Goal: Task Accomplishment & Management: Complete application form

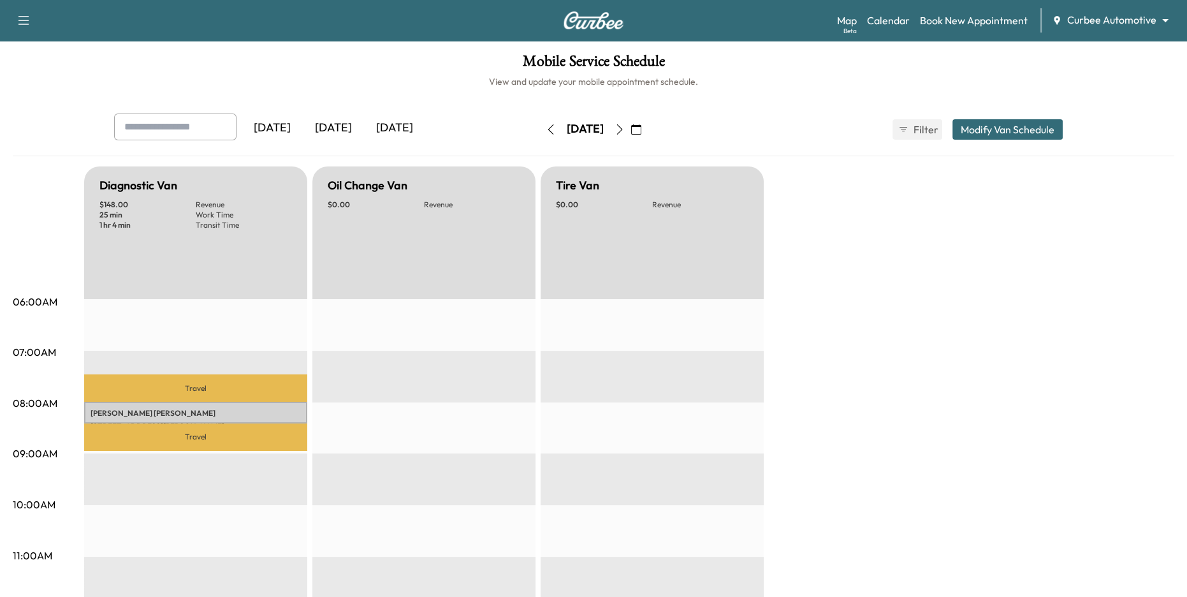
click at [796, 66] on h1 "Mobile Service Schedule" at bounding box center [594, 65] width 1162 height 22
click at [342, 126] on div "[DATE]" at bounding box center [333, 127] width 61 height 29
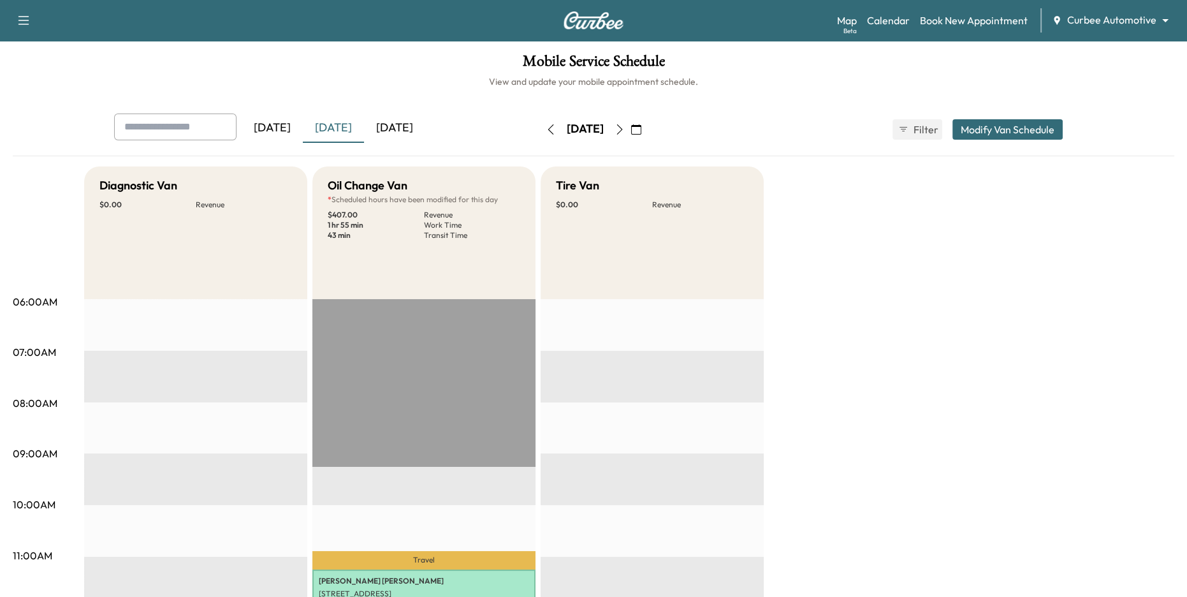
click at [546, 129] on icon "button" at bounding box center [551, 129] width 10 height 10
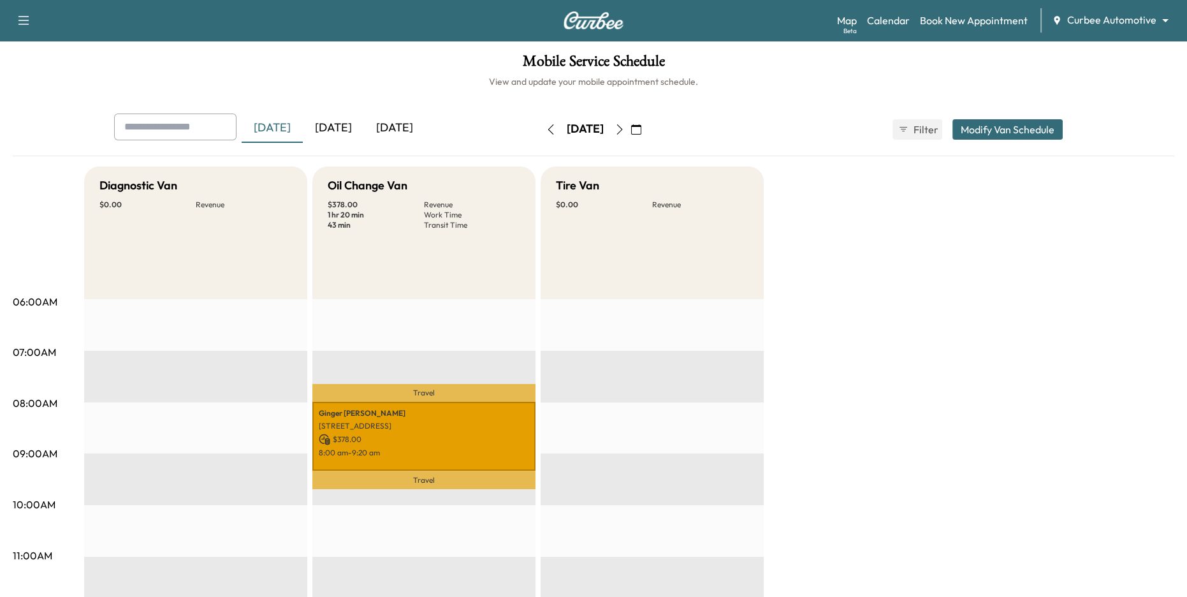
click at [540, 129] on button "button" at bounding box center [551, 129] width 22 height 20
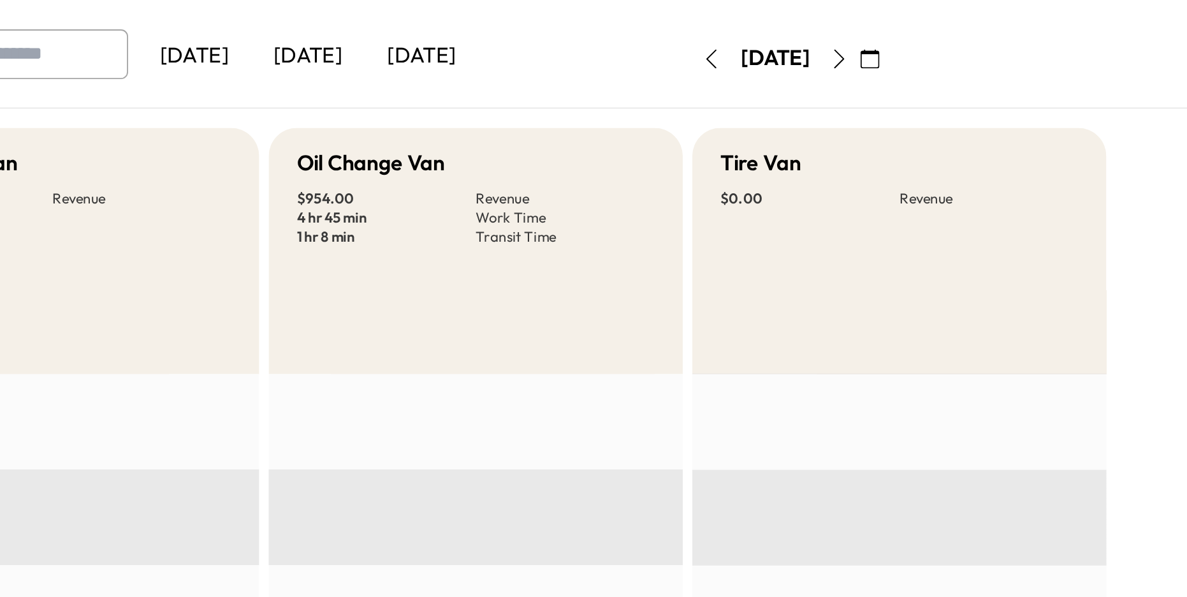
scroll to position [3, 0]
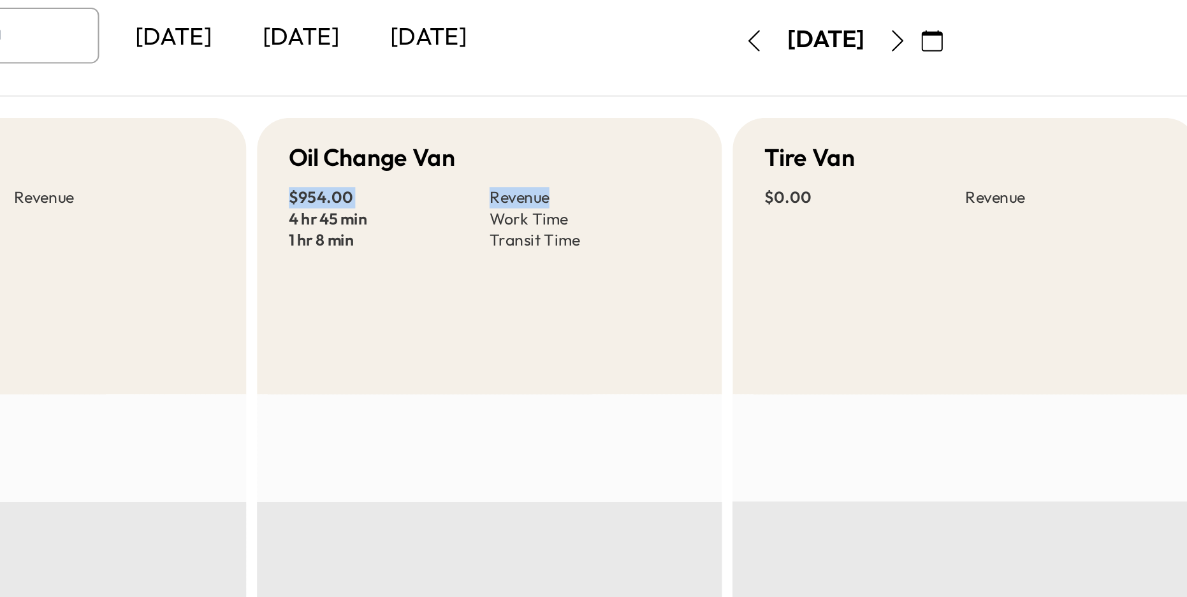
drag, startPoint x: 330, startPoint y: 200, endPoint x: 456, endPoint y: 200, distance: 126.9
click at [456, 200] on div "$ 954.00 Revenue 4 hr 45 min Work Time 1 hr 8 min Transit Time" at bounding box center [424, 211] width 193 height 31
drag, startPoint x: 326, startPoint y: 211, endPoint x: 452, endPoint y: 214, distance: 125.6
click at [452, 214] on div "Oil Change Van $ 954.00 Revenue 4 hr 45 min Work Time 1 hr 8 min Transit Time" at bounding box center [423, 229] width 223 height 133
drag, startPoint x: 328, startPoint y: 224, endPoint x: 455, endPoint y: 228, distance: 127.6
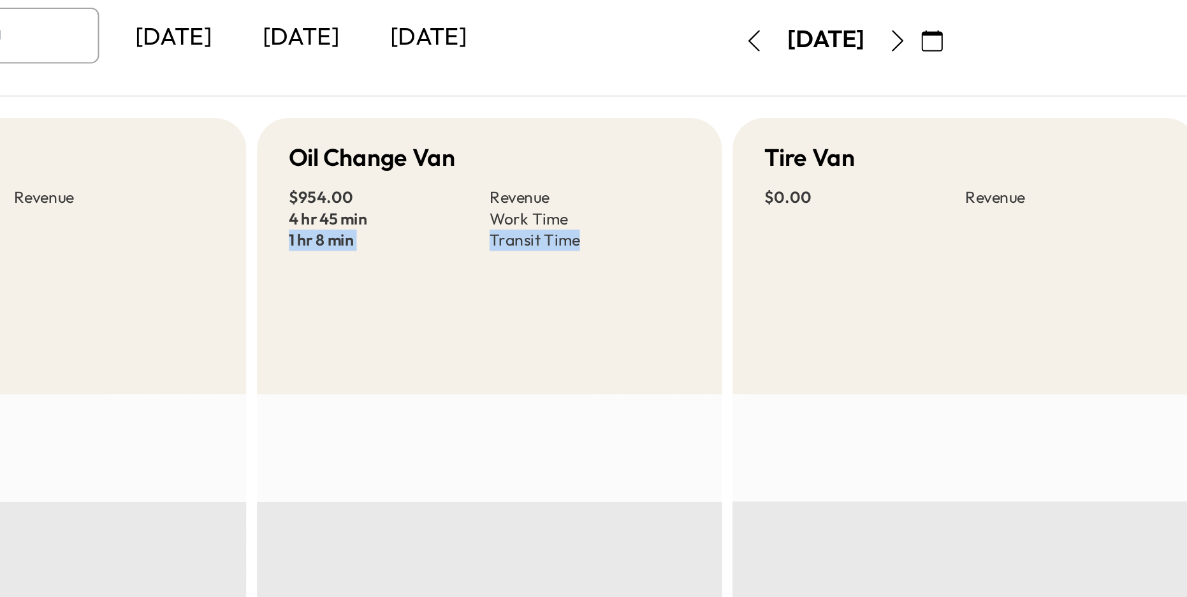
click at [455, 228] on div "Oil Change Van $ 954.00 Revenue 4 hr 45 min Work Time 1 hr 8 min Transit Time" at bounding box center [423, 229] width 223 height 133
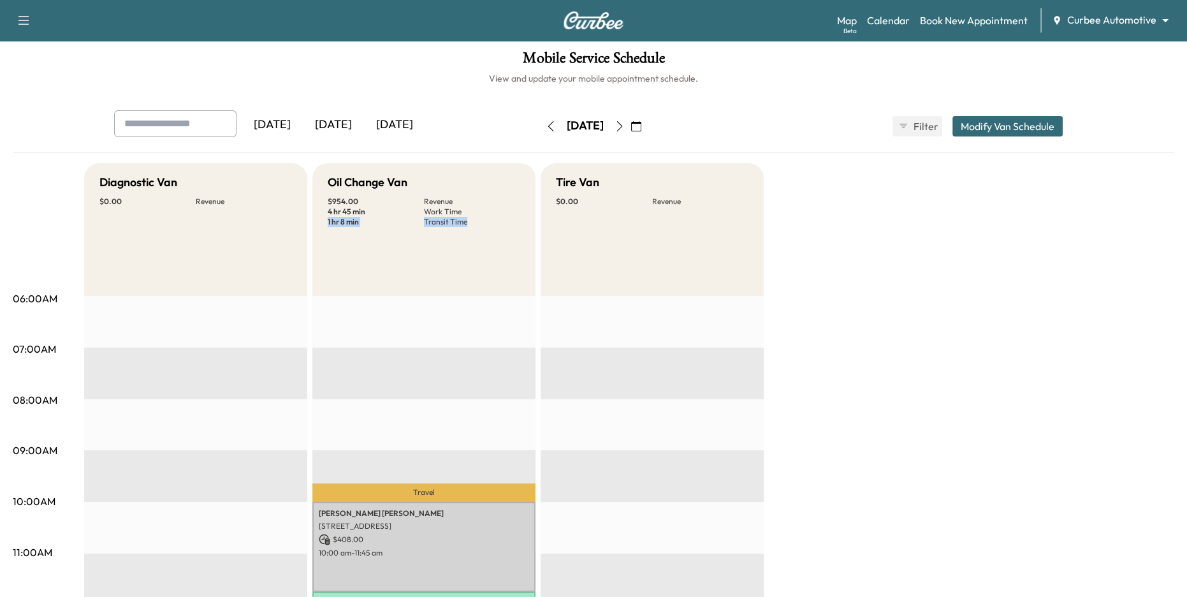
click at [336, 123] on div "[DATE]" at bounding box center [333, 124] width 61 height 29
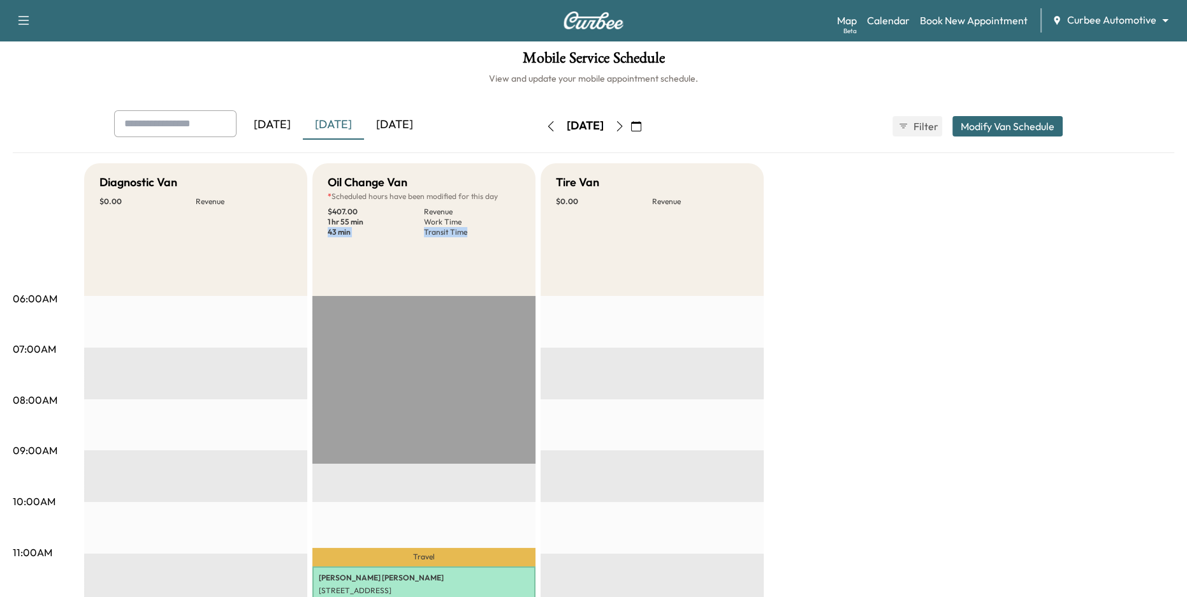
scroll to position [32, 0]
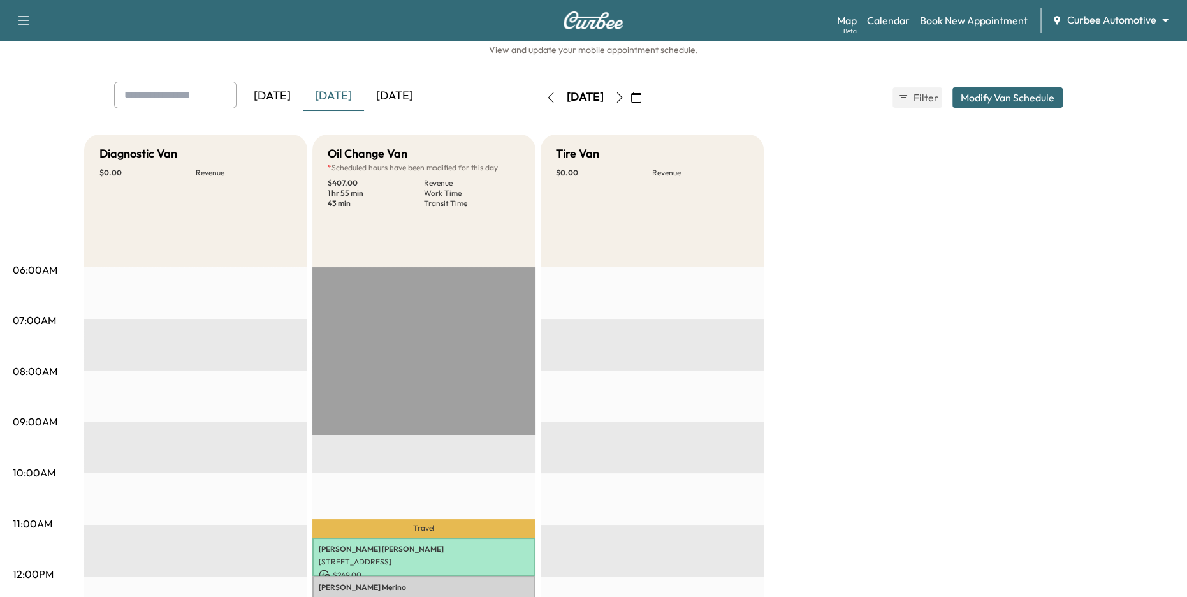
click at [444, 228] on div "Oil Change Van * Scheduled hours have been modified for this day $ 407.00 Reven…" at bounding box center [423, 201] width 223 height 133
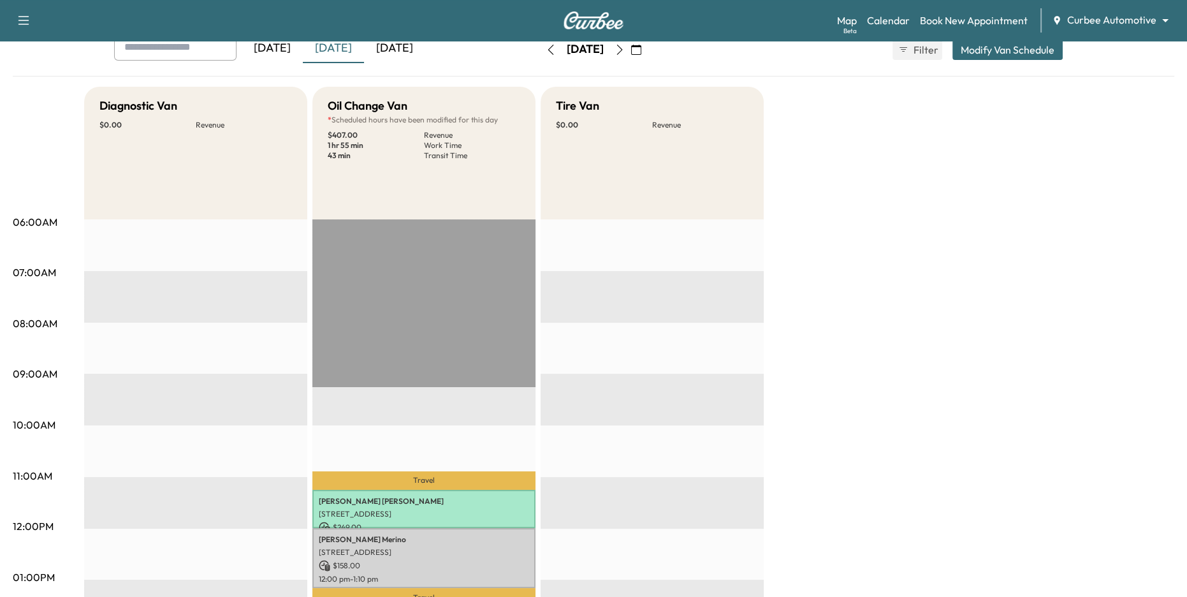
scroll to position [0, 0]
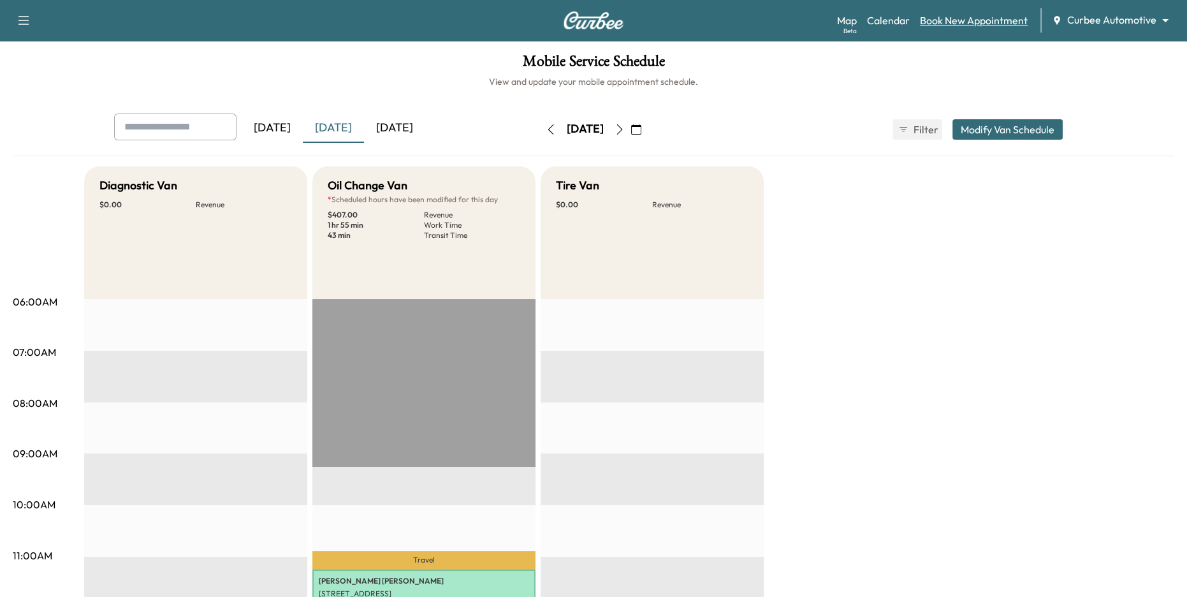
click at [1002, 24] on link "Book New Appointment" at bounding box center [974, 20] width 108 height 15
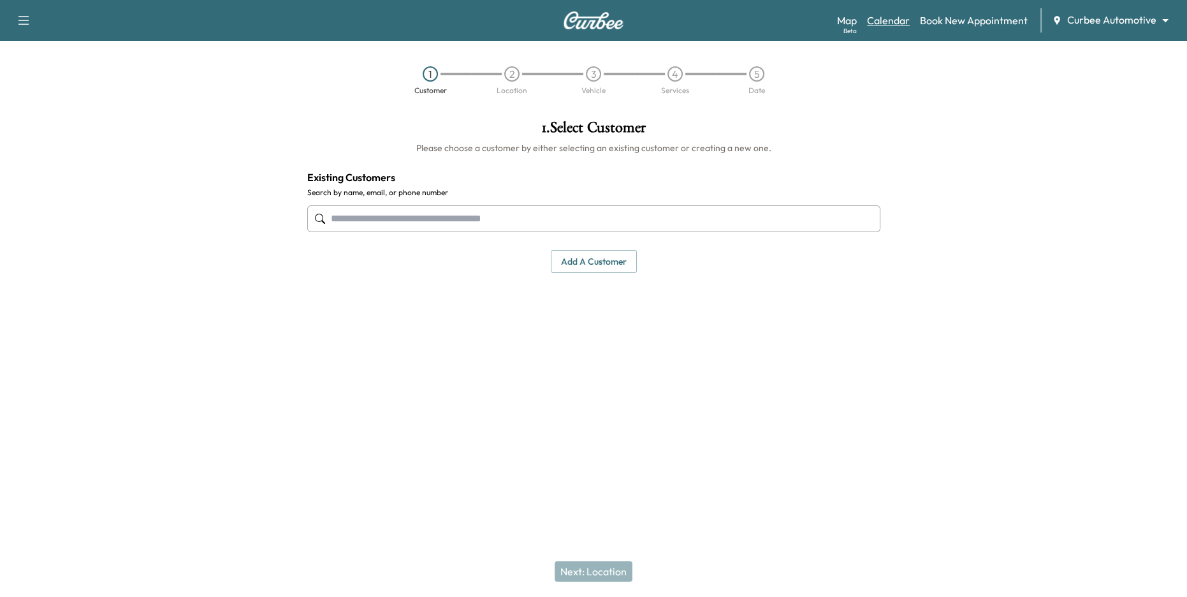
click at [906, 21] on link "Calendar" at bounding box center [888, 20] width 43 height 15
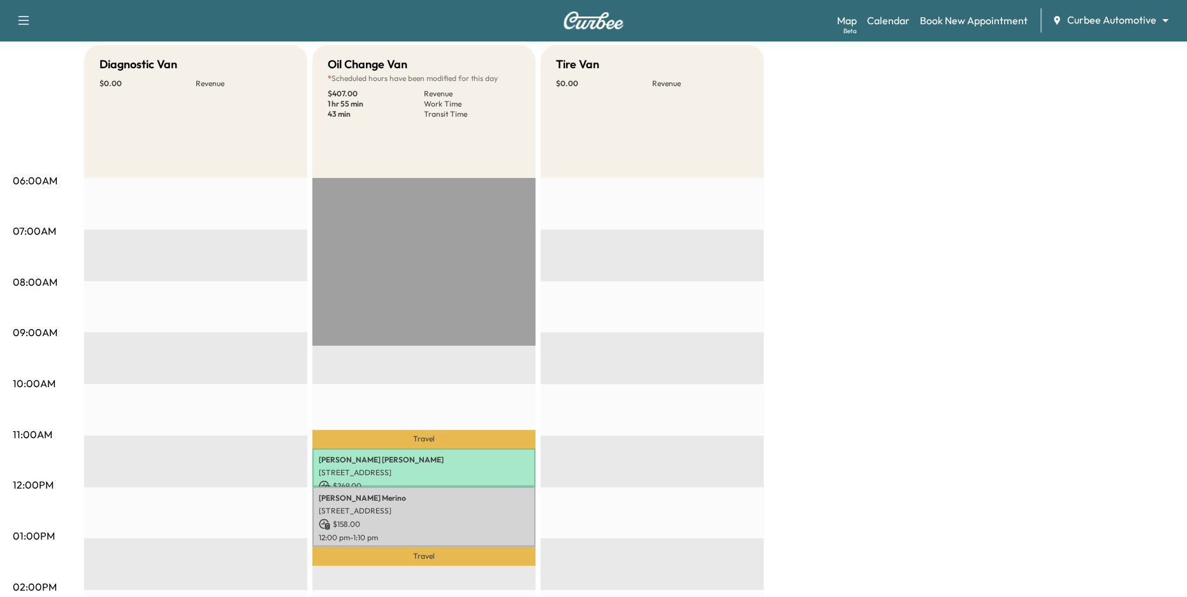
scroll to position [44, 0]
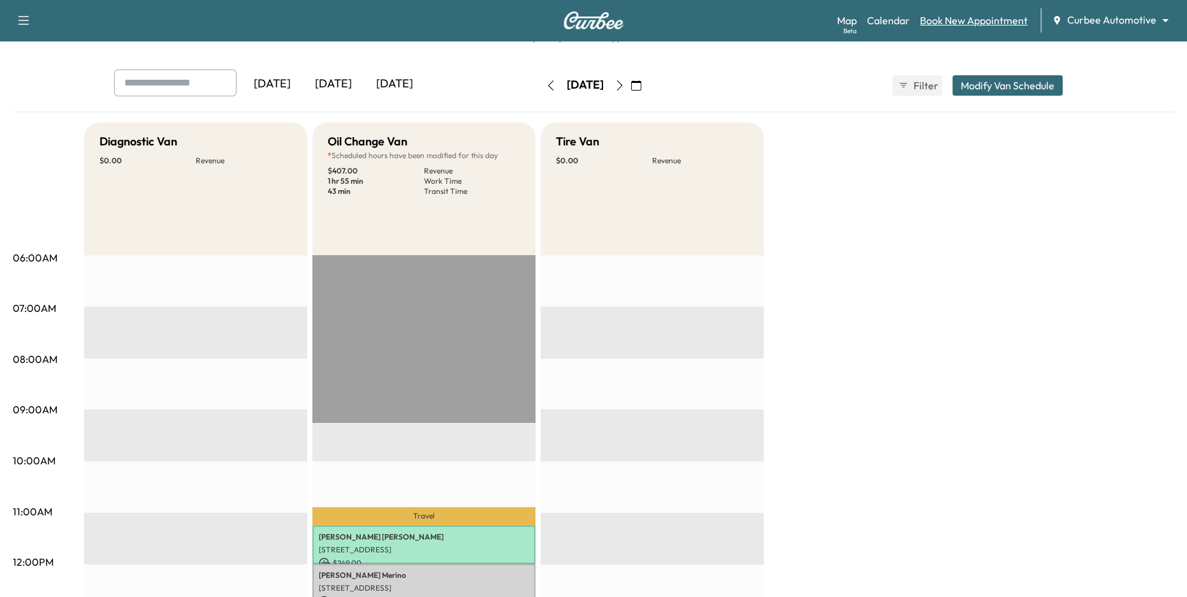
click at [969, 22] on link "Book New Appointment" at bounding box center [974, 20] width 108 height 15
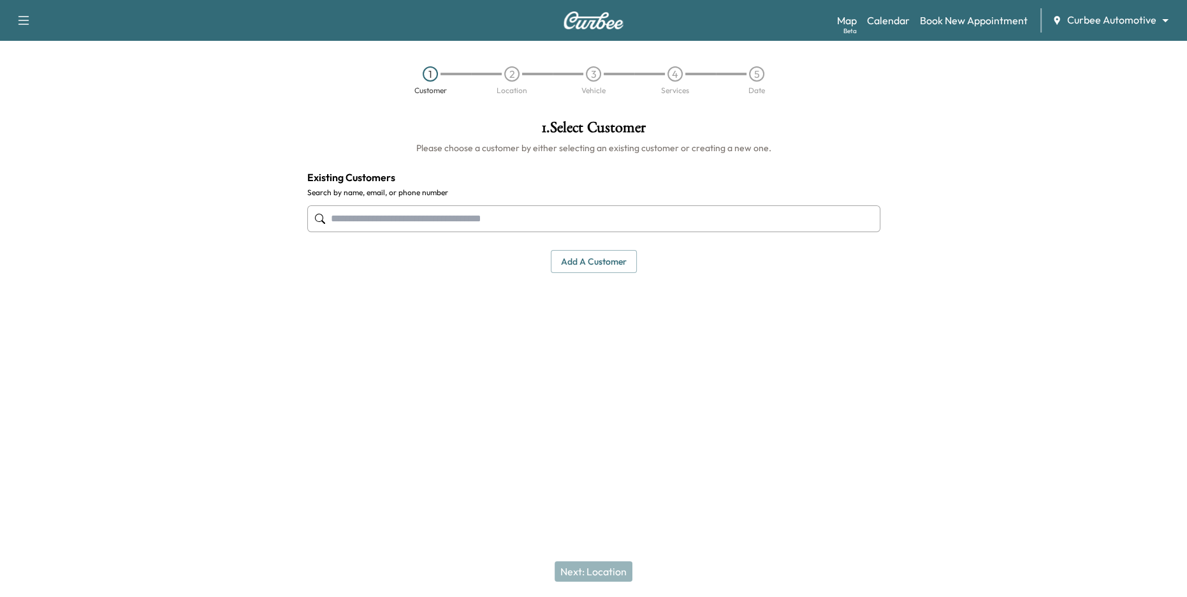
click at [480, 222] on input "text" at bounding box center [593, 218] width 573 height 27
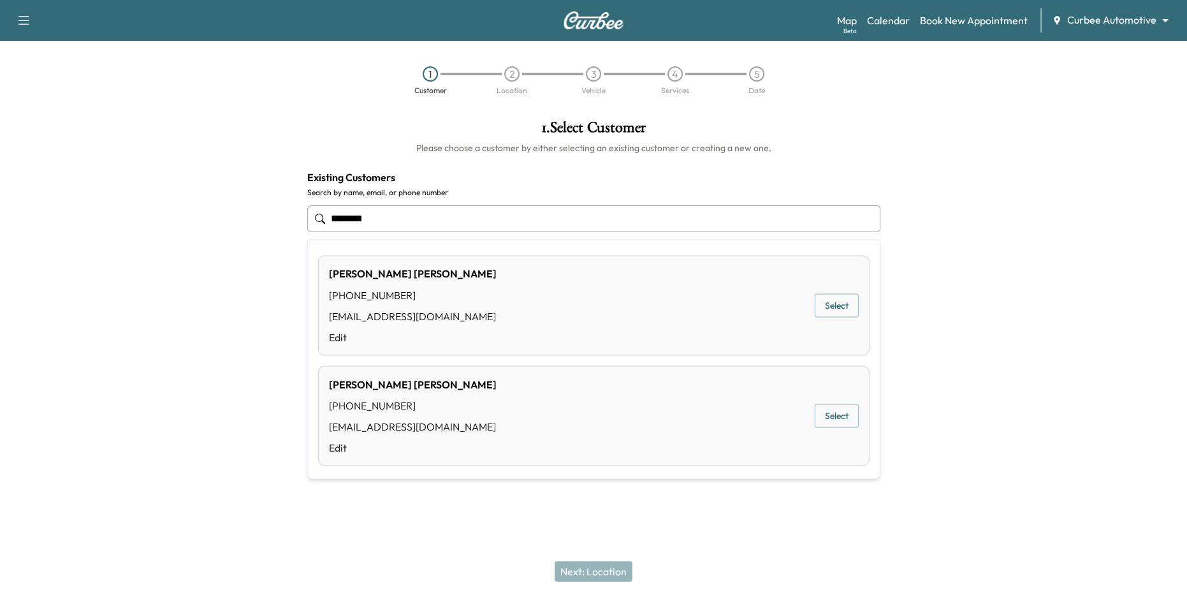
click at [840, 422] on button "Select" at bounding box center [837, 416] width 44 height 24
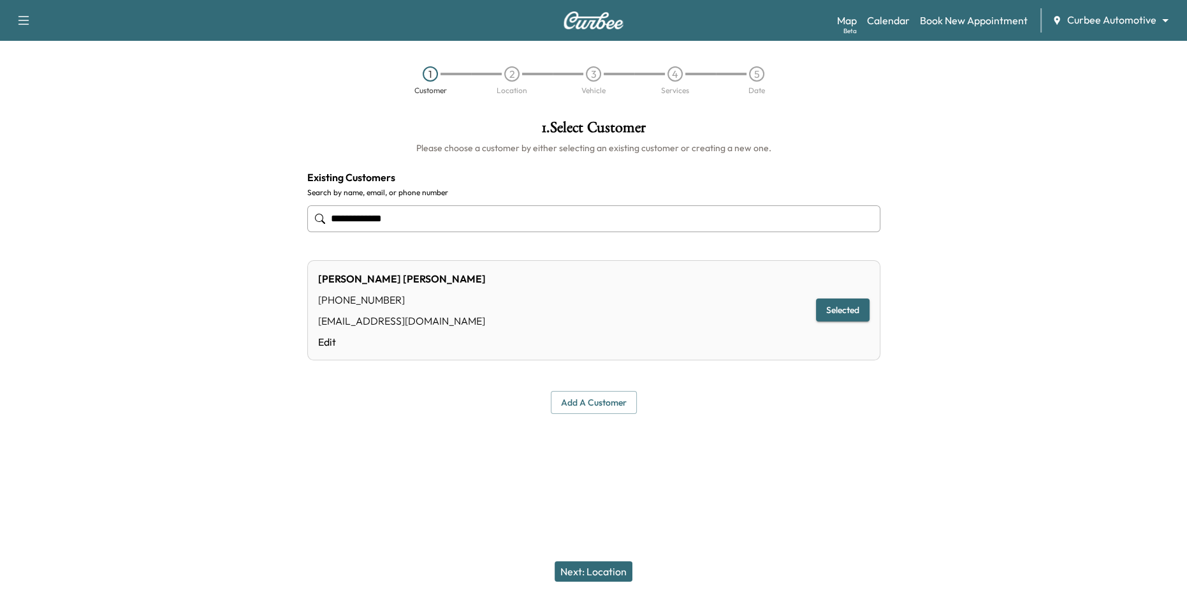
type input "**********"
click at [595, 572] on button "Next: Location" at bounding box center [594, 571] width 78 height 20
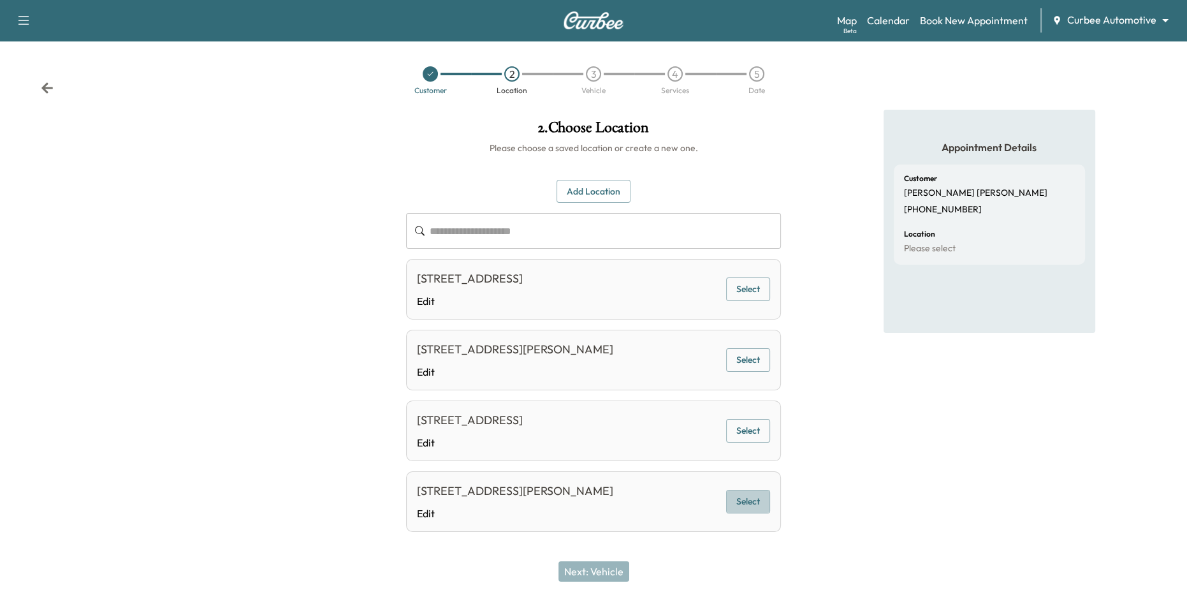
click at [741, 505] on button "Select" at bounding box center [748, 502] width 44 height 24
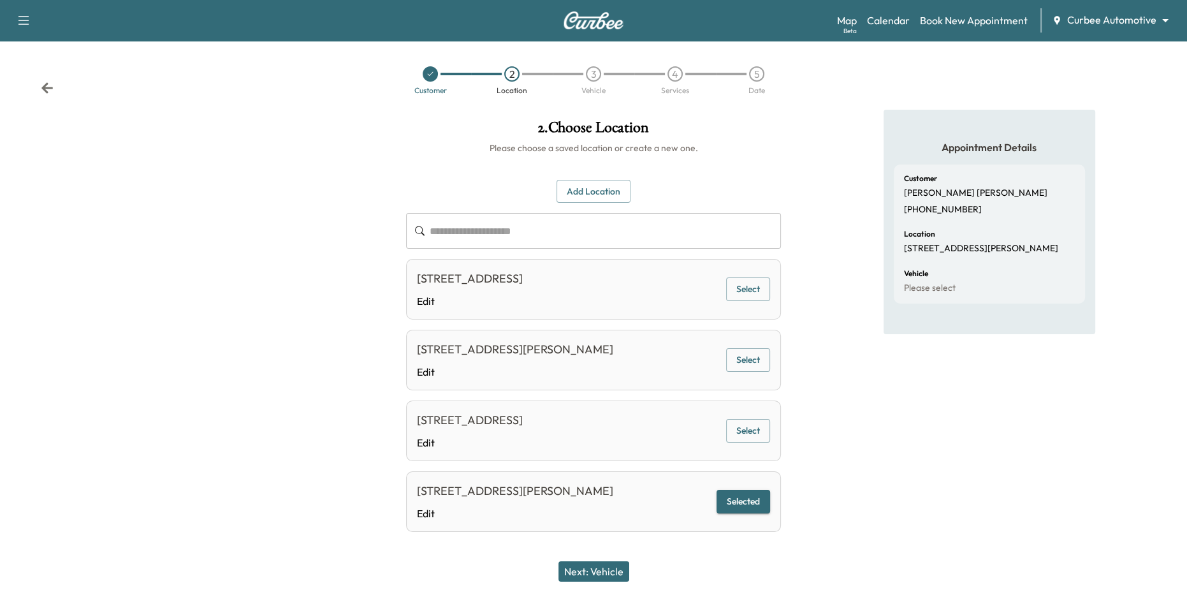
click at [48, 83] on icon at bounding box center [47, 88] width 13 height 13
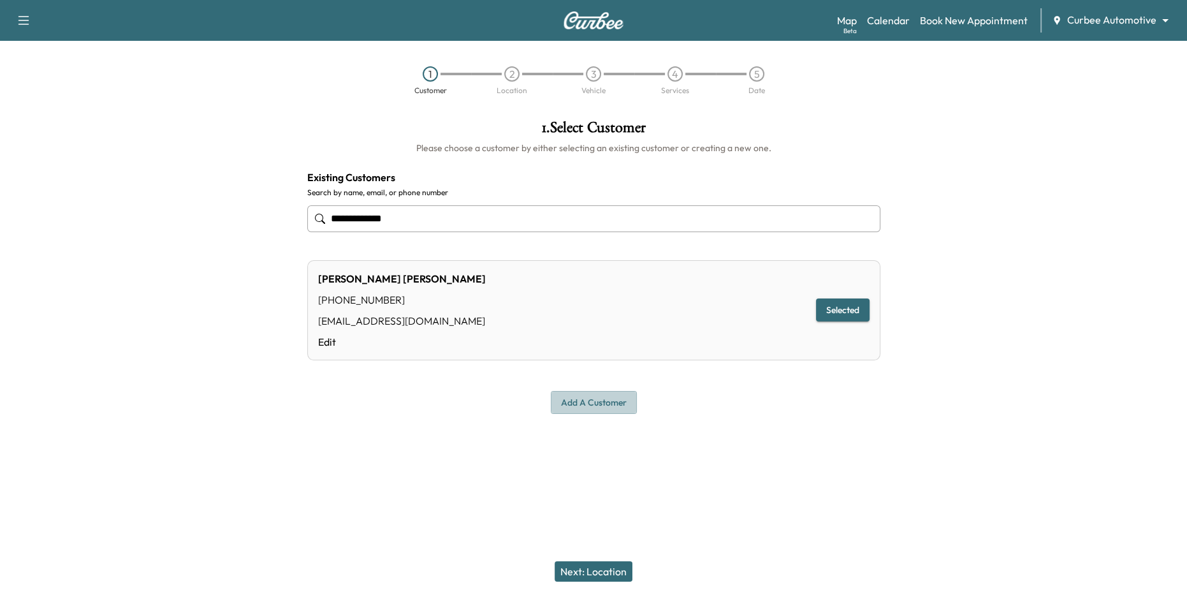
click at [600, 405] on button "Add a customer" at bounding box center [594, 403] width 86 height 24
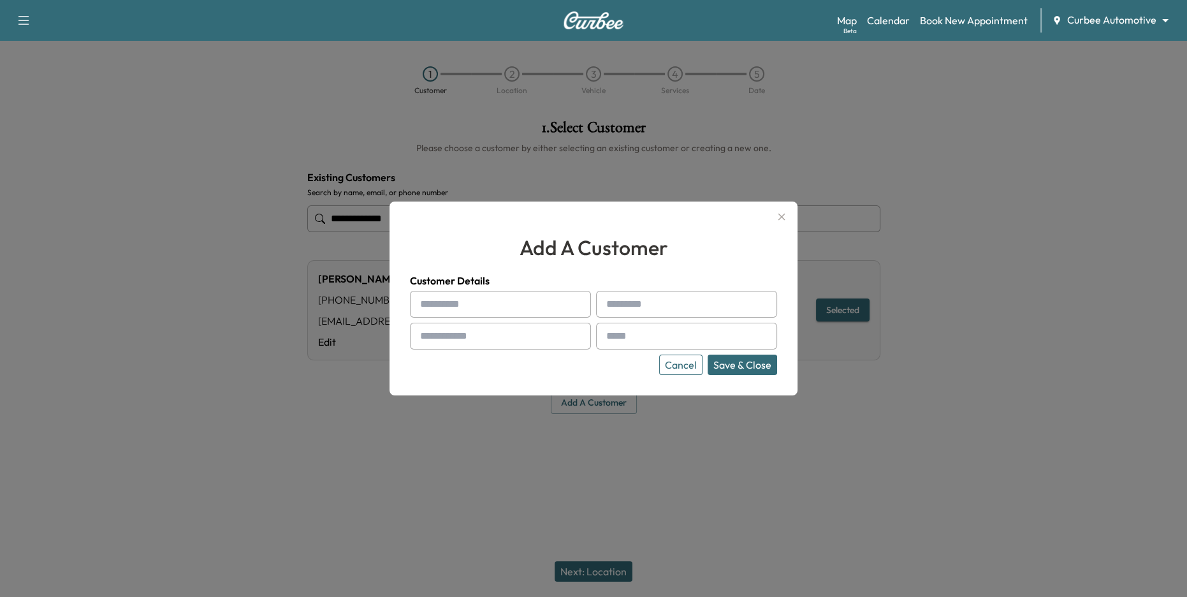
click at [486, 298] on input "text" at bounding box center [500, 304] width 181 height 27
type input "******"
click at [652, 298] on input "text" at bounding box center [686, 304] width 181 height 27
type input "******"
click at [500, 339] on input "text" at bounding box center [500, 336] width 181 height 27
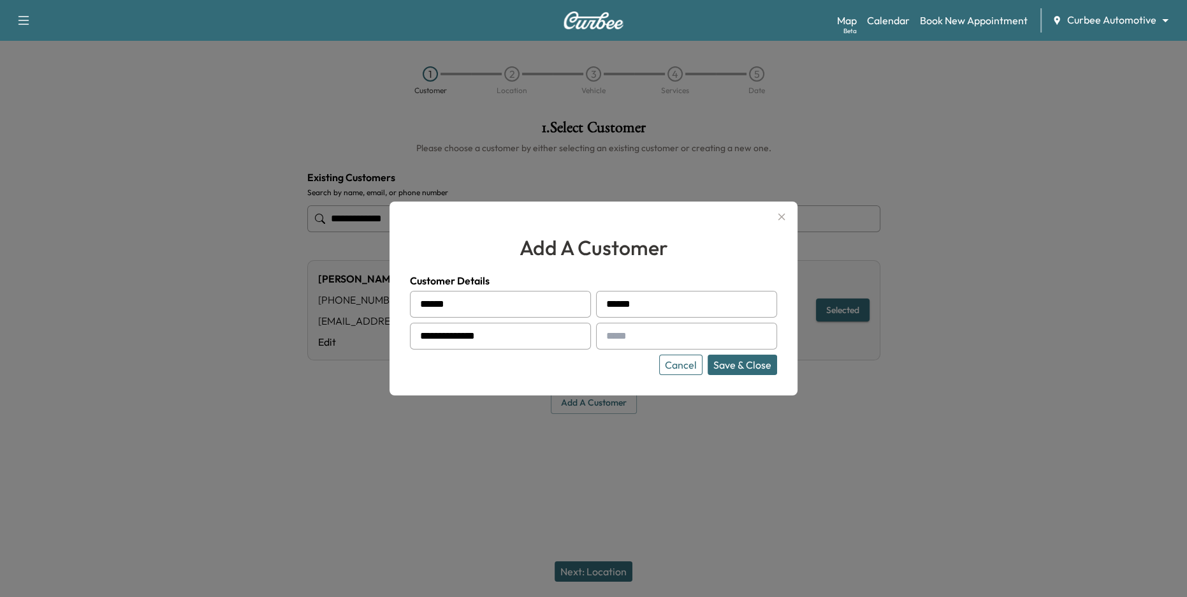
type input "**********"
click at [732, 365] on button "Save & Close" at bounding box center [742, 364] width 69 height 20
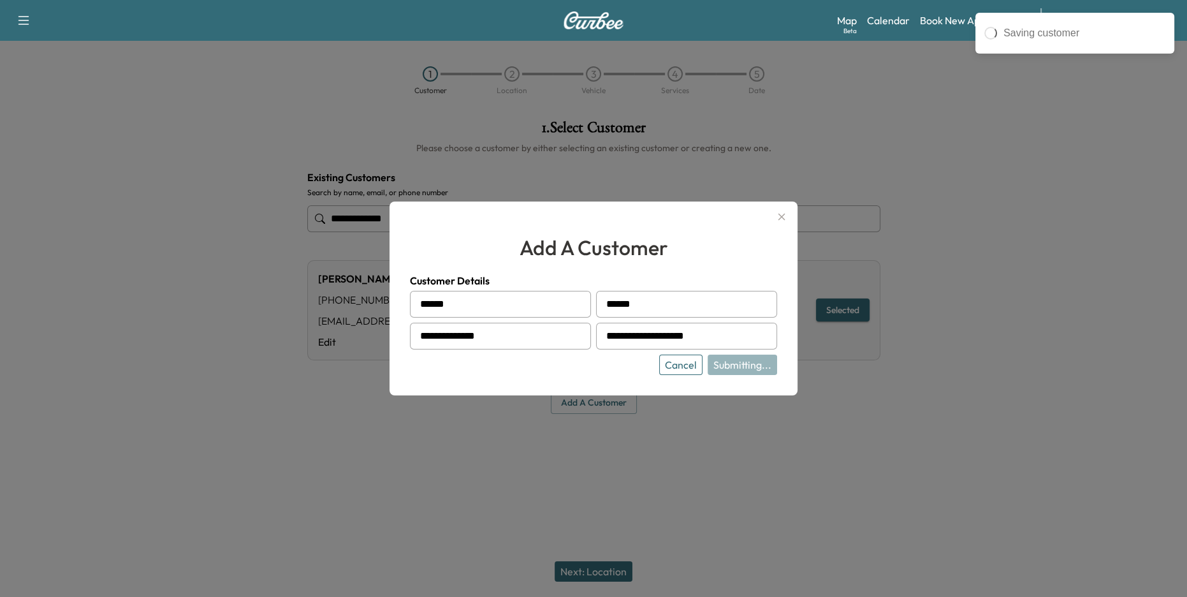
type input "**********"
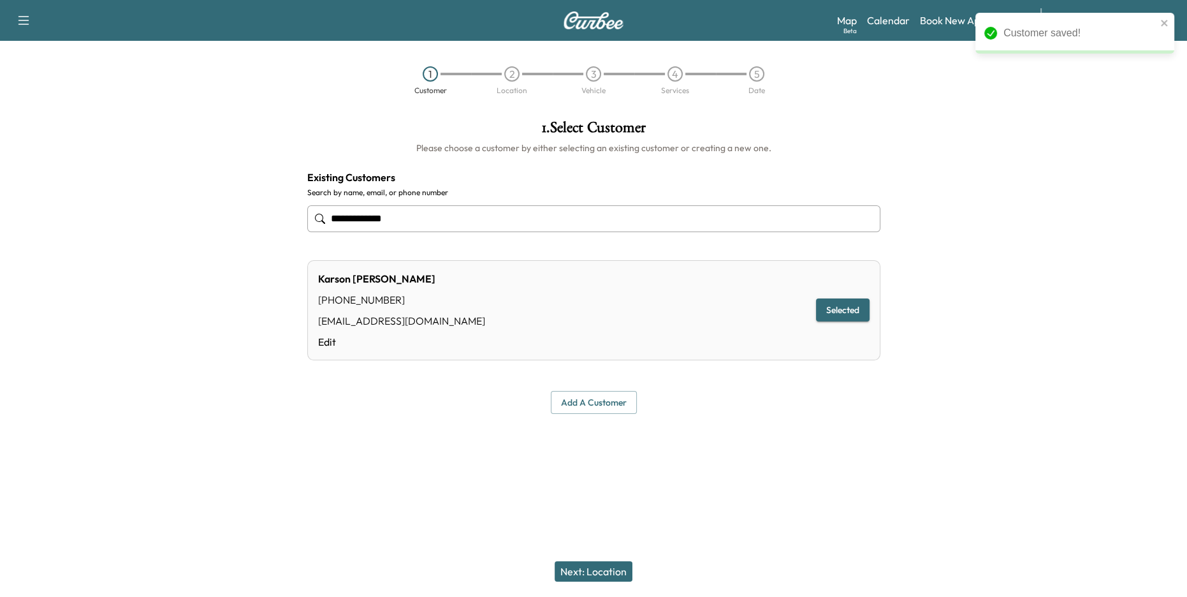
click at [607, 569] on button "Next: Location" at bounding box center [594, 571] width 78 height 20
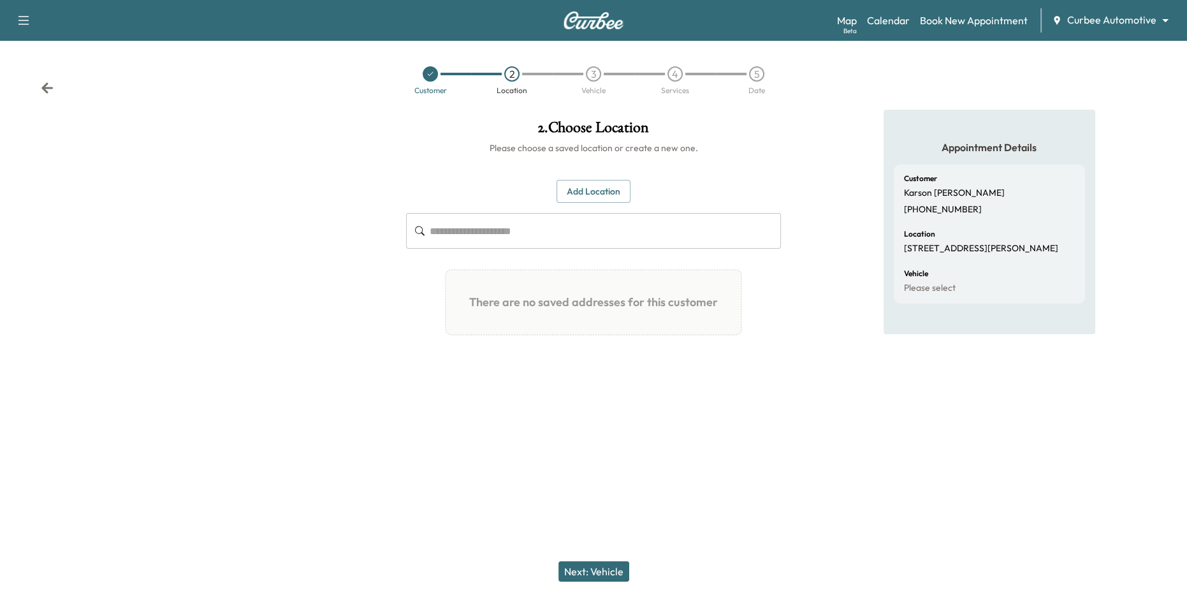
click at [576, 196] on button "Add Location" at bounding box center [594, 192] width 74 height 24
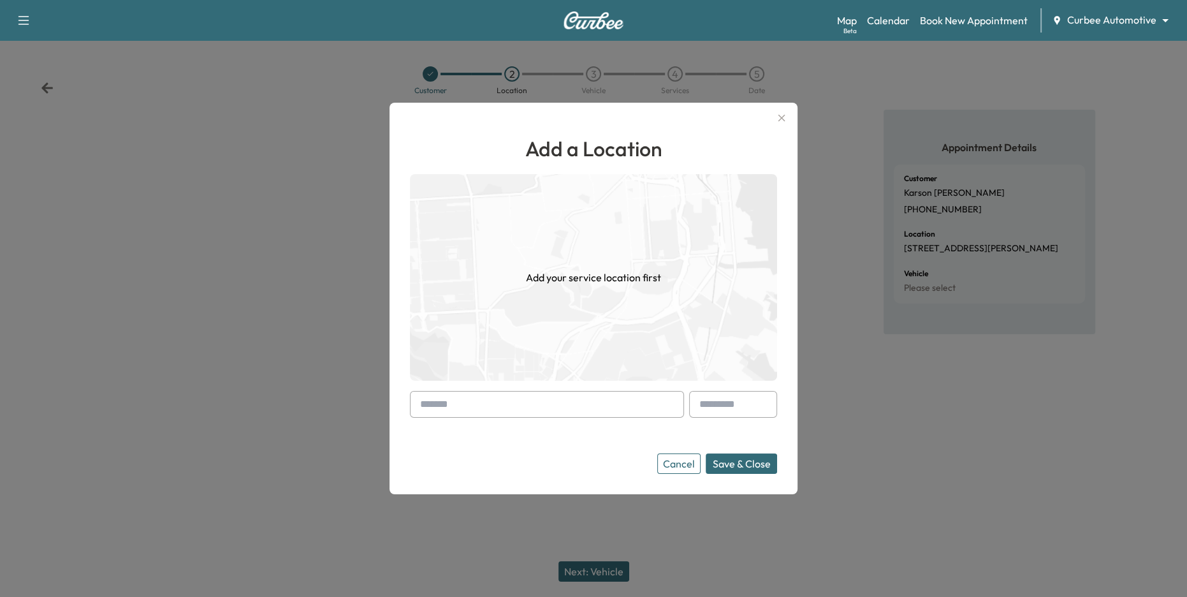
click at [539, 402] on input "text" at bounding box center [547, 404] width 274 height 27
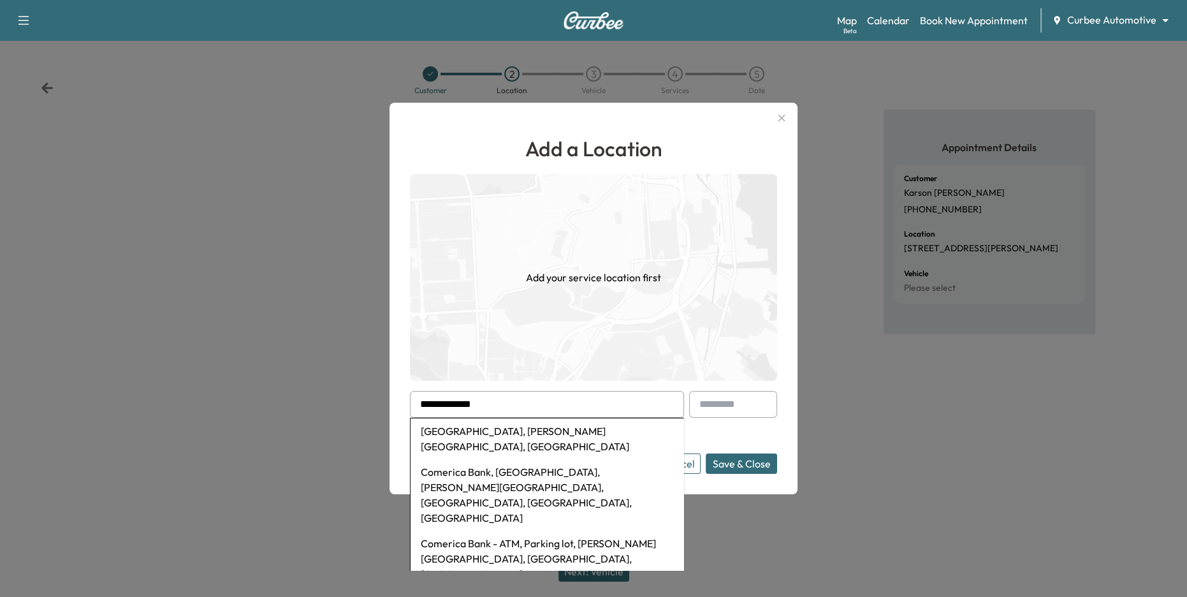
click at [553, 428] on li "[GEOGRAPHIC_DATA], [PERSON_NAME][GEOGRAPHIC_DATA], [GEOGRAPHIC_DATA]" at bounding box center [547, 438] width 273 height 41
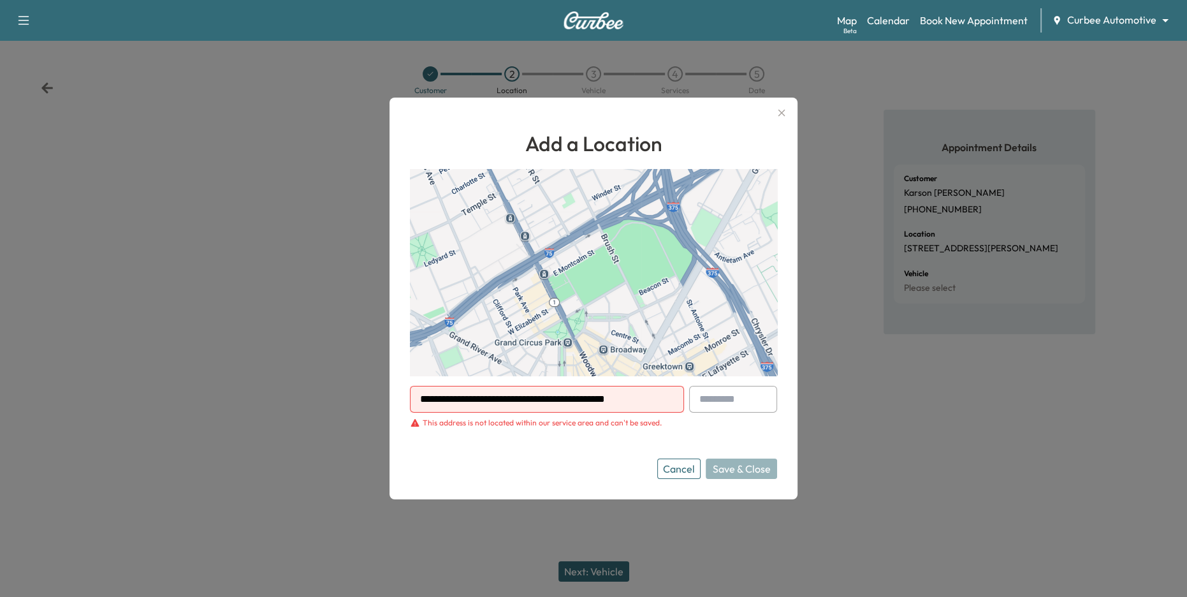
click at [523, 418] on div "This address is not located within our service area and can't be saved." at bounding box center [542, 423] width 239 height 10
click at [521, 424] on div "This address is not located within our service area and can't be saved." at bounding box center [542, 423] width 239 height 10
click at [539, 448] on form "**********" at bounding box center [593, 432] width 367 height 93
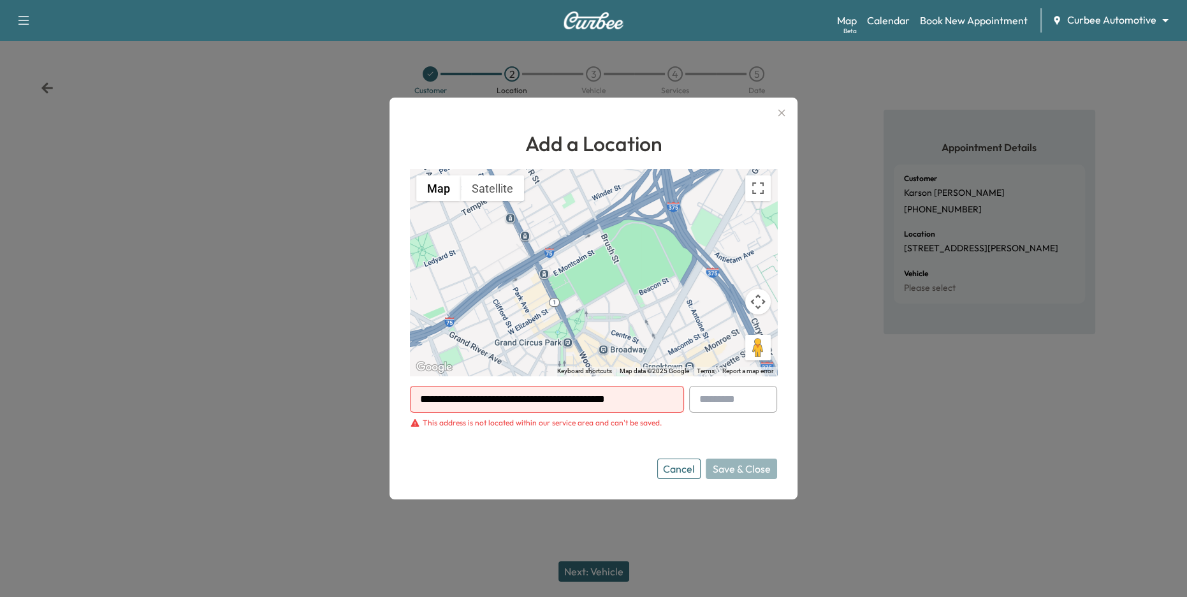
click at [564, 395] on input "**********" at bounding box center [547, 399] width 274 height 27
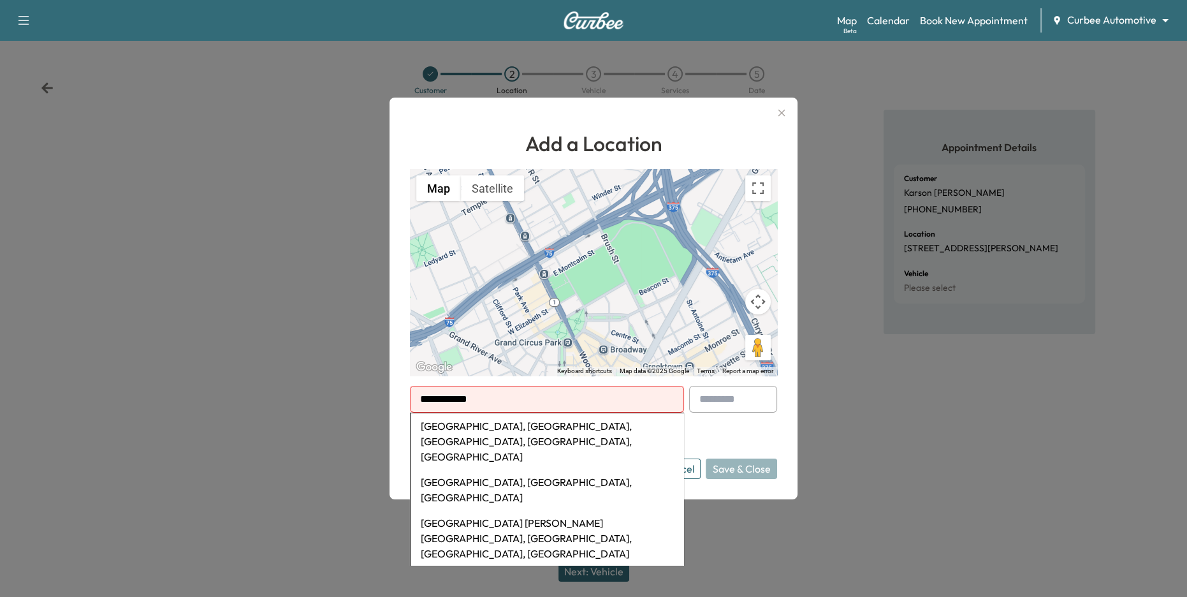
click at [578, 426] on li "[GEOGRAPHIC_DATA], [GEOGRAPHIC_DATA], [GEOGRAPHIC_DATA], [GEOGRAPHIC_DATA], [GE…" at bounding box center [547, 441] width 273 height 56
type input "**********"
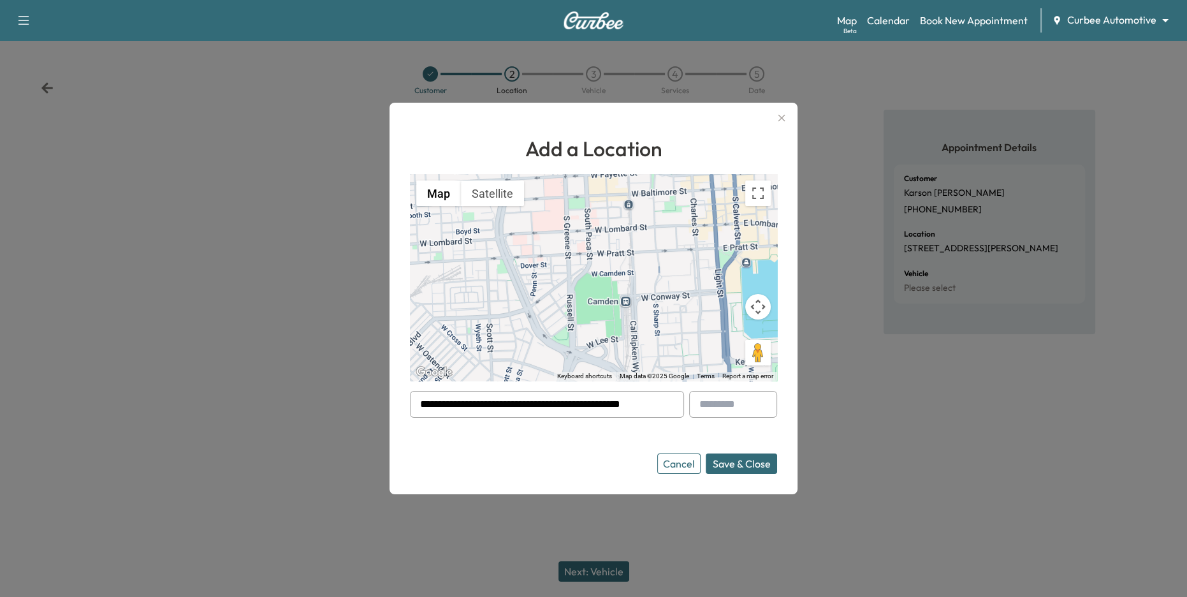
click at [485, 411] on input "**********" at bounding box center [547, 404] width 274 height 27
click at [756, 466] on button "Save & Close" at bounding box center [741, 463] width 71 height 20
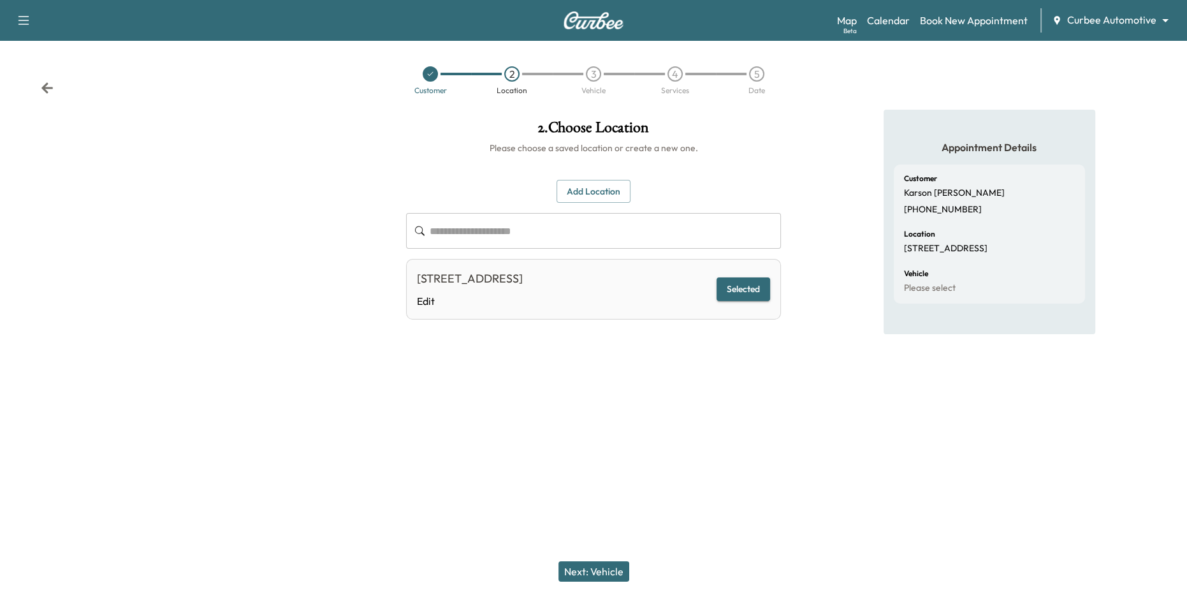
click at [601, 578] on button "Next: Vehicle" at bounding box center [593, 571] width 71 height 20
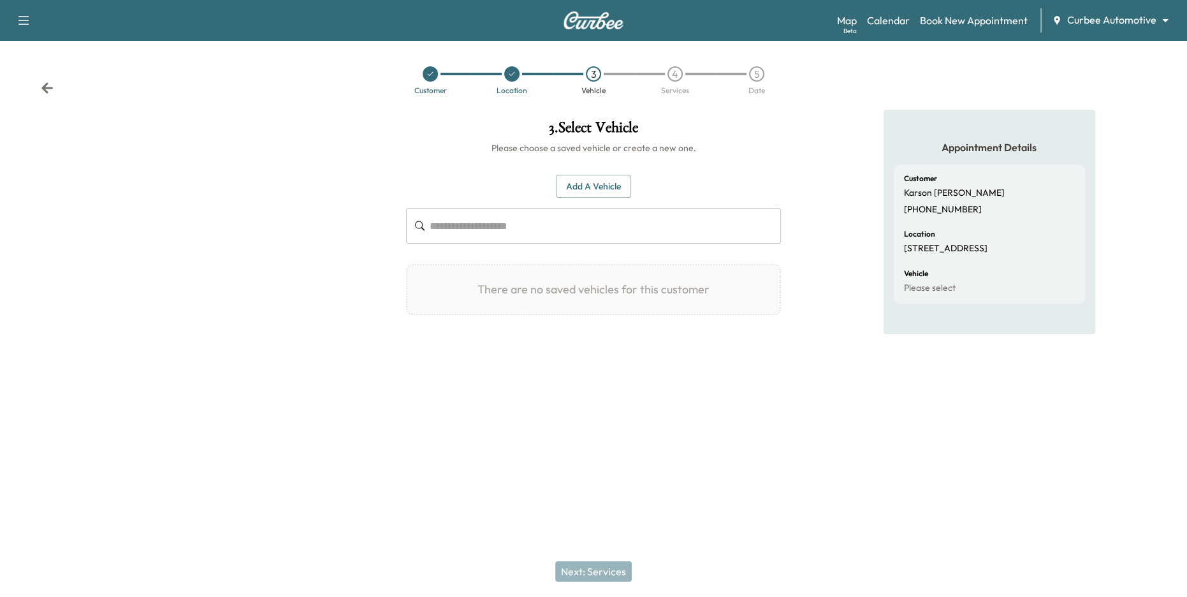
click at [598, 193] on button "Add a Vehicle" at bounding box center [593, 187] width 75 height 24
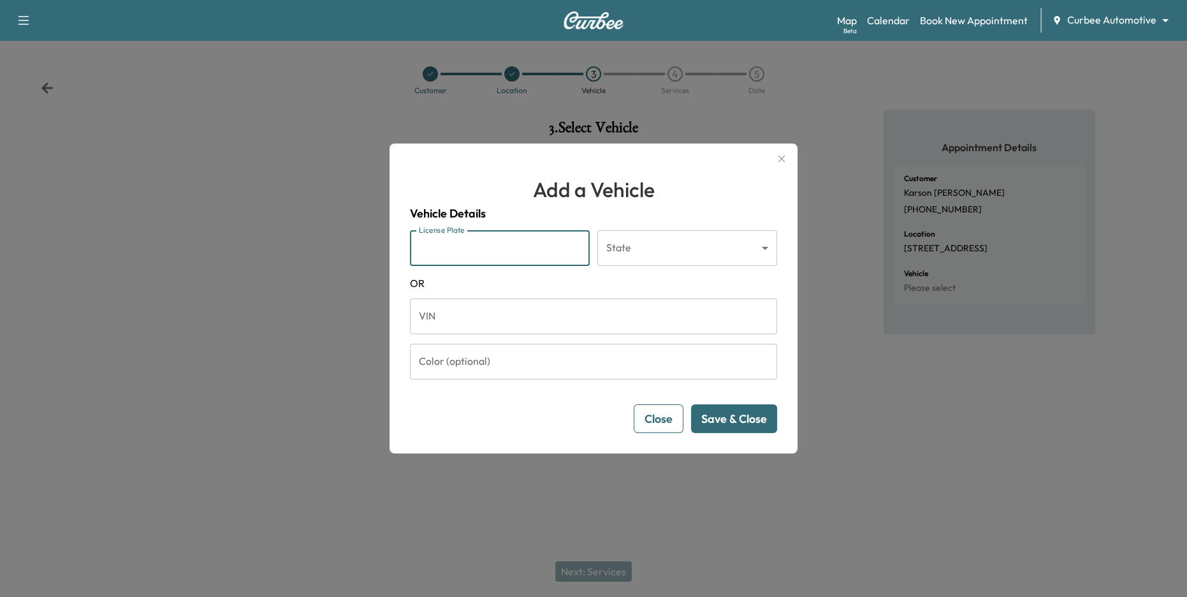
click at [523, 249] on input "License Plate" at bounding box center [500, 248] width 180 height 36
type input "*******"
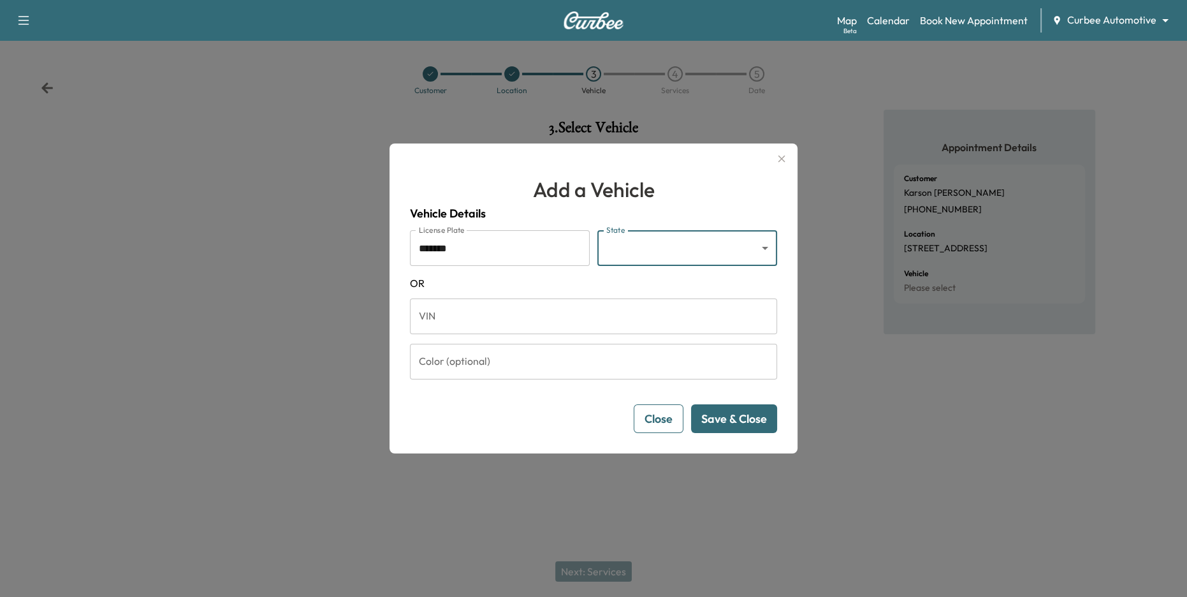
click at [694, 251] on body "Support Log Out Map Beta Calendar Book New Appointment Curbee Automotive ******…" at bounding box center [593, 298] width 1187 height 597
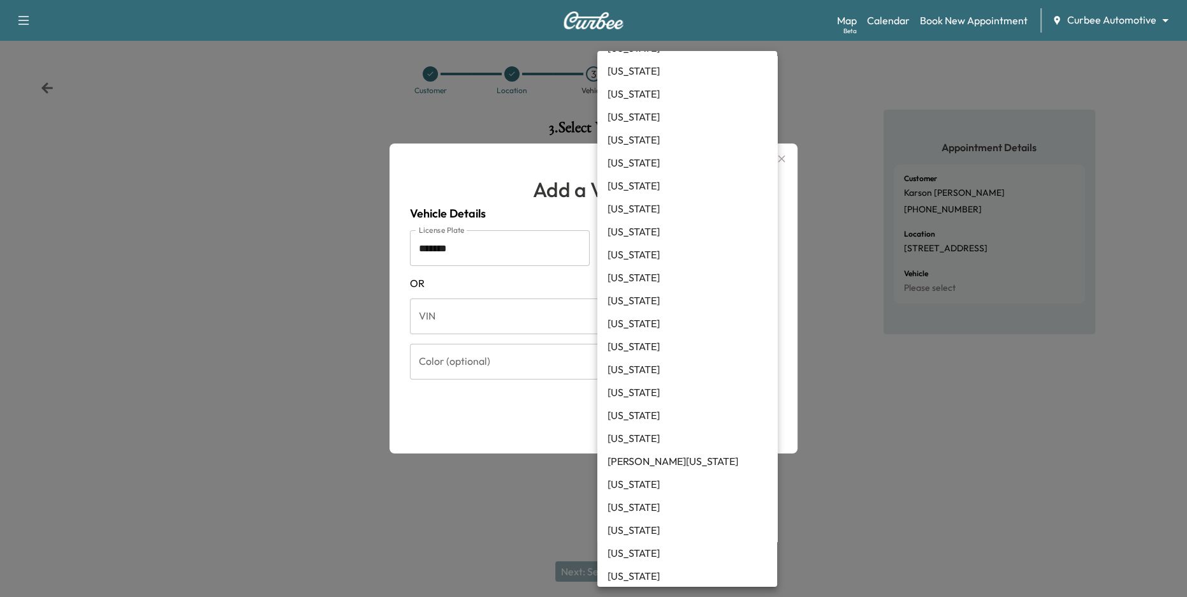
scroll to position [170, 0]
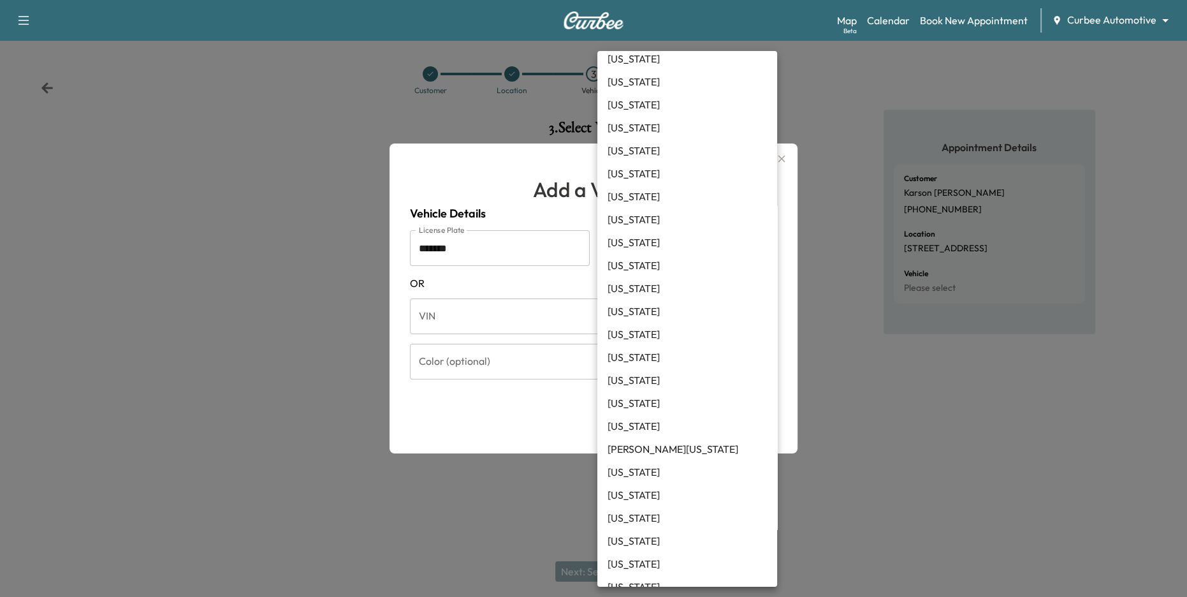
click at [660, 515] on li "[US_STATE]" at bounding box center [687, 517] width 180 height 23
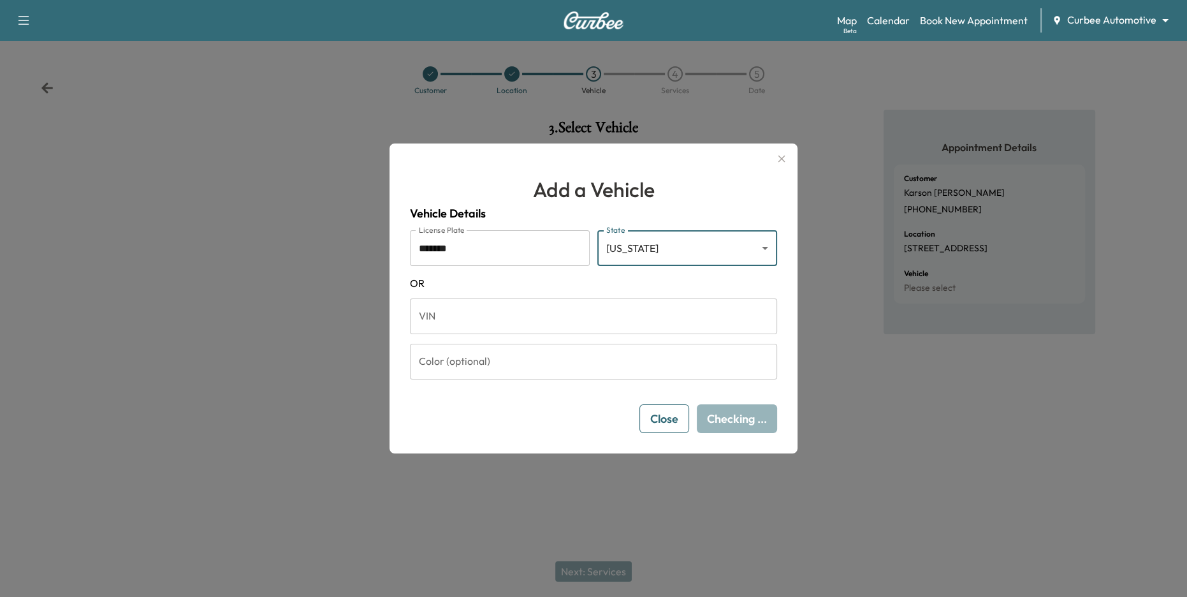
type input "**"
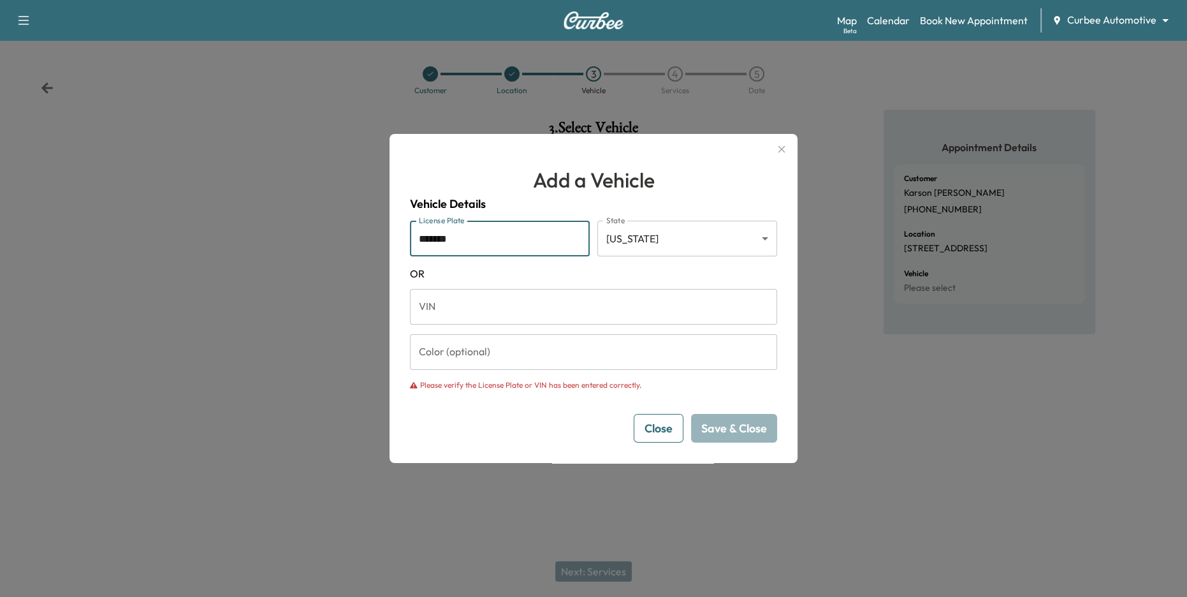
click at [476, 240] on input "*******" at bounding box center [500, 239] width 180 height 36
click at [672, 245] on body "Support Log Out Map Beta Calendar Book New Appointment Curbee Automotive ******…" at bounding box center [593, 298] width 1187 height 597
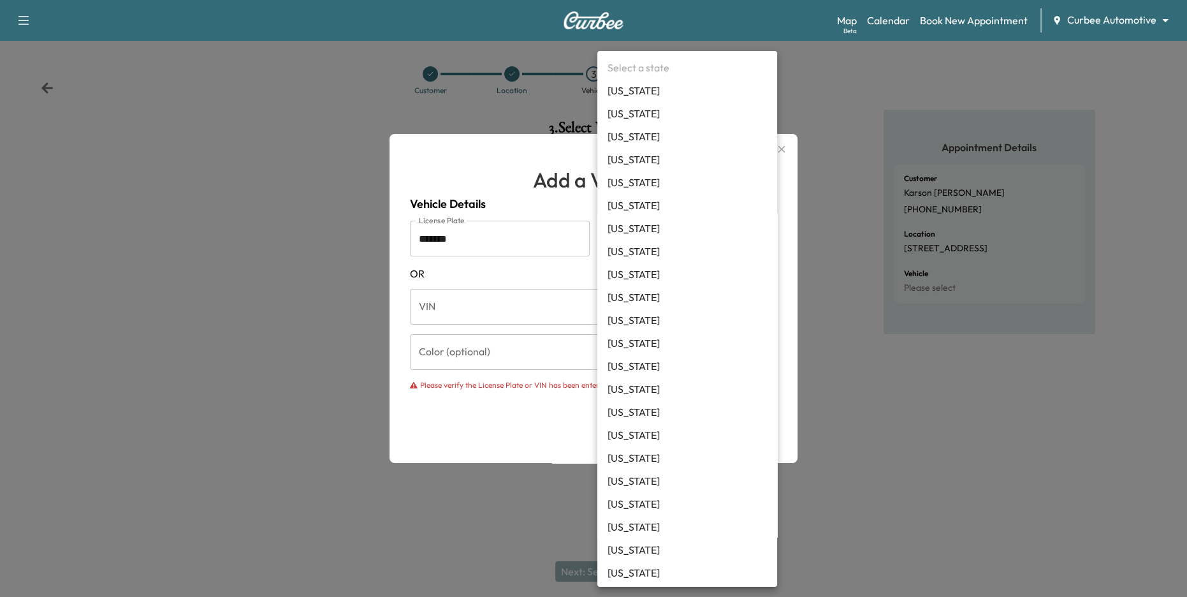
scroll to position [368, 0]
click at [542, 273] on div at bounding box center [593, 298] width 1187 height 597
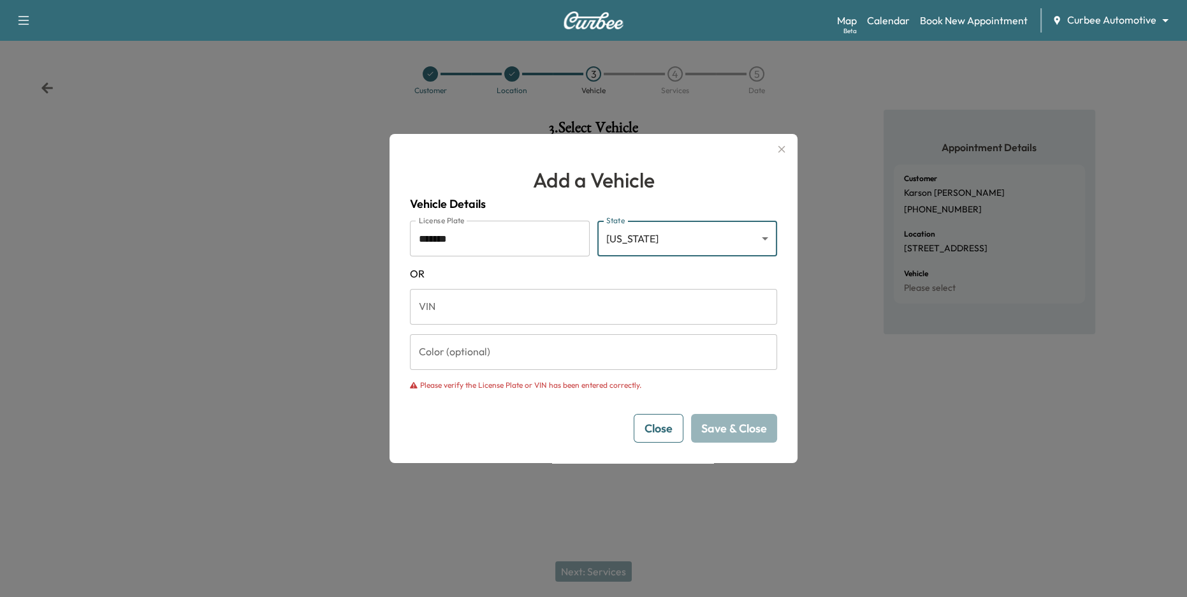
click at [468, 241] on input "*******" at bounding box center [500, 239] width 180 height 36
drag, startPoint x: 430, startPoint y: 239, endPoint x: 401, endPoint y: 239, distance: 29.3
click at [401, 239] on div "Add a Vehicle Vehicle Details License Plate ******* License Plate State [US_STA…" at bounding box center [594, 298] width 408 height 329
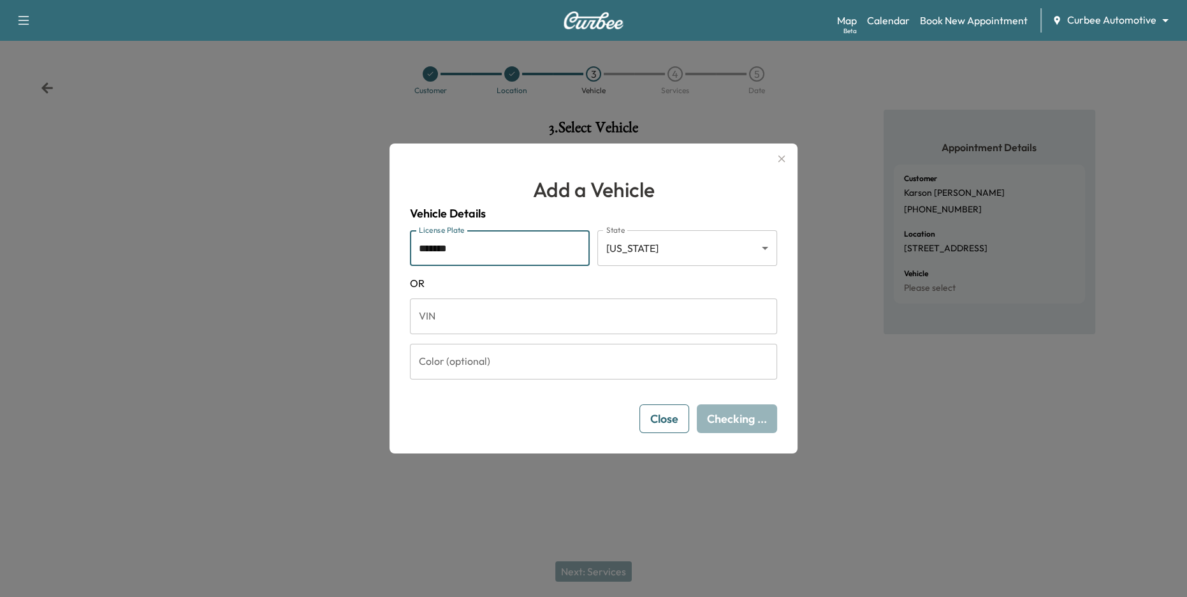
type input "*******"
click at [585, 275] on span "OR" at bounding box center [593, 282] width 367 height 15
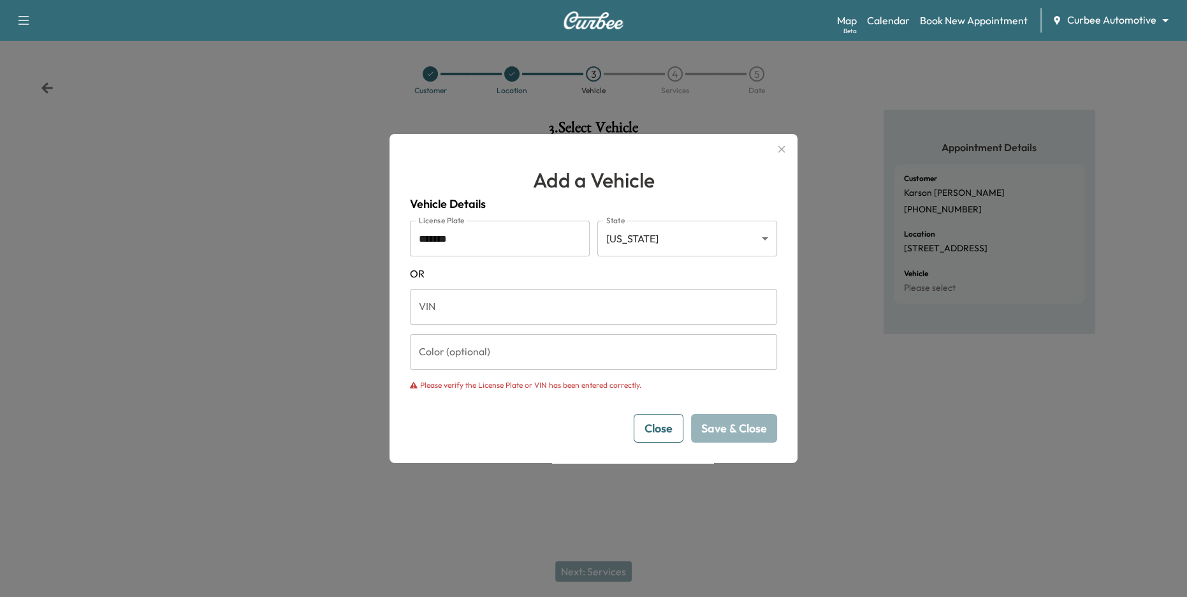
click at [514, 234] on input "*******" at bounding box center [500, 239] width 180 height 36
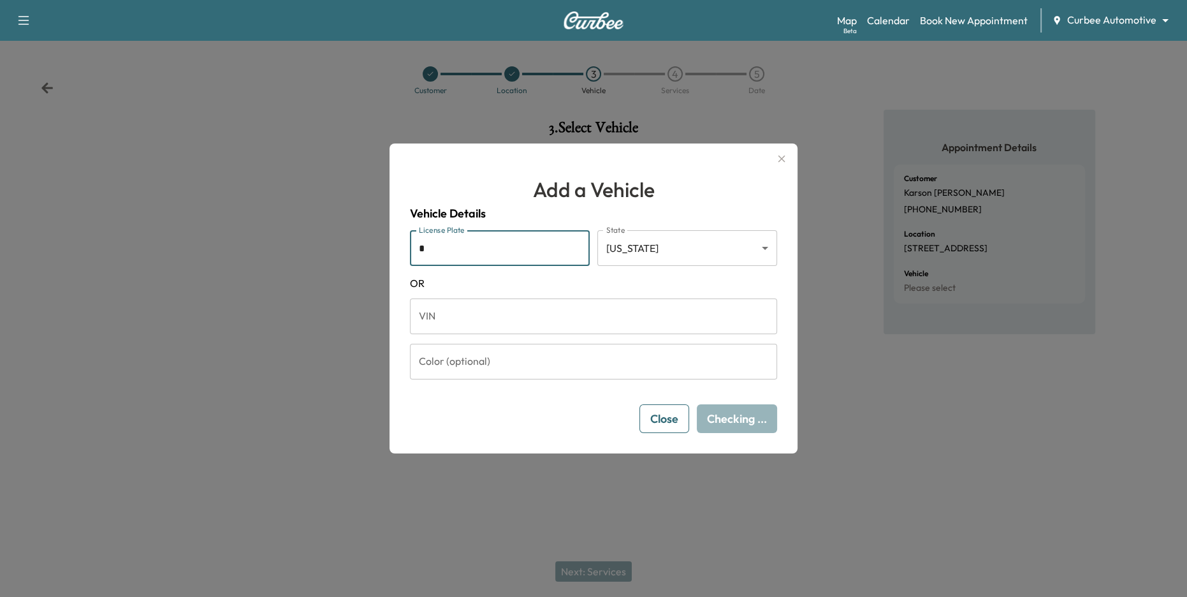
type input "*******"
click at [653, 254] on body "Support Log Out Map Beta Calendar Book New Appointment Curbee Automotive ******…" at bounding box center [593, 298] width 1187 height 597
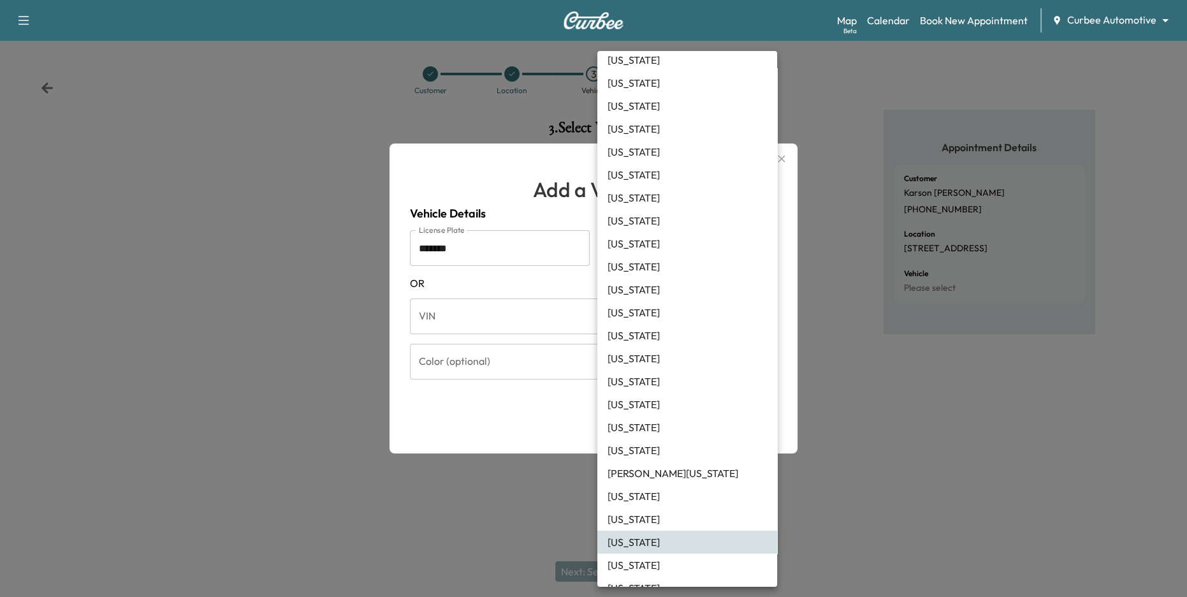
scroll to position [17, 0]
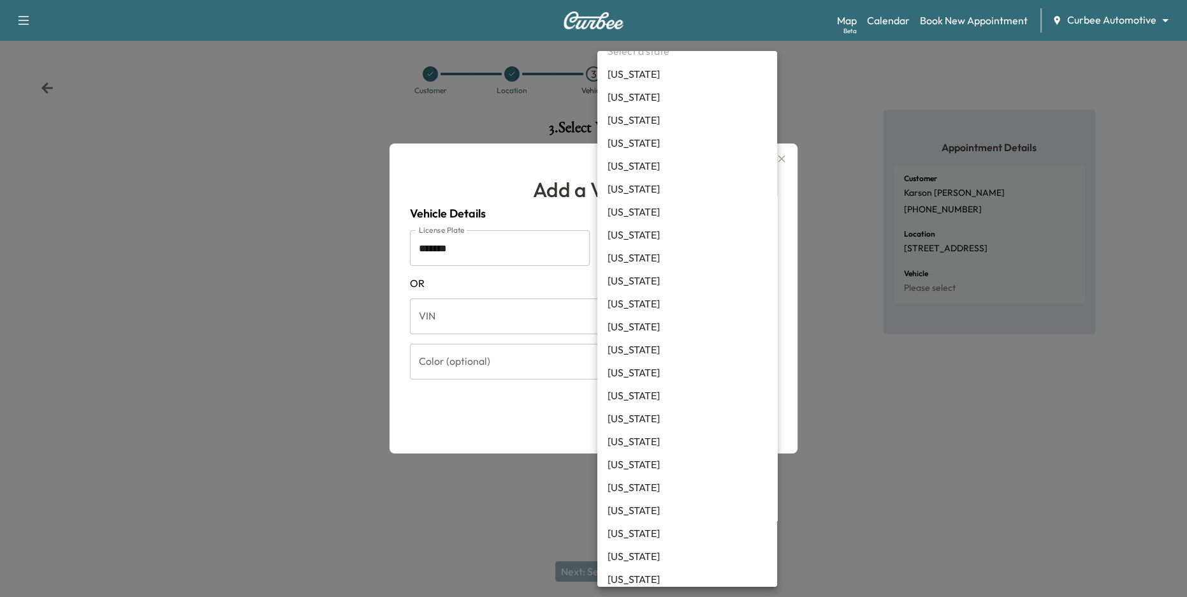
click at [648, 189] on li "[US_STATE]" at bounding box center [687, 188] width 180 height 23
type input "**"
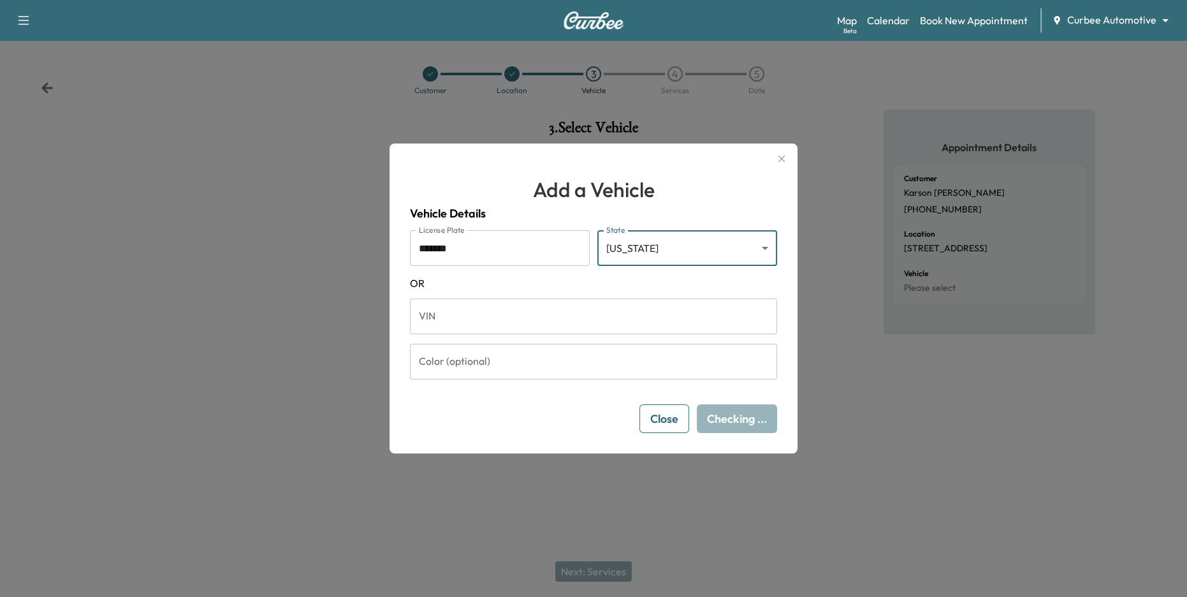
click at [649, 288] on span "OR" at bounding box center [593, 282] width 367 height 15
click at [732, 418] on button "Save & Close" at bounding box center [734, 418] width 86 height 29
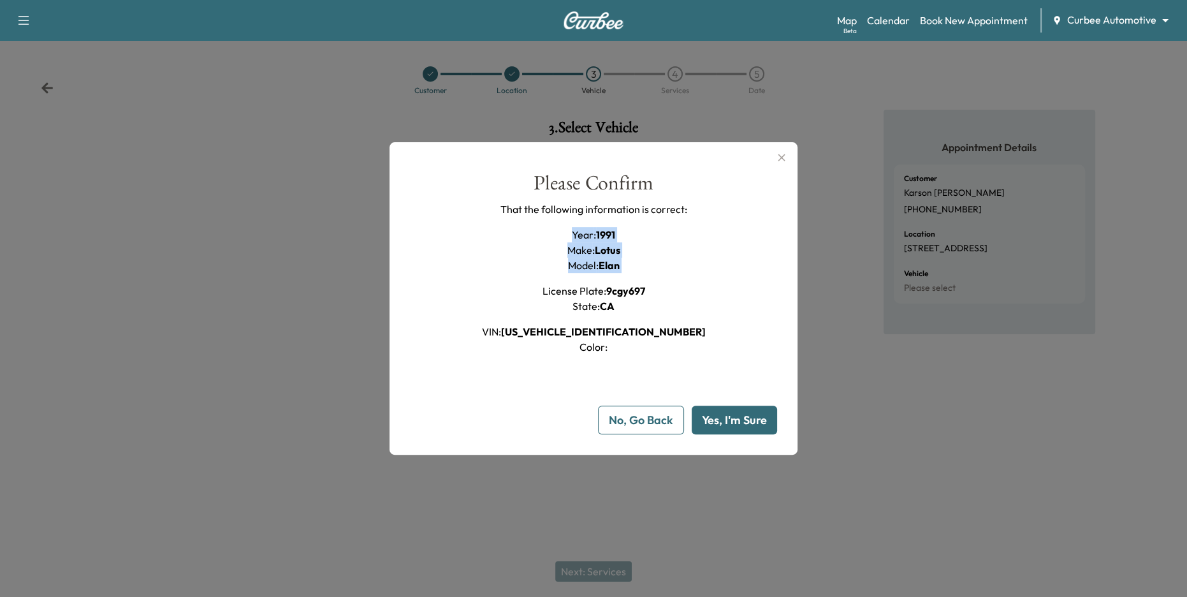
drag, startPoint x: 595, startPoint y: 227, endPoint x: 623, endPoint y: 282, distance: 62.2
click at [623, 282] on div "Year : 1991 Make : Lotus Model : Elan License Plate : 9cgy697 State : [US_STATE…" at bounding box center [594, 291] width 224 height 128
click at [696, 274] on div "Please Confirm That the following information is correct: Year : 1991 Make : Lo…" at bounding box center [593, 264] width 367 height 182
drag, startPoint x: 625, startPoint y: 266, endPoint x: 572, endPoint y: 230, distance: 64.7
click at [572, 230] on div "Year : 1991 Make : Lotus Model : Elan License Plate : 9cgy697 State : [US_STATE…" at bounding box center [594, 291] width 224 height 128
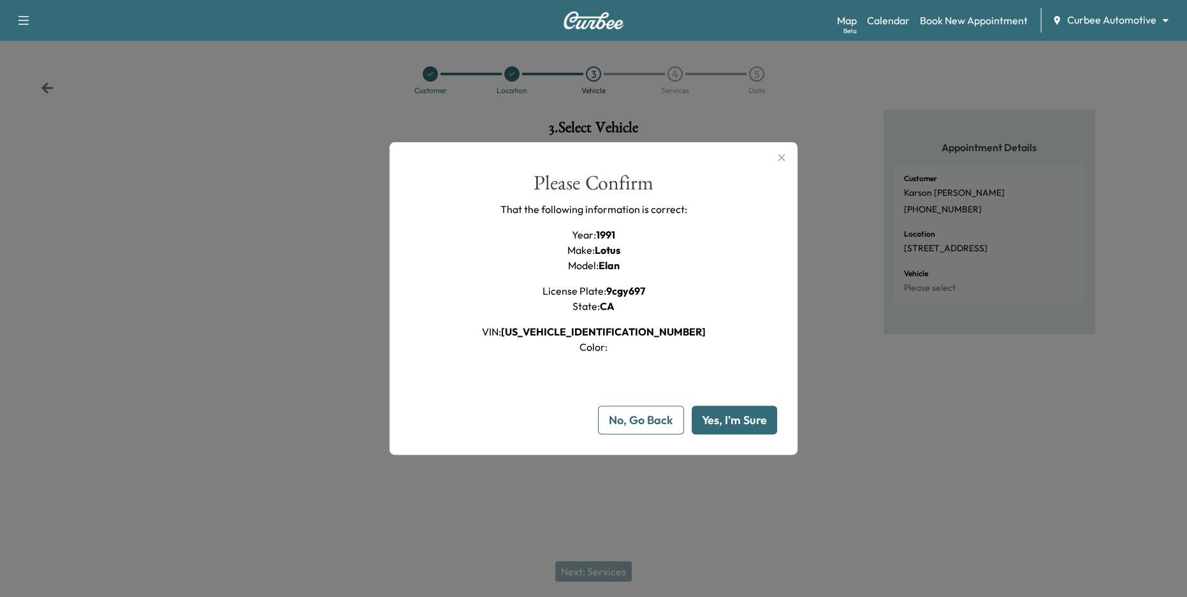
click at [667, 268] on div "Please Confirm That the following information is correct: Year : 1991 Make : Lo…" at bounding box center [593, 264] width 367 height 182
drag, startPoint x: 633, startPoint y: 265, endPoint x: 569, endPoint y: 221, distance: 77.6
click at [569, 221] on div "Please Confirm That the following information is correct: Year : 1991 Make : Lo…" at bounding box center [593, 264] width 367 height 182
click at [708, 289] on div "Please Confirm That the following information is correct: Year : 1991 Make : Lo…" at bounding box center [593, 264] width 367 height 182
click at [754, 427] on button "Yes, I'm Sure" at bounding box center [734, 419] width 85 height 29
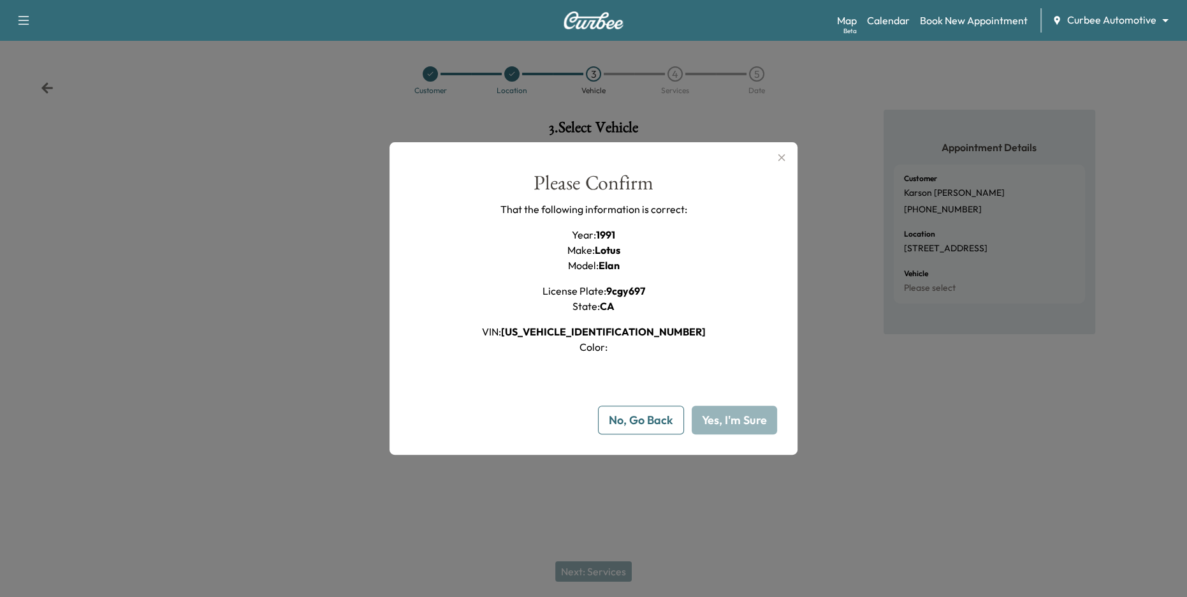
type input "**"
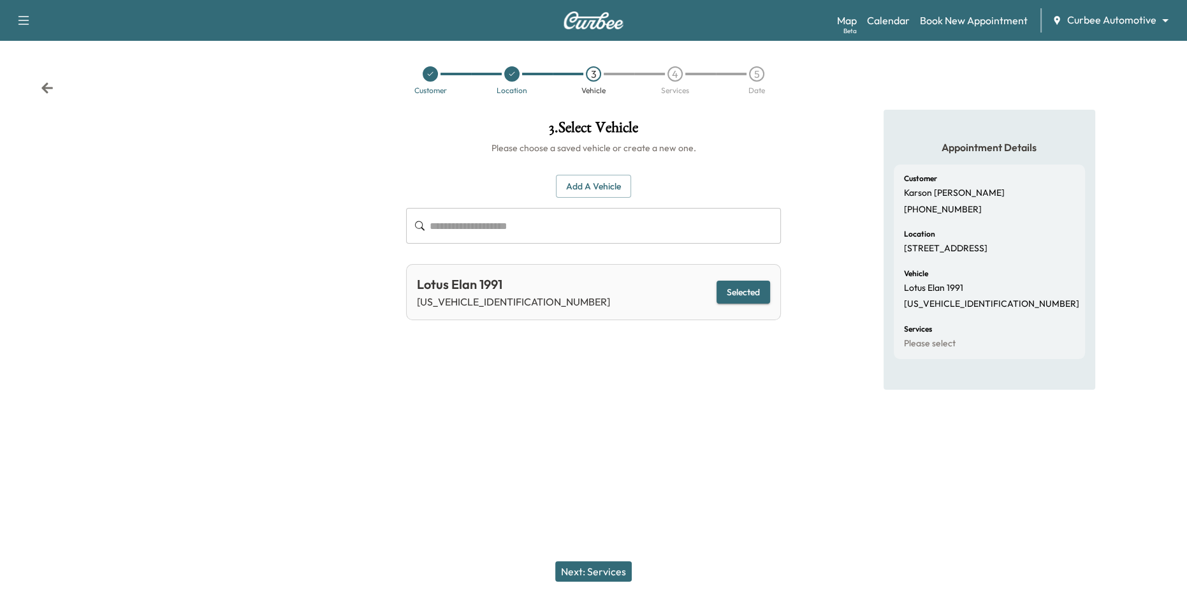
click at [635, 478] on div "Support Log Out Map Beta Calendar Book New Appointment Curbee Automotive ******…" at bounding box center [593, 298] width 1187 height 597
click at [614, 573] on button "Next: Services" at bounding box center [593, 571] width 77 height 20
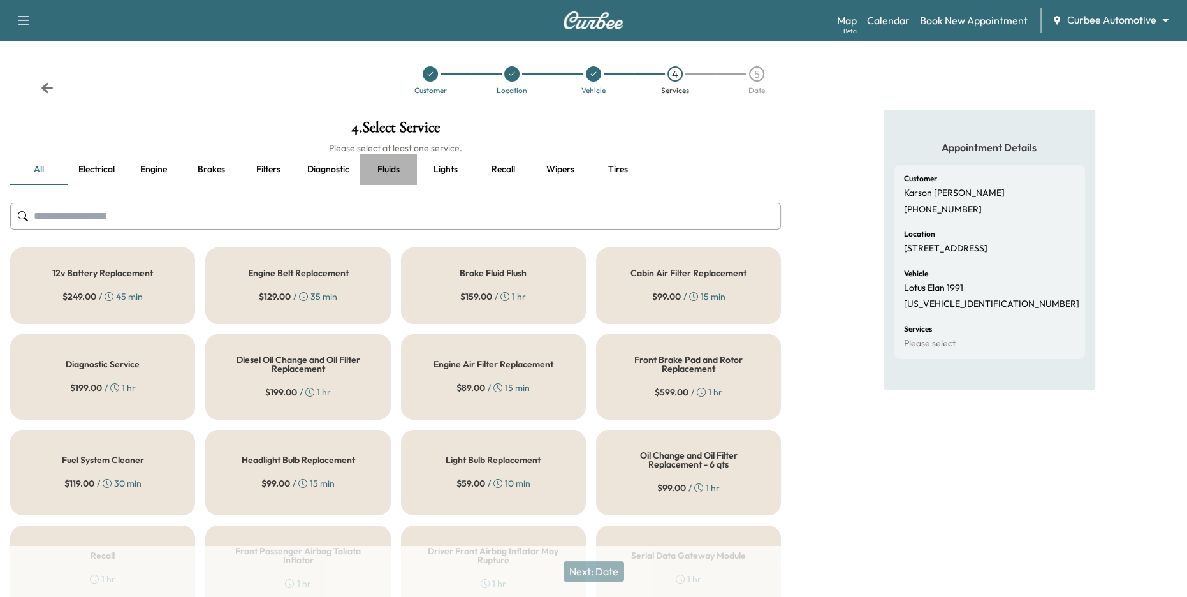
click at [395, 172] on button "Fluids" at bounding box center [388, 169] width 57 height 31
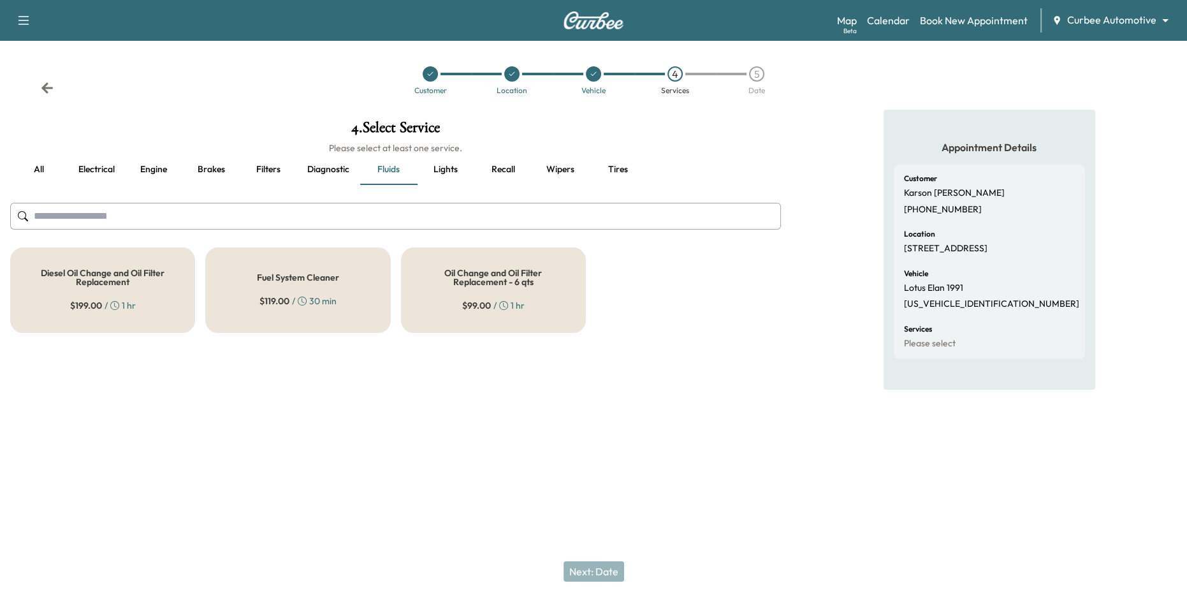
click at [501, 303] on icon at bounding box center [503, 305] width 9 height 9
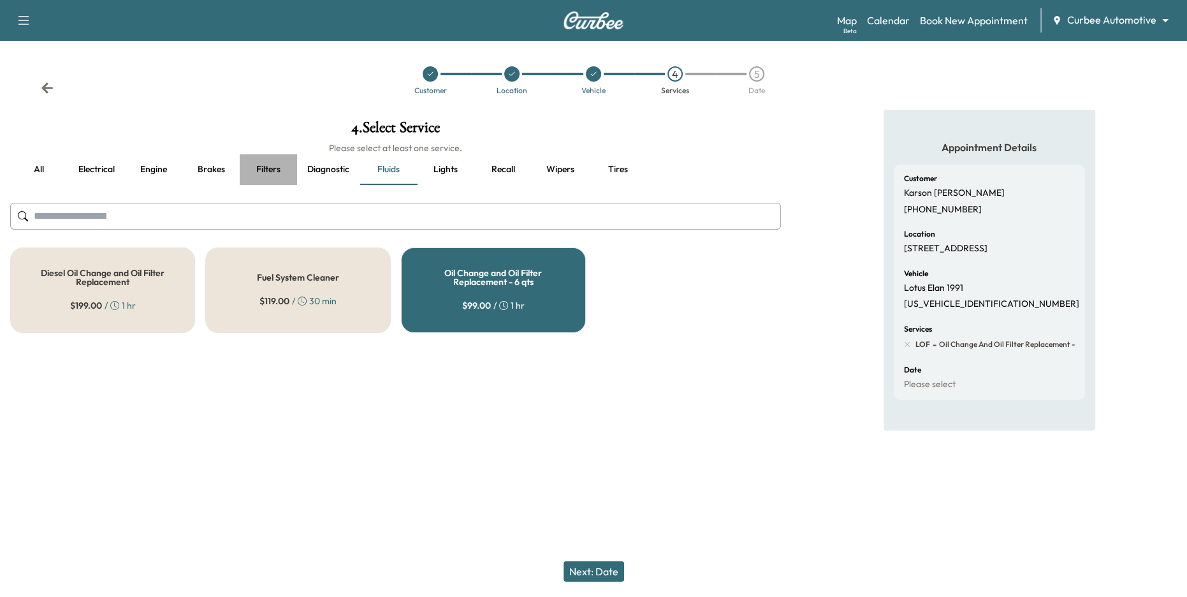
click at [268, 166] on button "Filters" at bounding box center [268, 169] width 57 height 31
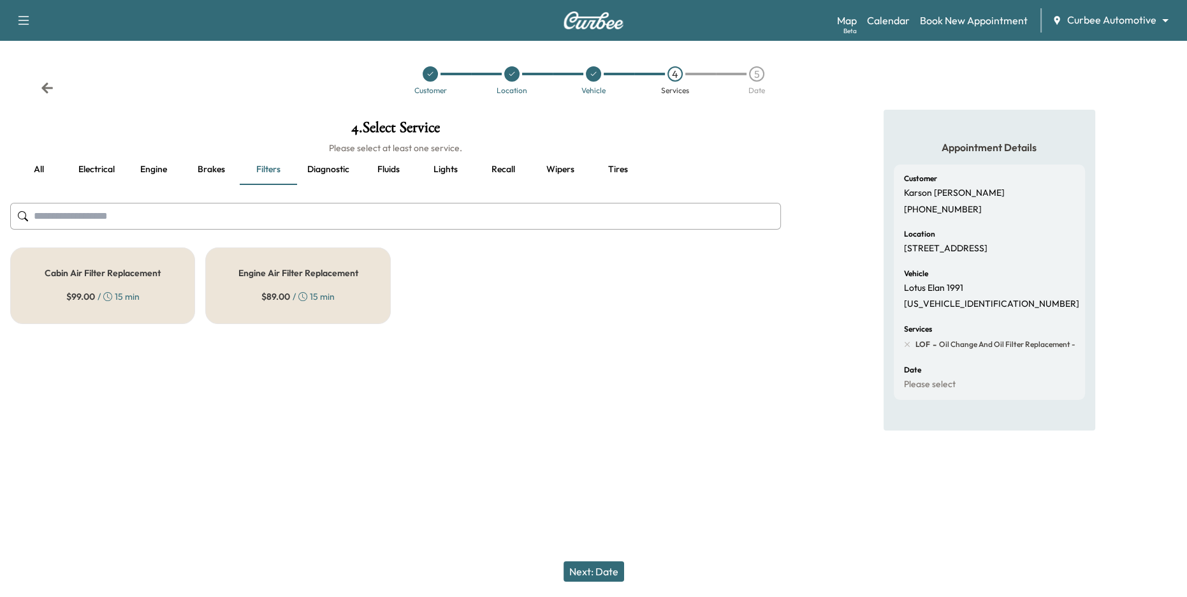
click at [298, 286] on div "Engine Air Filter Replacement $ 89.00 / 15 min" at bounding box center [297, 285] width 185 height 77
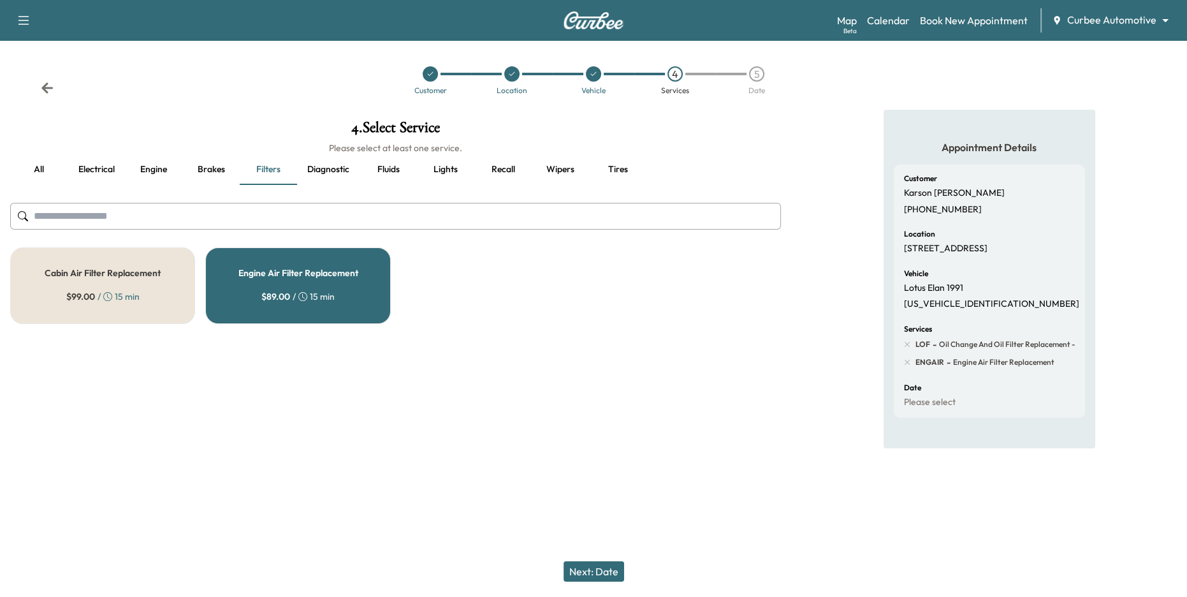
click at [492, 172] on button "Recall" at bounding box center [502, 169] width 57 height 31
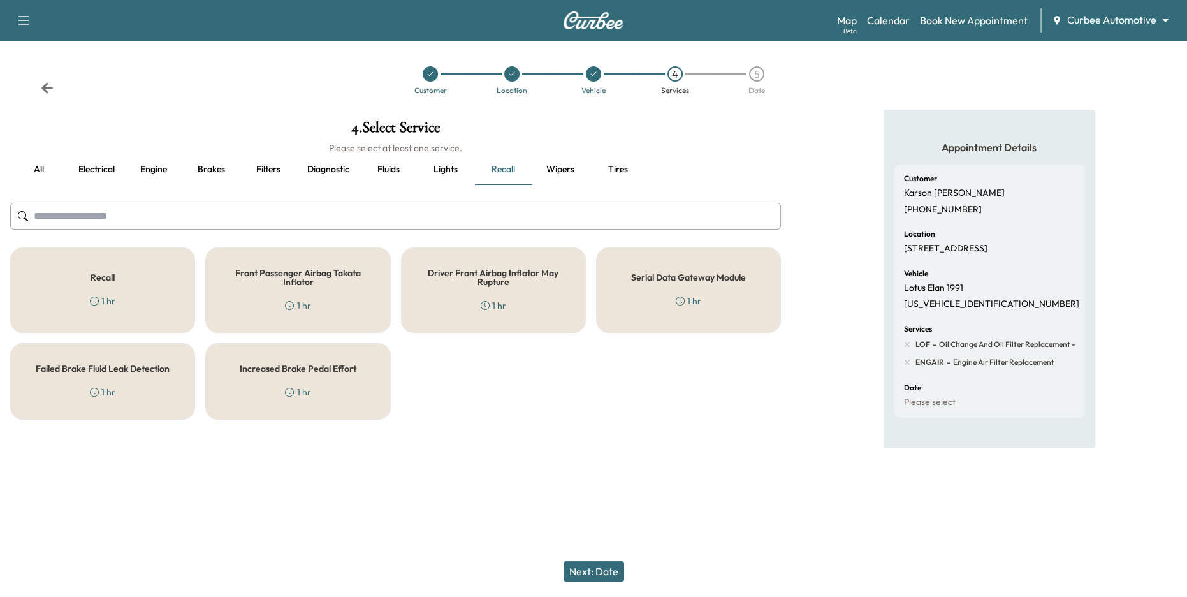
click at [616, 172] on button "Tires" at bounding box center [617, 169] width 57 height 31
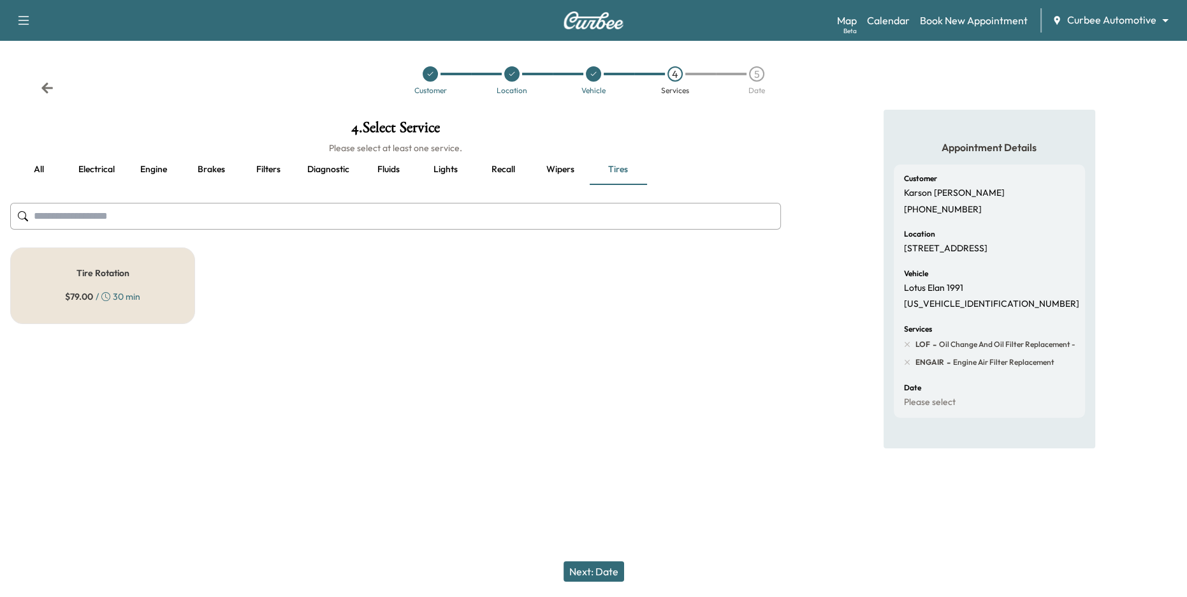
click at [143, 284] on div "Tire Rotation $ 79.00 / 30 min" at bounding box center [102, 285] width 185 height 77
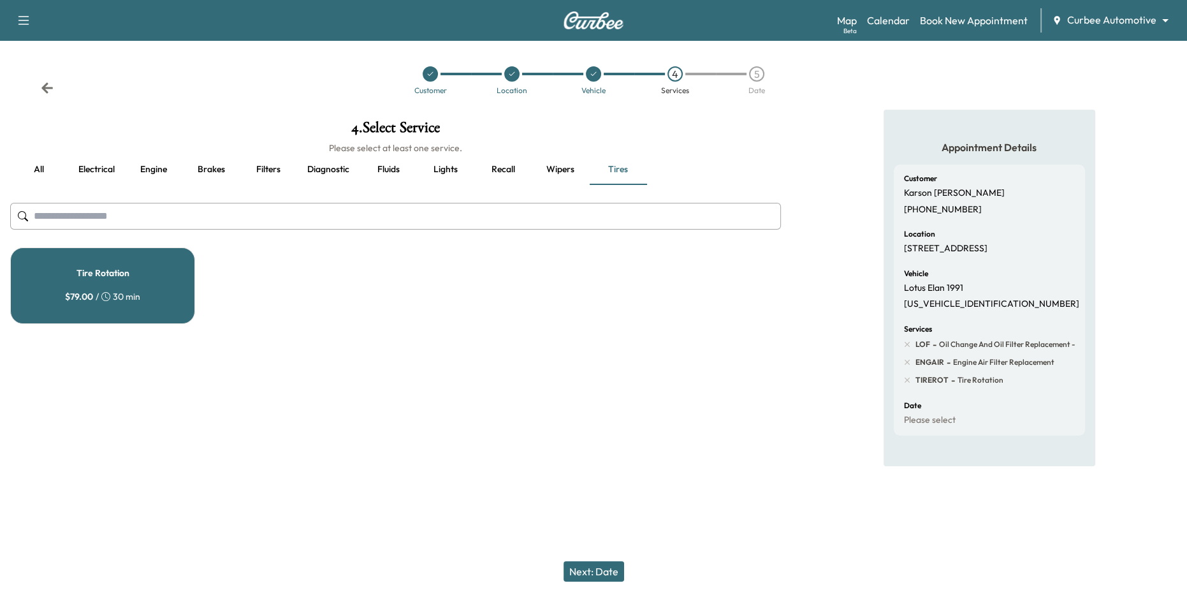
click at [603, 571] on button "Next: Date" at bounding box center [594, 571] width 61 height 20
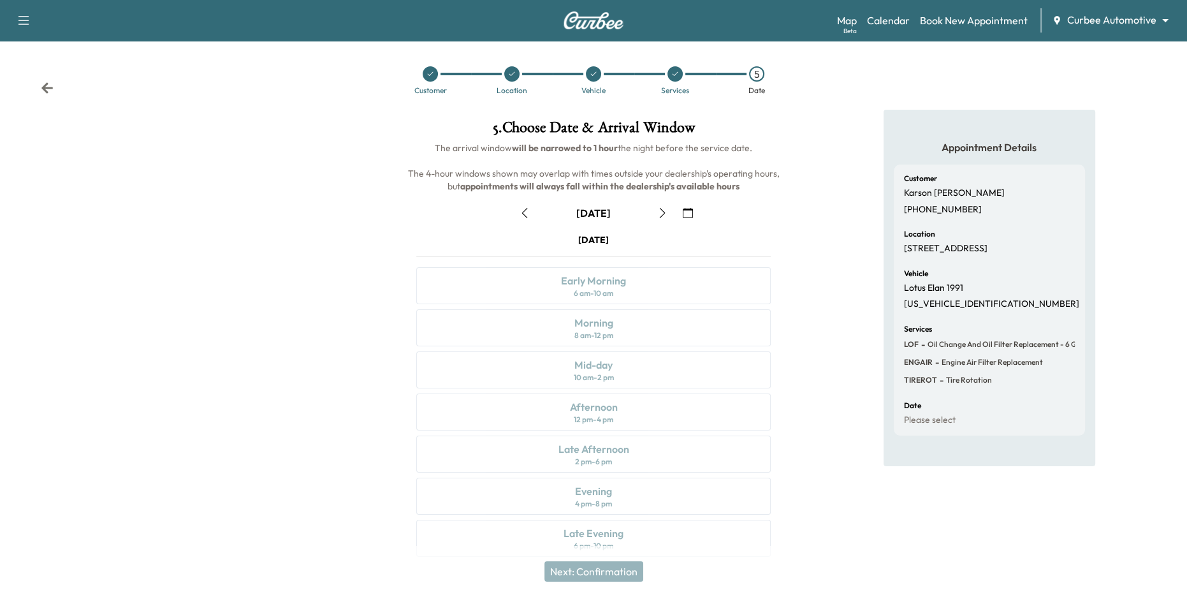
scroll to position [14, 0]
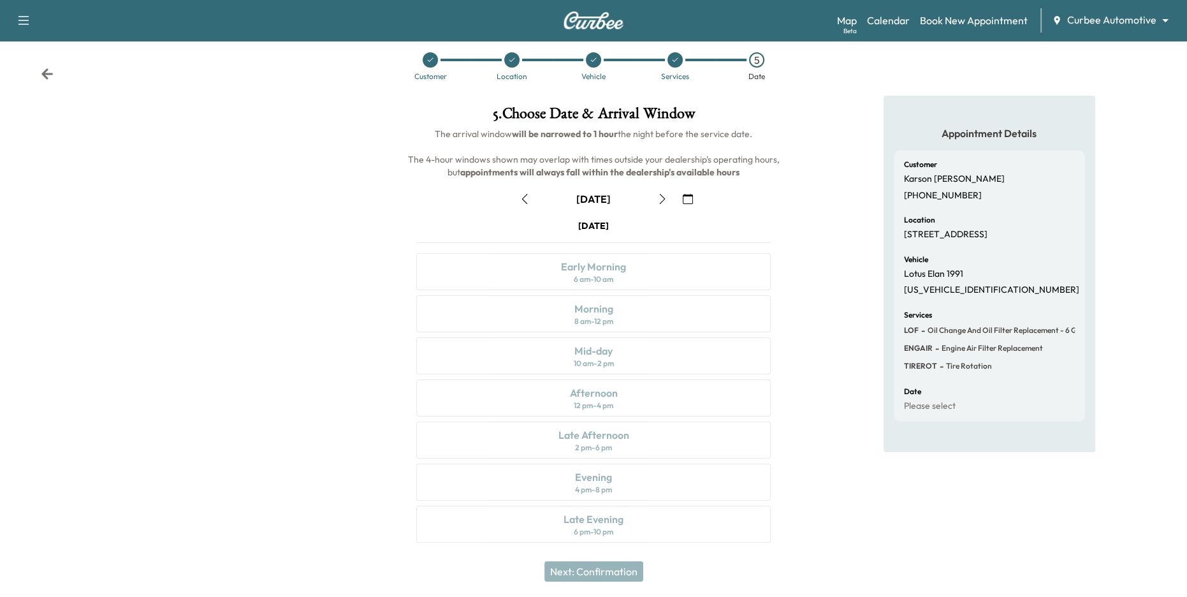
click at [666, 201] on icon "button" at bounding box center [662, 199] width 10 height 10
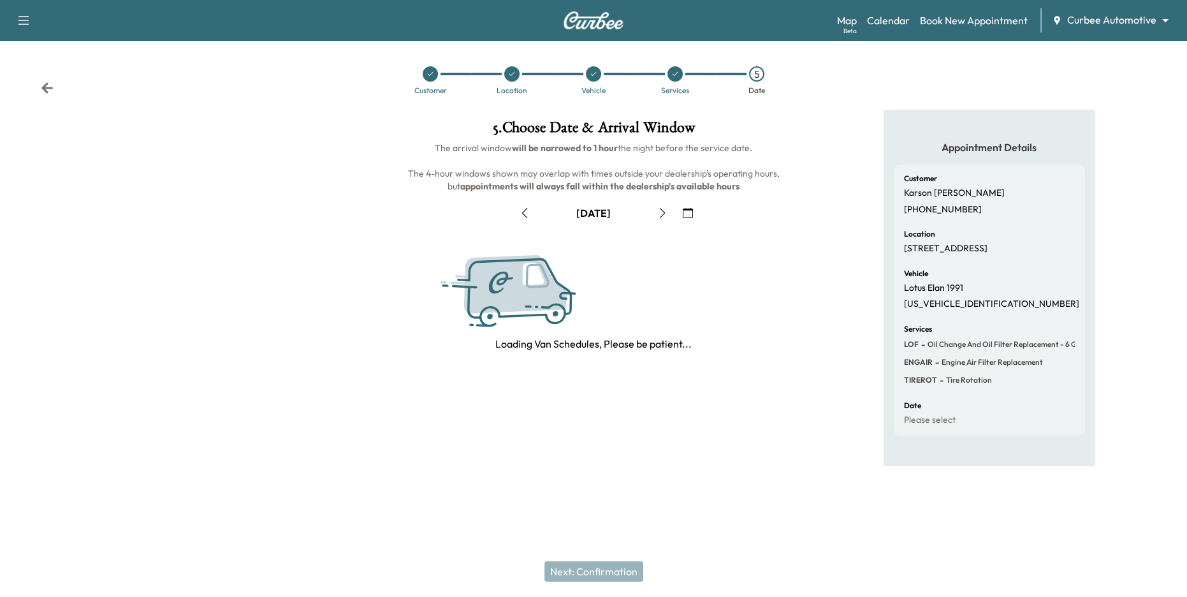
scroll to position [0, 0]
click at [666, 201] on div "August [DATE] S M T W T F S 27 28 29 30 31 1 2 3 4 5 6 7 8 9 10 11 12 13 14 15 …" at bounding box center [594, 272] width 376 height 159
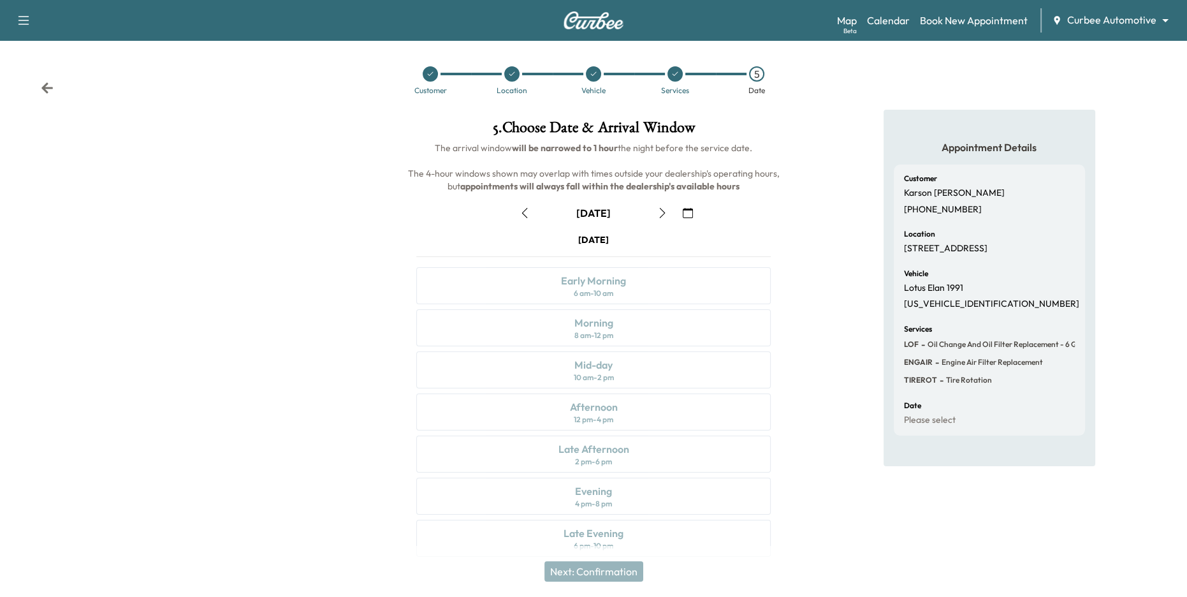
click at [664, 211] on icon "button" at bounding box center [662, 213] width 10 height 10
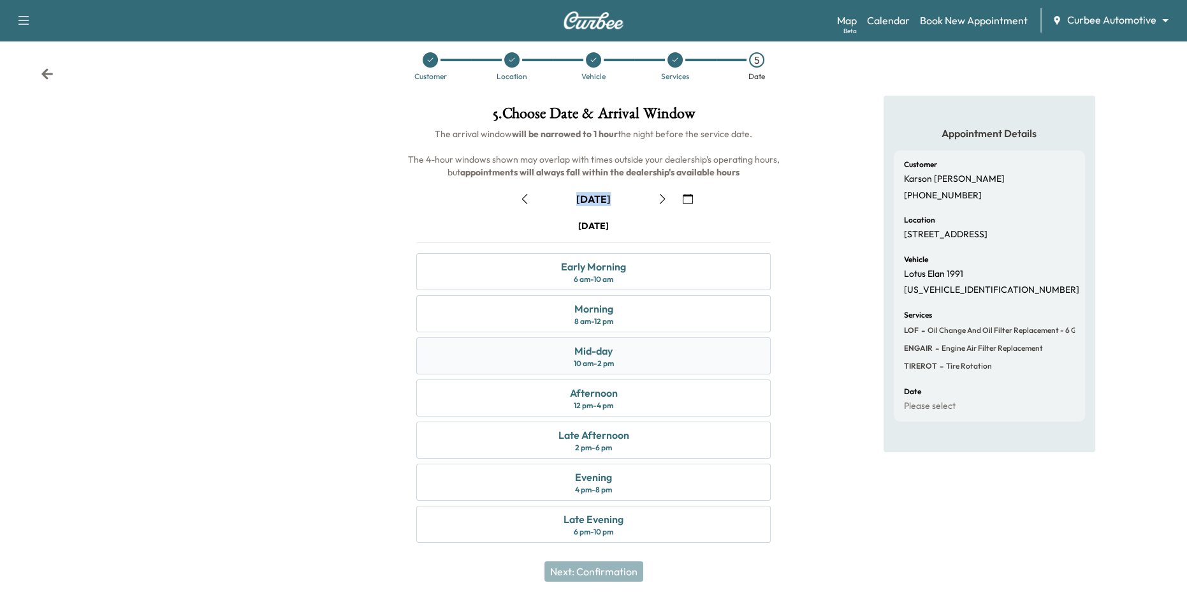
click at [580, 360] on div "10 am - 2 pm" at bounding box center [593, 363] width 40 height 10
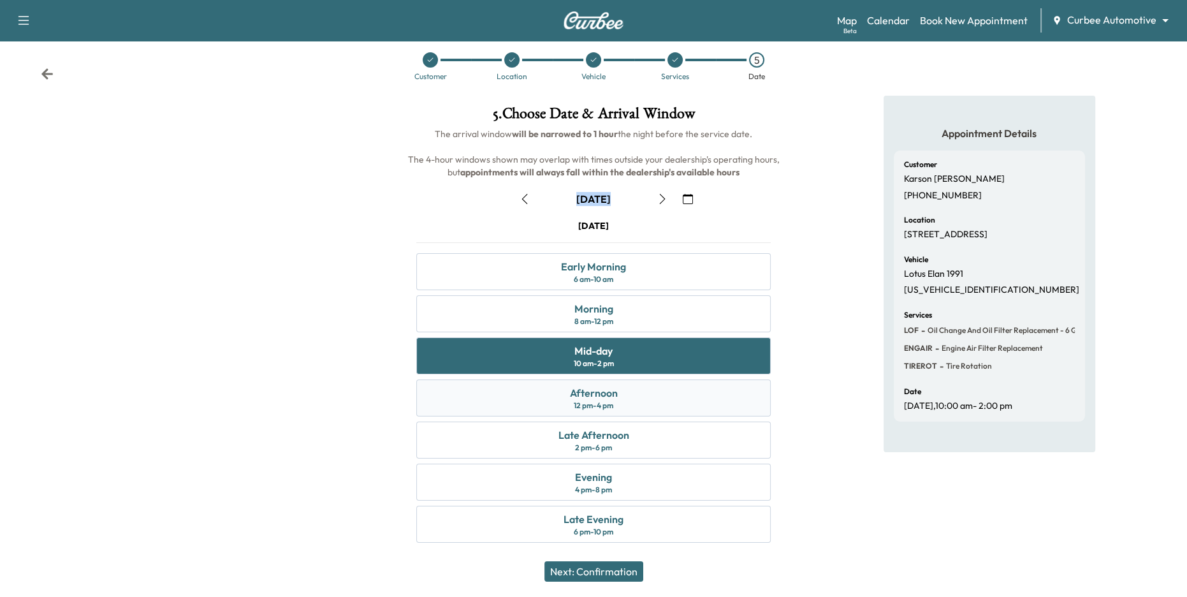
click at [640, 388] on div "Afternoon 12 pm - 4 pm" at bounding box center [593, 397] width 355 height 37
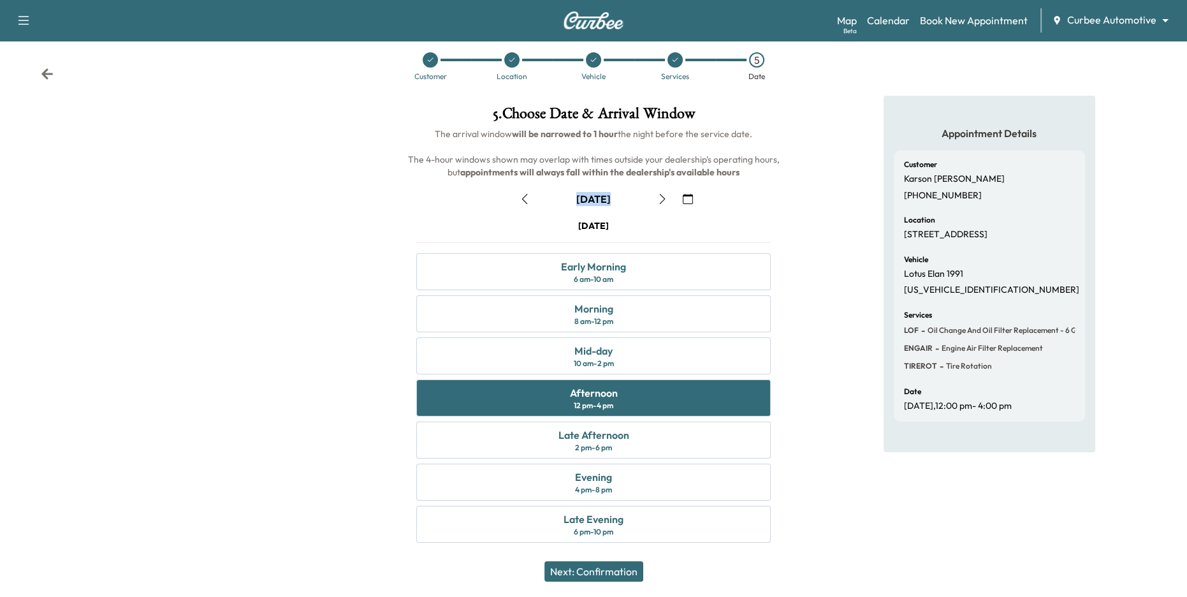
click at [625, 570] on button "Next: Confirmation" at bounding box center [593, 571] width 99 height 20
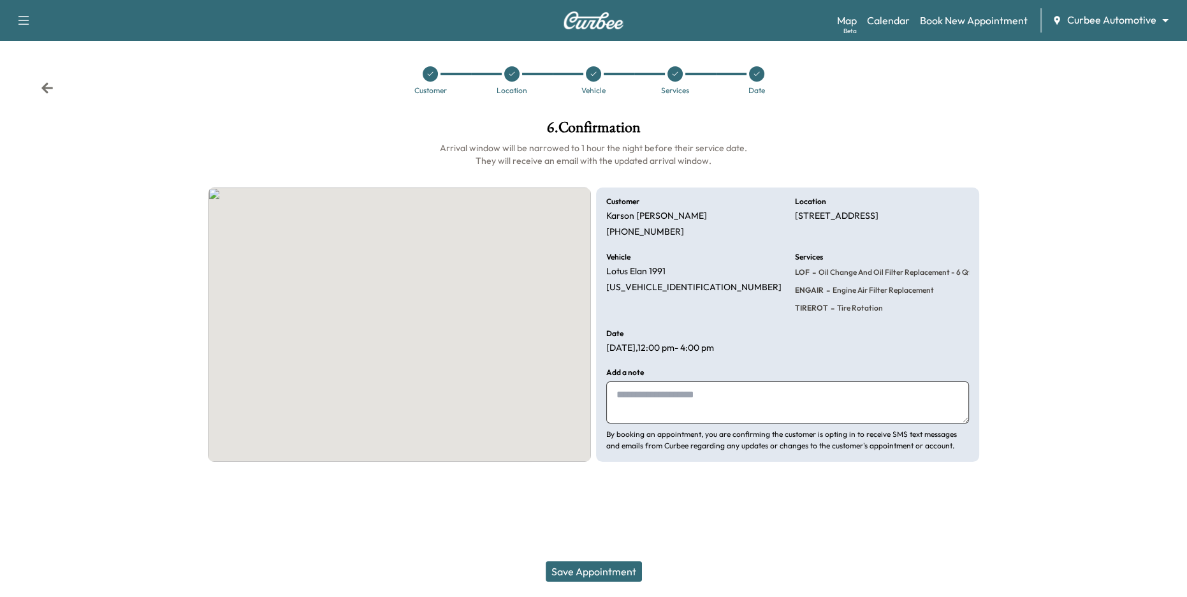
scroll to position [0, 0]
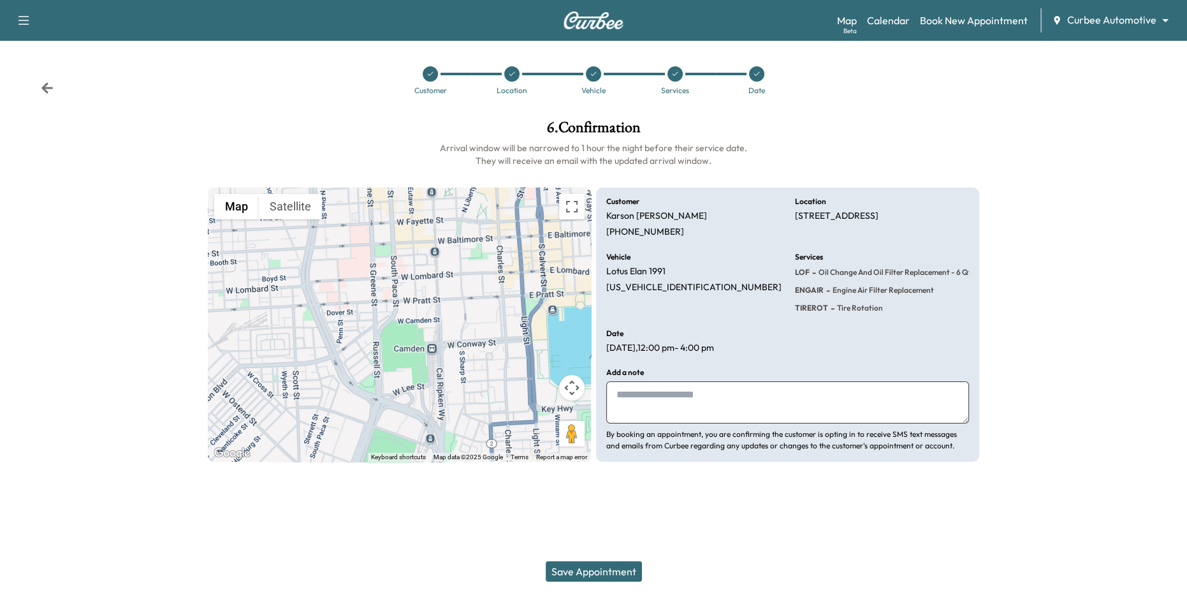
click at [688, 402] on textarea at bounding box center [787, 402] width 363 height 42
click at [736, 398] on textarea at bounding box center [787, 402] width 363 height 42
click at [719, 396] on textarea "**********" at bounding box center [787, 402] width 363 height 42
type textarea "**********"
click at [579, 571] on button "Save Appointment" at bounding box center [594, 571] width 96 height 20
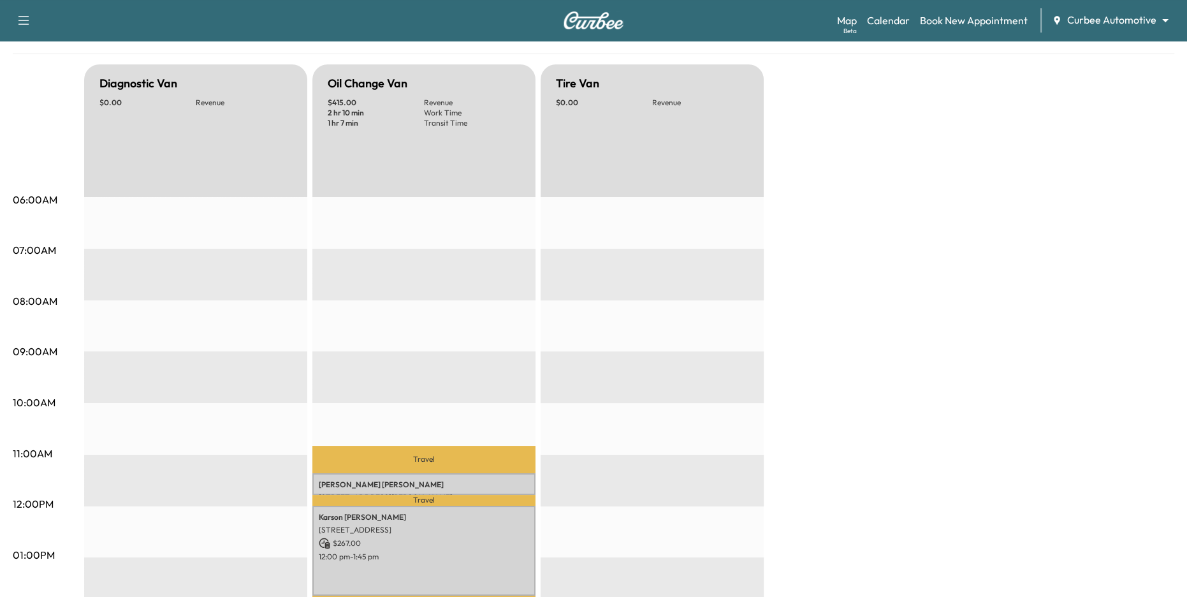
scroll to position [119, 0]
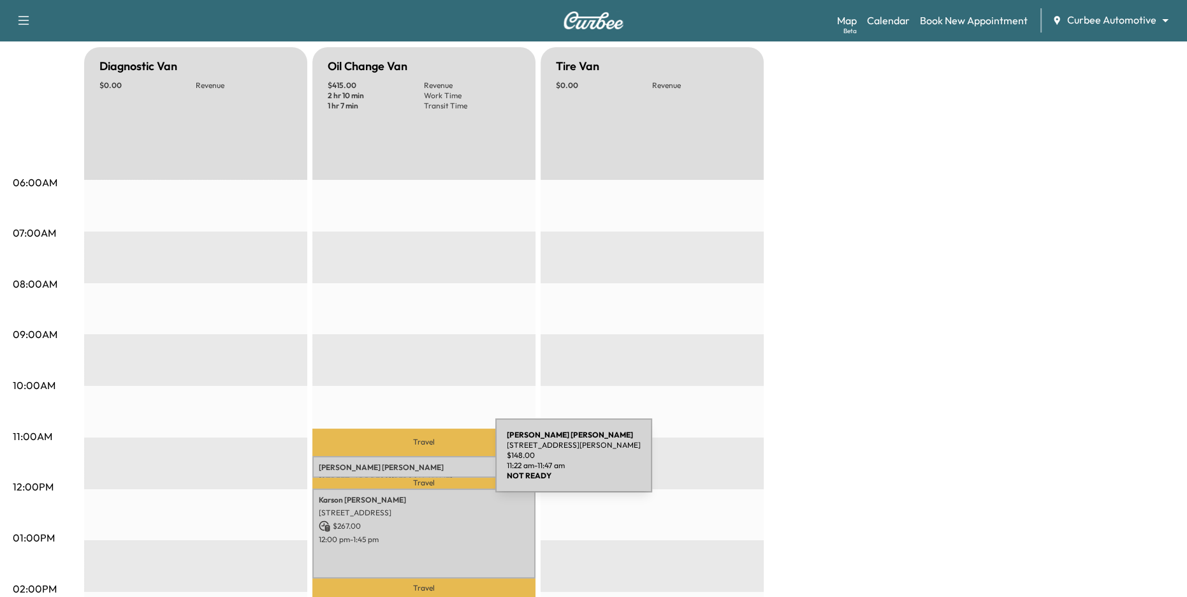
click at [400, 463] on p "[PERSON_NAME]" at bounding box center [424, 467] width 210 height 10
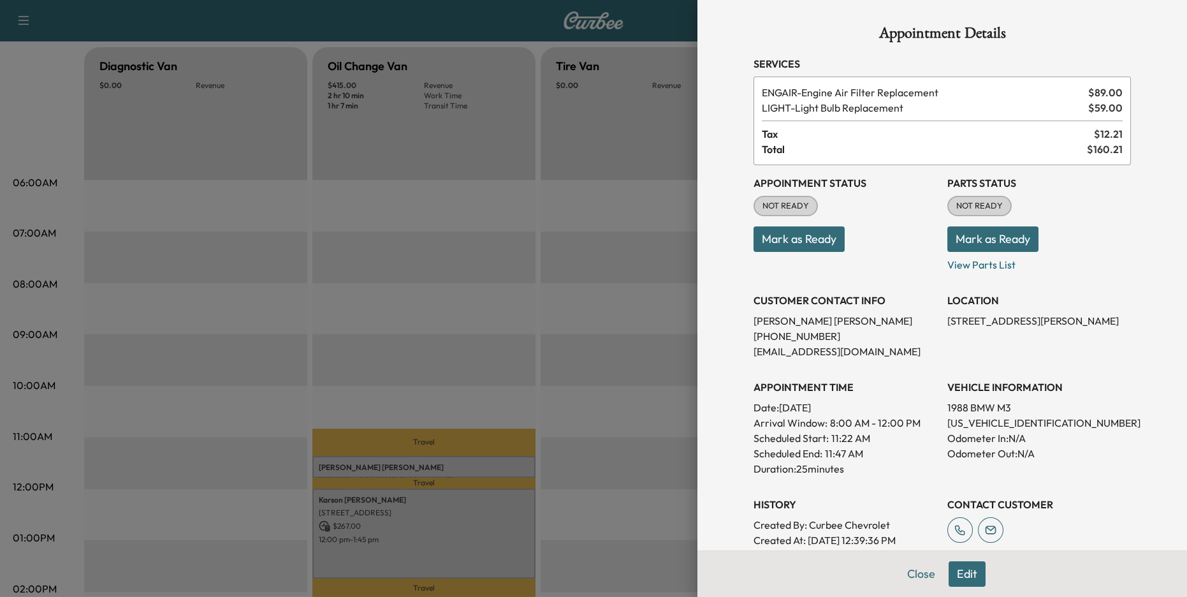
click at [620, 405] on div at bounding box center [593, 298] width 1187 height 597
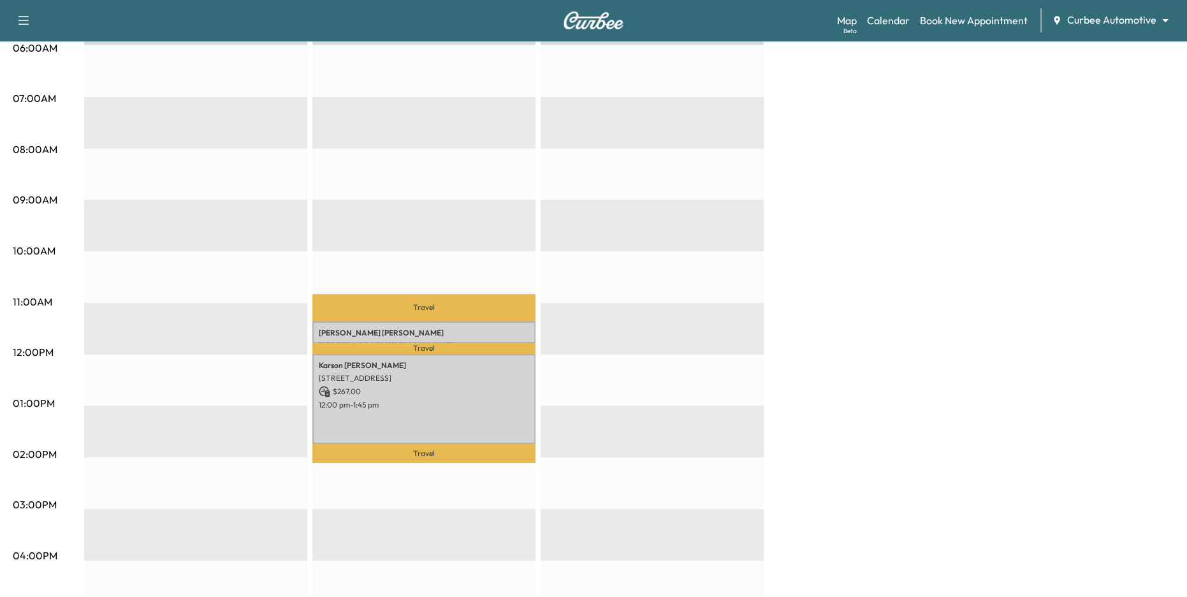
scroll to position [254, 0]
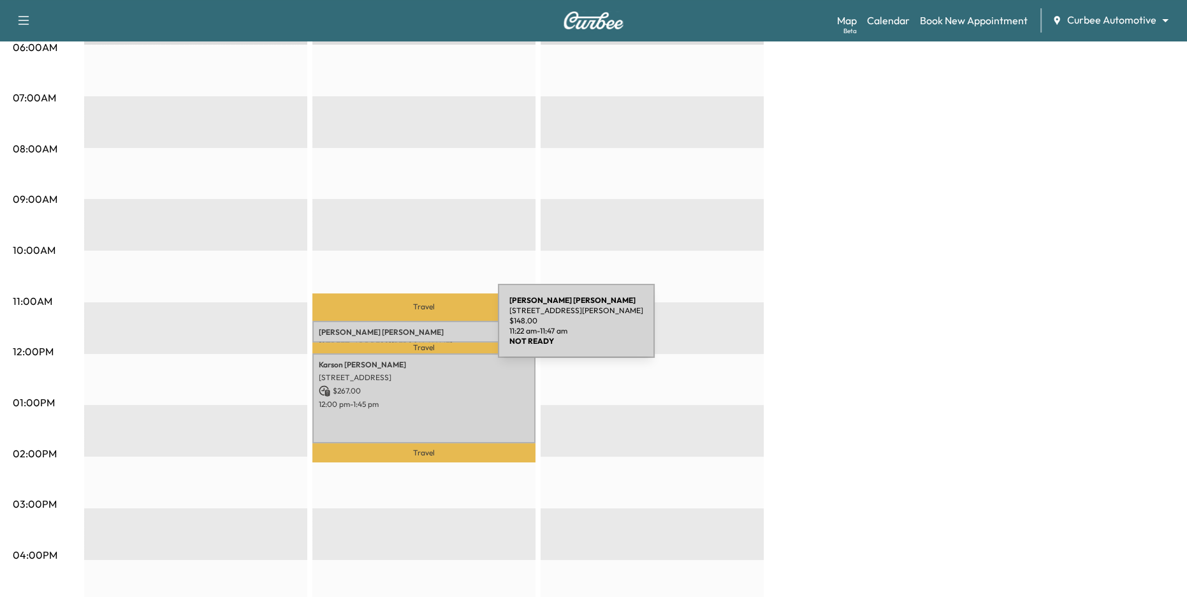
click at [402, 328] on p "[PERSON_NAME]" at bounding box center [424, 332] width 210 height 10
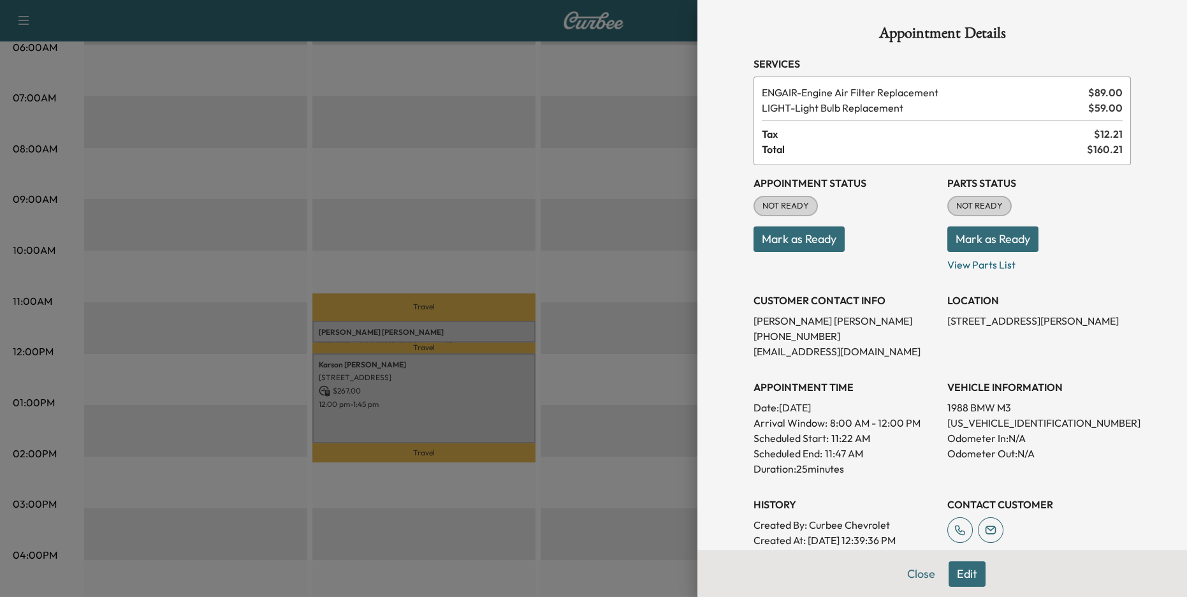
click at [931, 229] on p "Mark as Ready" at bounding box center [846, 234] width 184 height 36
click at [995, 234] on button "Mark as Ready" at bounding box center [992, 239] width 91 height 26
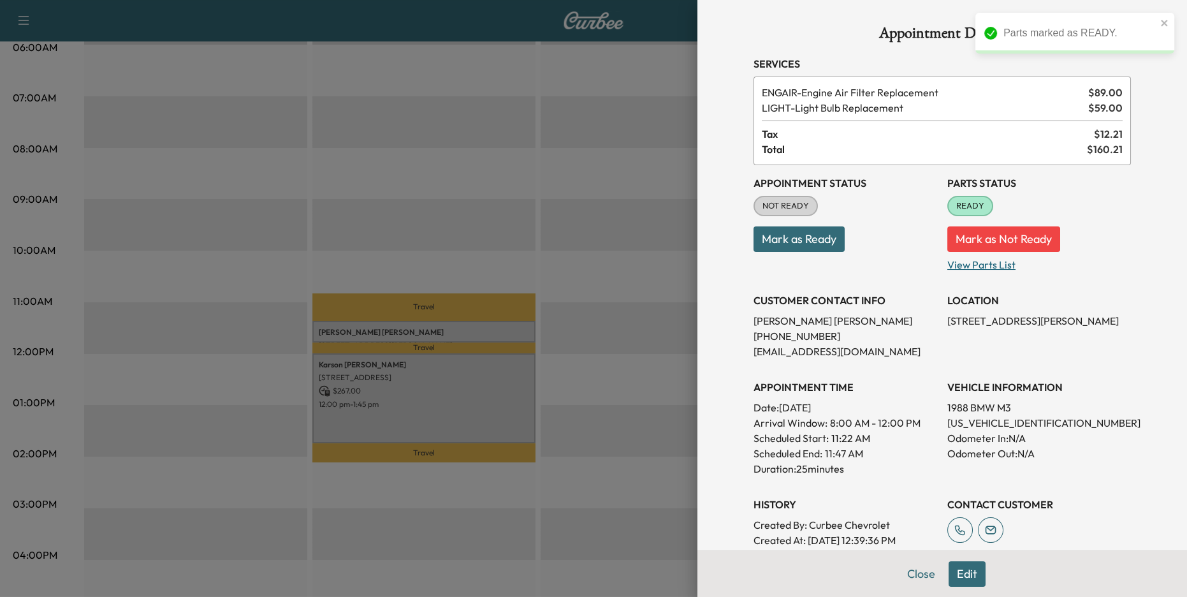
click at [975, 263] on p "View Parts List" at bounding box center [1039, 262] width 184 height 20
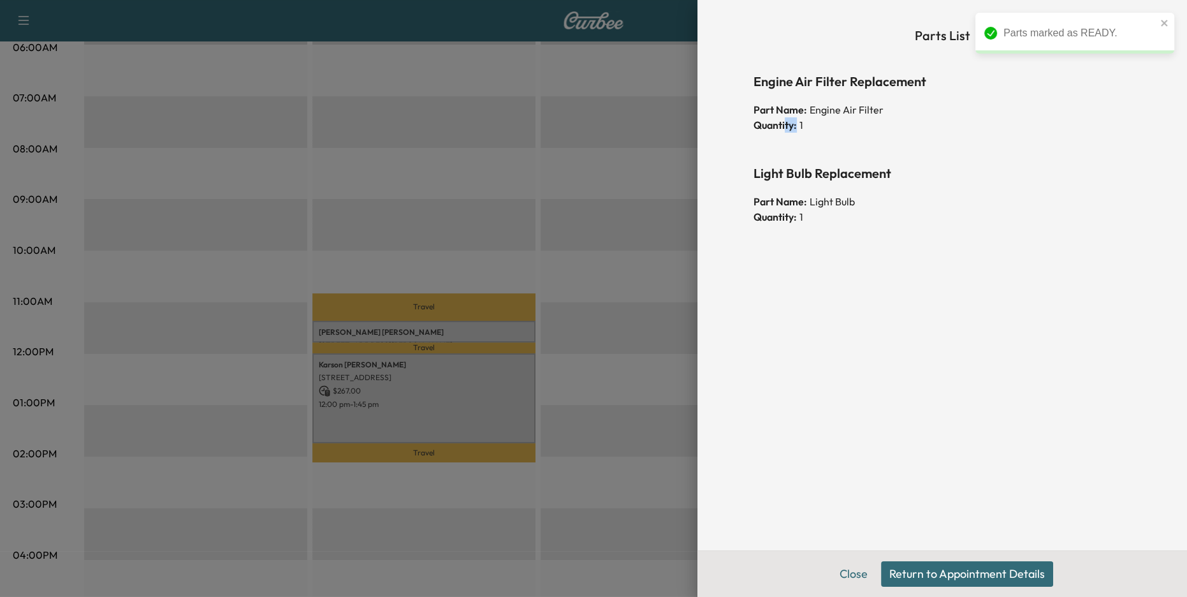
drag, startPoint x: 786, startPoint y: 120, endPoint x: 896, endPoint y: 124, distance: 109.7
click at [896, 123] on div "Quantity: 1" at bounding box center [942, 124] width 377 height 15
drag, startPoint x: 793, startPoint y: 186, endPoint x: 890, endPoint y: 208, distance: 99.4
click at [890, 208] on div "Light Bulb Replacement Part Name: Light Bulb Quantity: 1" at bounding box center [942, 196] width 377 height 66
click at [858, 579] on button "Close" at bounding box center [853, 574] width 45 height 26
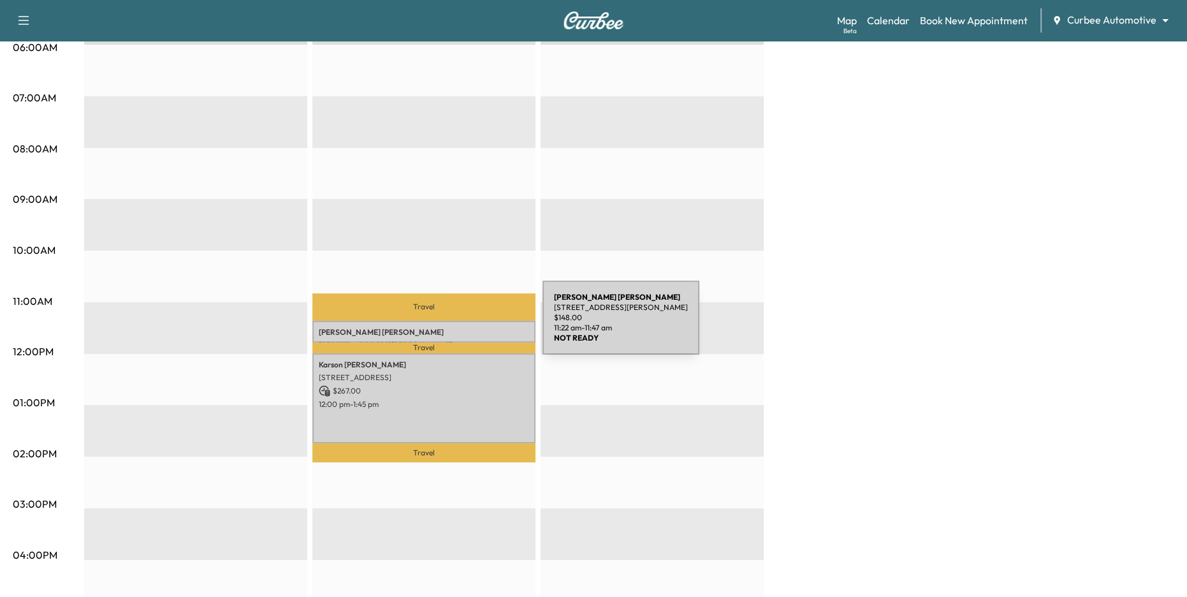
click at [447, 325] on div "[PERSON_NAME] [STREET_ADDRESS][PERSON_NAME] $ 148.00 11:22 am - 11:47 am" at bounding box center [423, 332] width 223 height 22
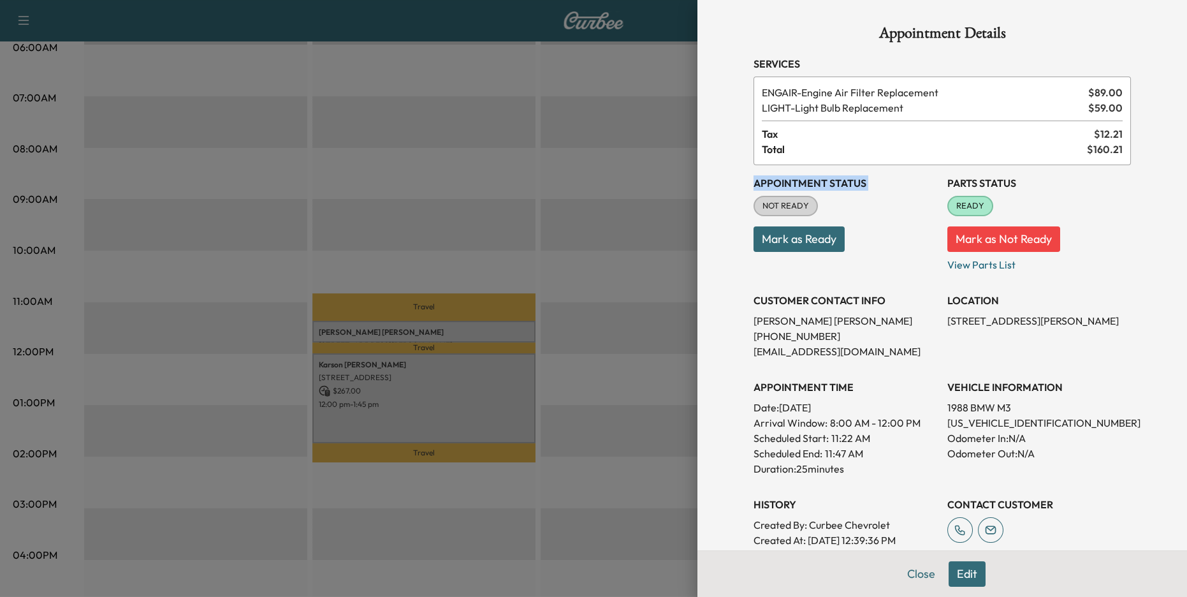
drag, startPoint x: 750, startPoint y: 182, endPoint x: 865, endPoint y: 194, distance: 115.3
click at [865, 194] on div "Appointment Details Services ENGAIR - Engine Air Filter Replacement $ 89.00 LIG…" at bounding box center [942, 353] width 408 height 706
click at [828, 235] on button "Mark as Ready" at bounding box center [799, 239] width 91 height 26
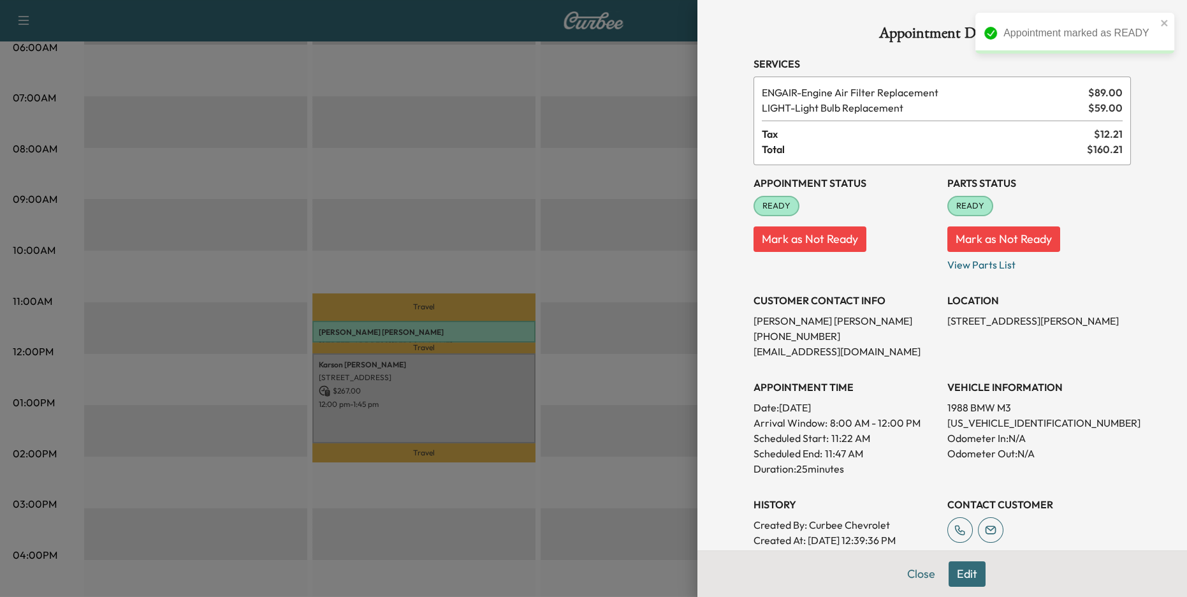
click at [405, 330] on div at bounding box center [593, 298] width 1187 height 597
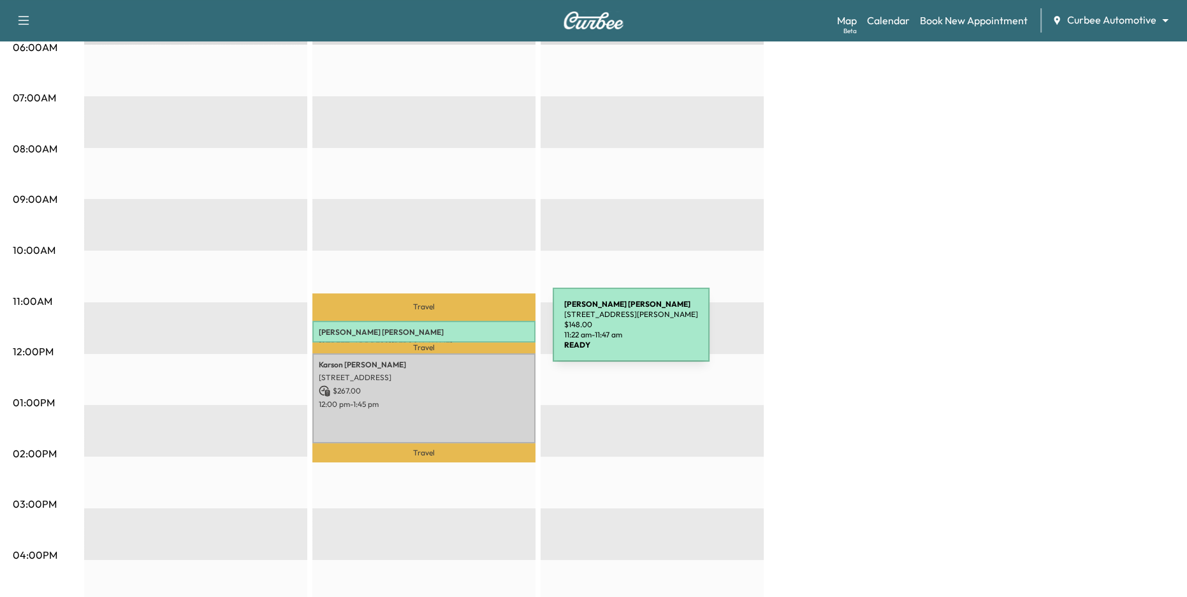
click at [457, 332] on p "[PERSON_NAME]" at bounding box center [424, 332] width 210 height 10
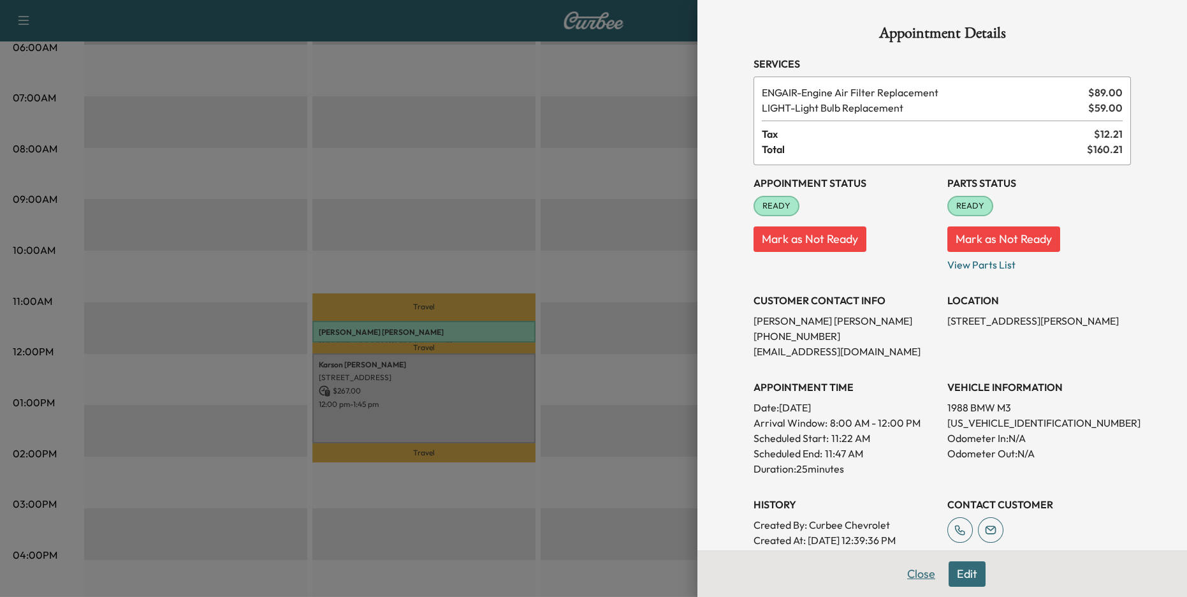
click at [920, 576] on button "Close" at bounding box center [921, 574] width 45 height 26
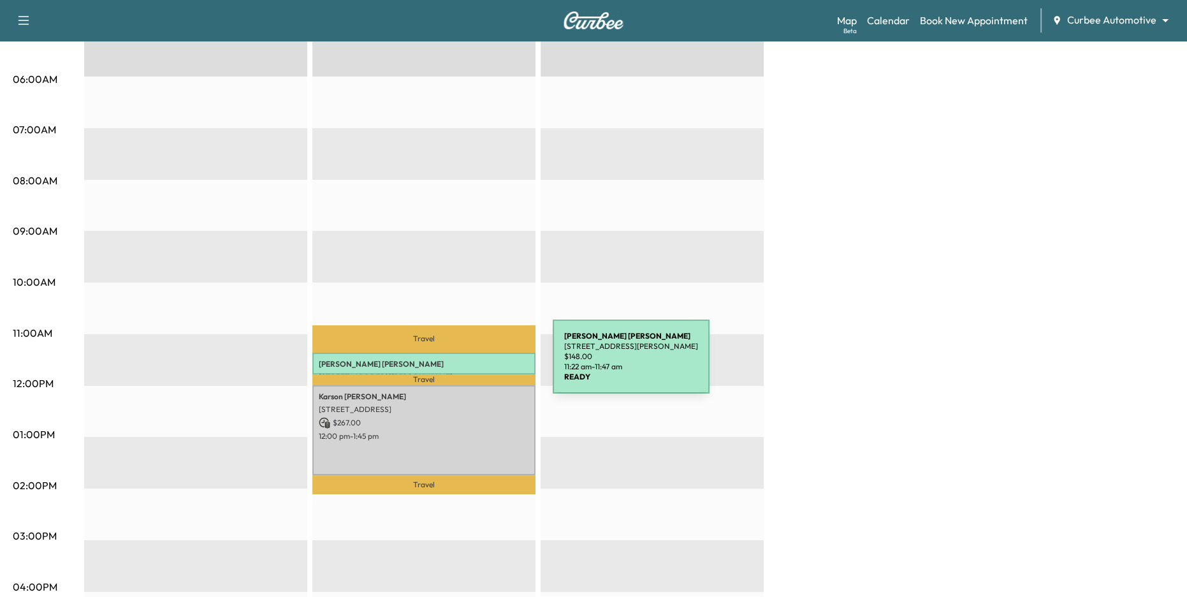
scroll to position [19, 0]
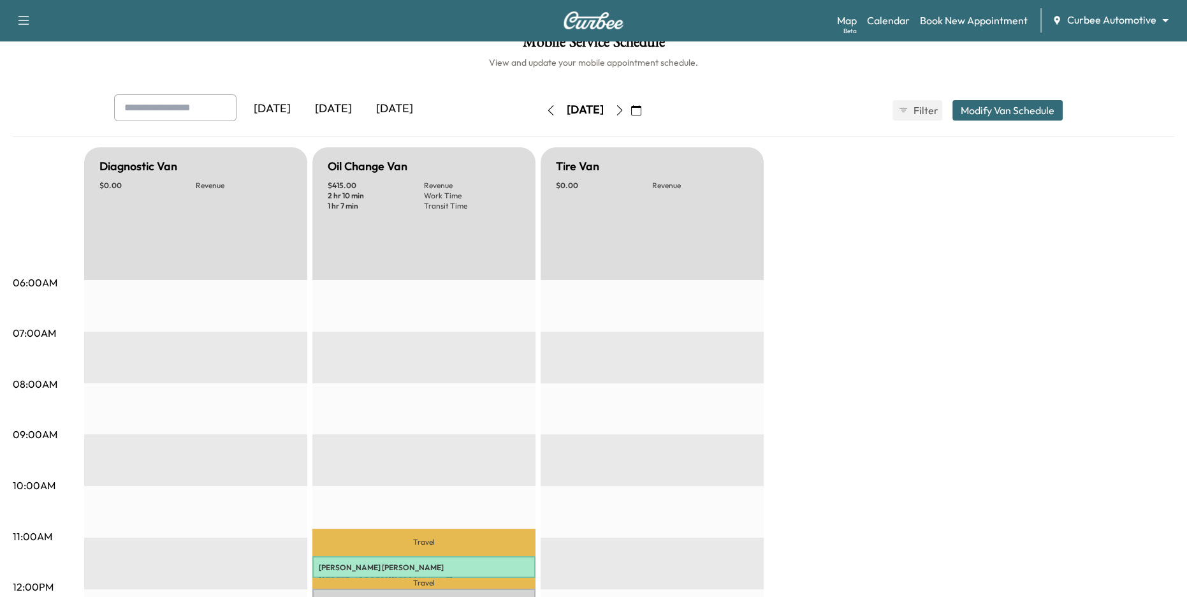
click at [546, 112] on icon "button" at bounding box center [551, 110] width 10 height 10
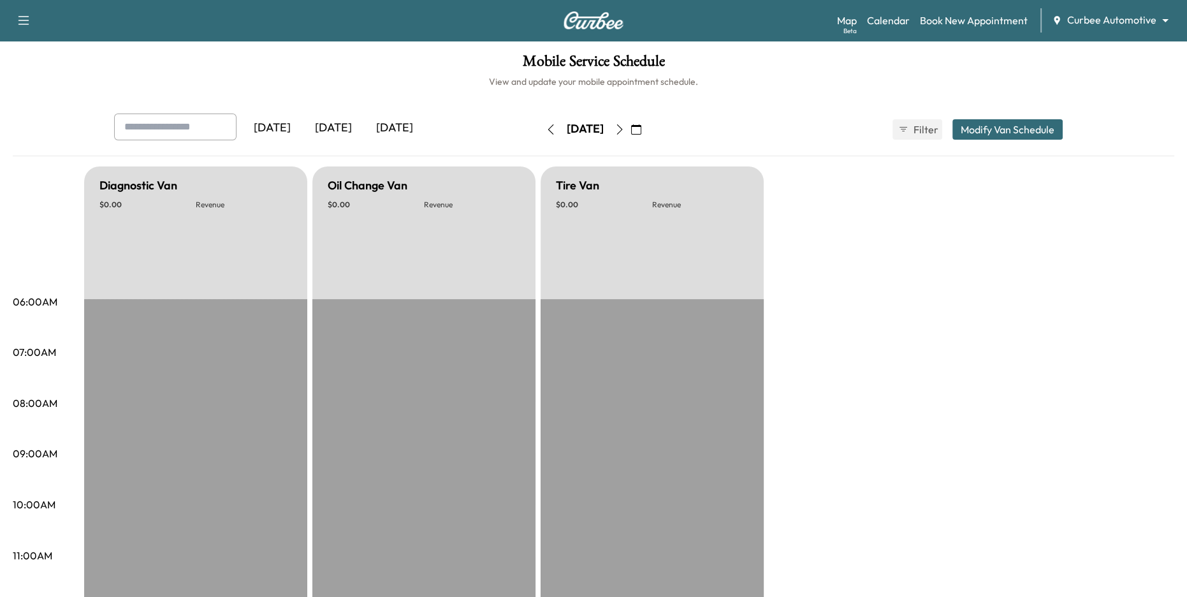
click at [546, 126] on icon "button" at bounding box center [551, 129] width 10 height 10
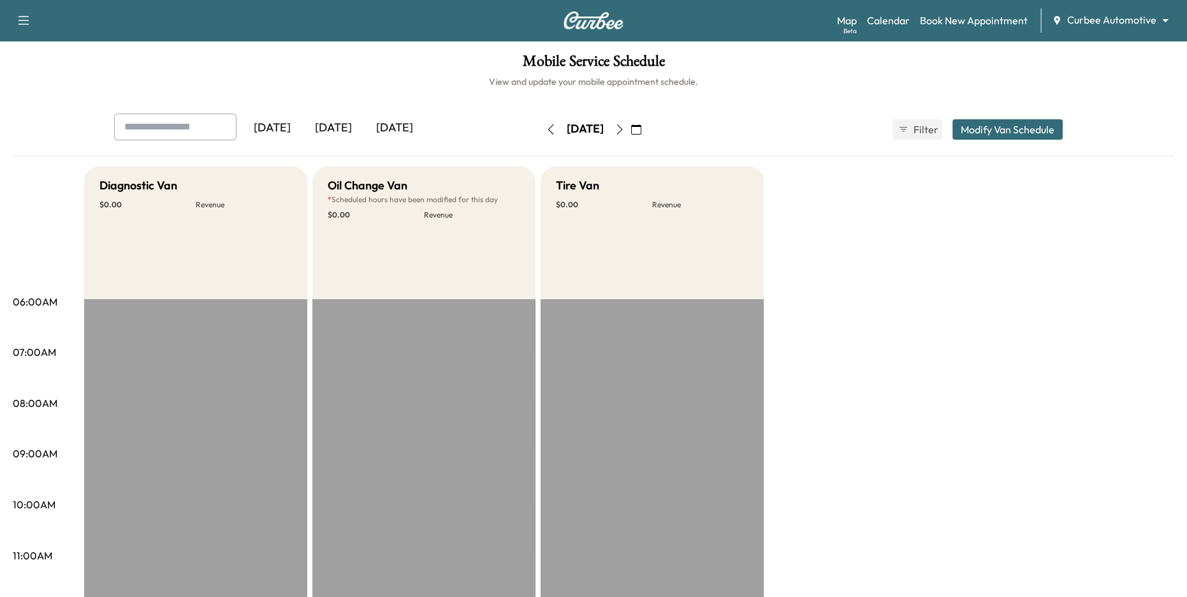
click at [546, 129] on icon "button" at bounding box center [551, 129] width 10 height 10
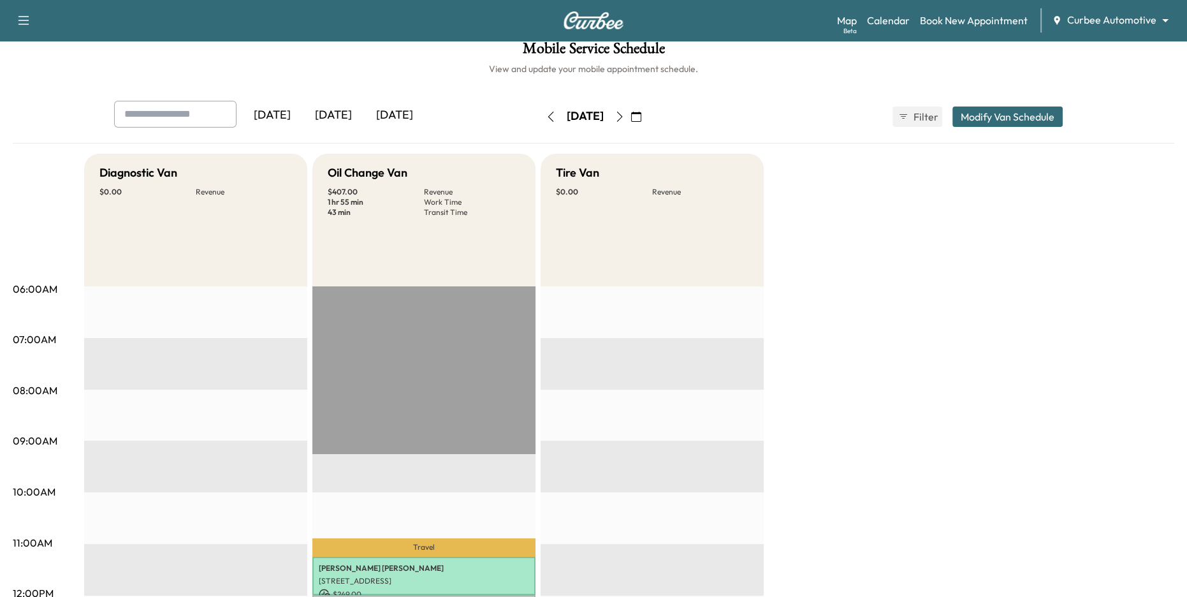
scroll to position [4, 0]
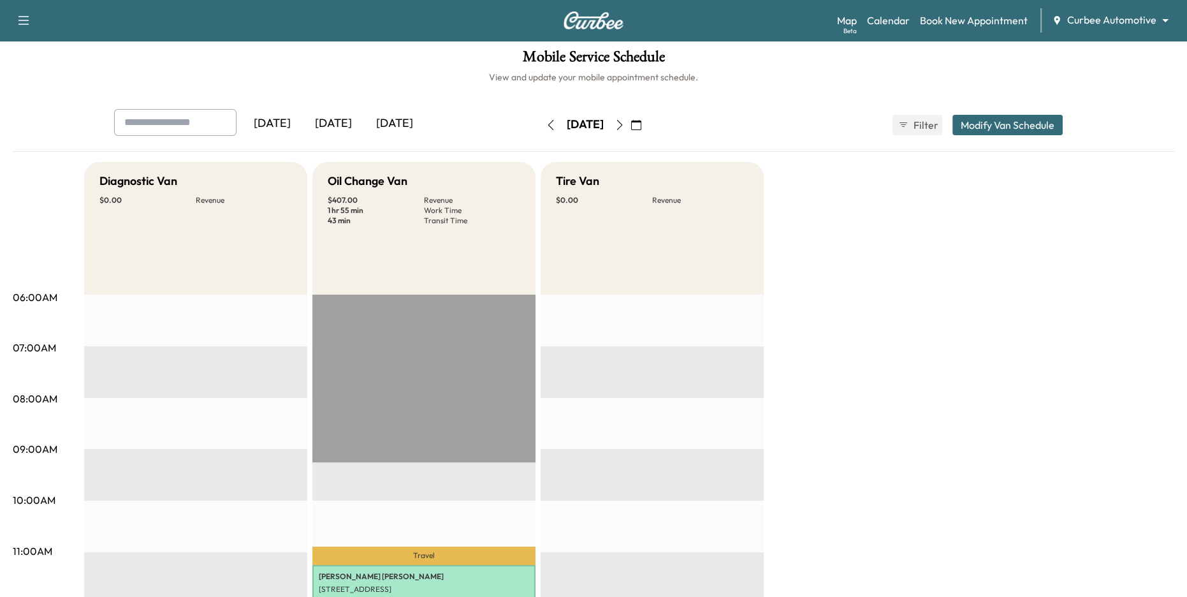
click at [337, 125] on div "[DATE]" at bounding box center [333, 123] width 61 height 29
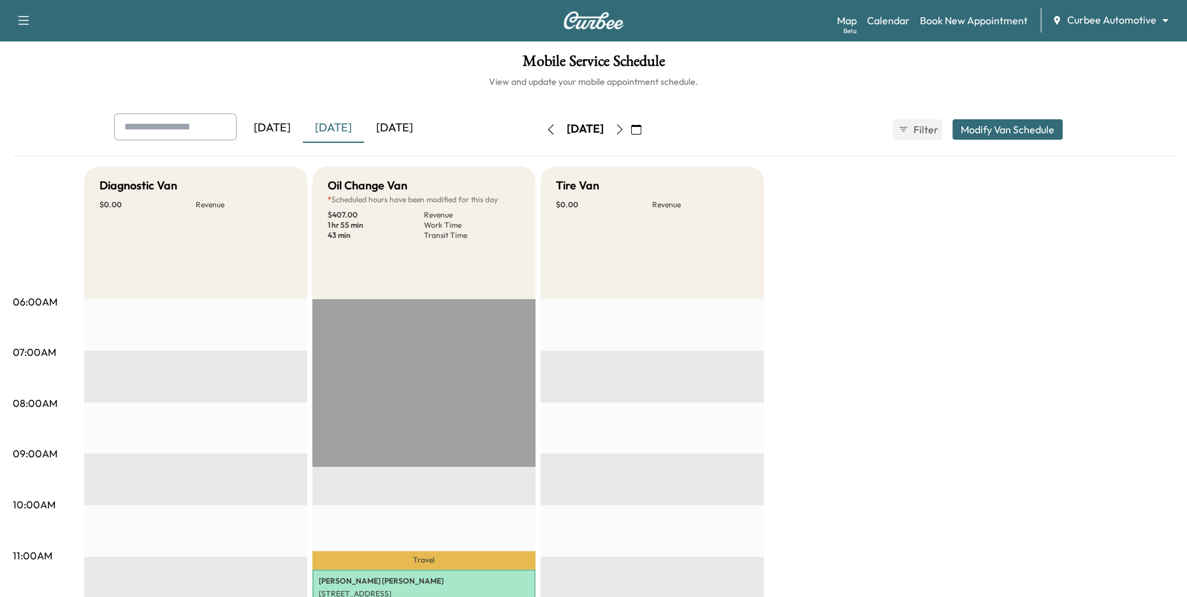
click at [339, 128] on div "[DATE]" at bounding box center [333, 127] width 61 height 29
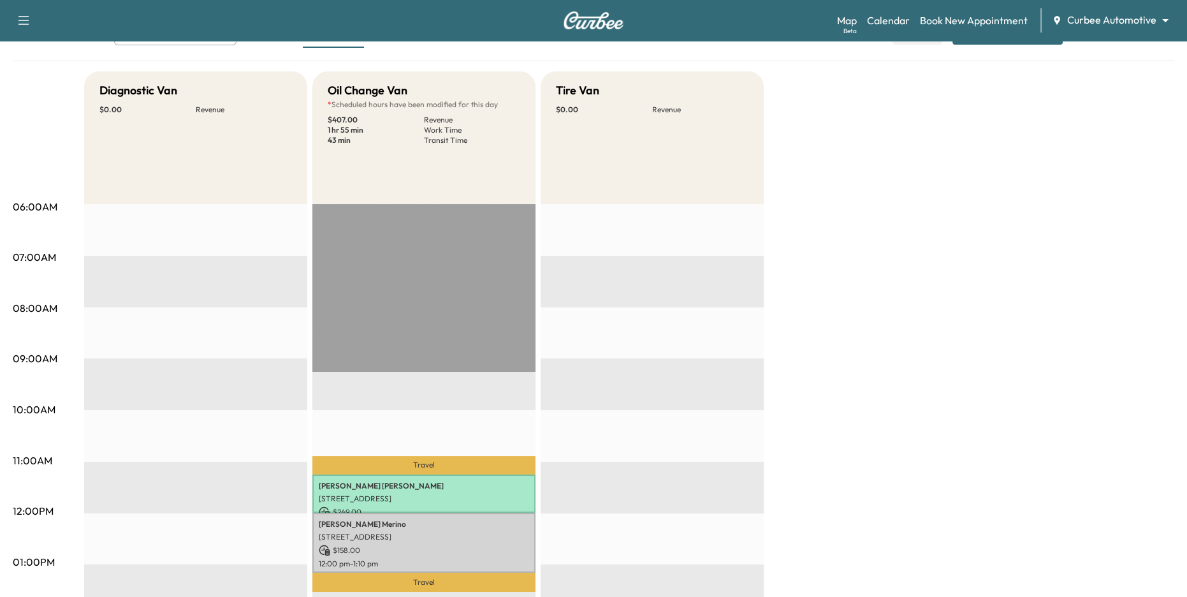
scroll to position [168, 0]
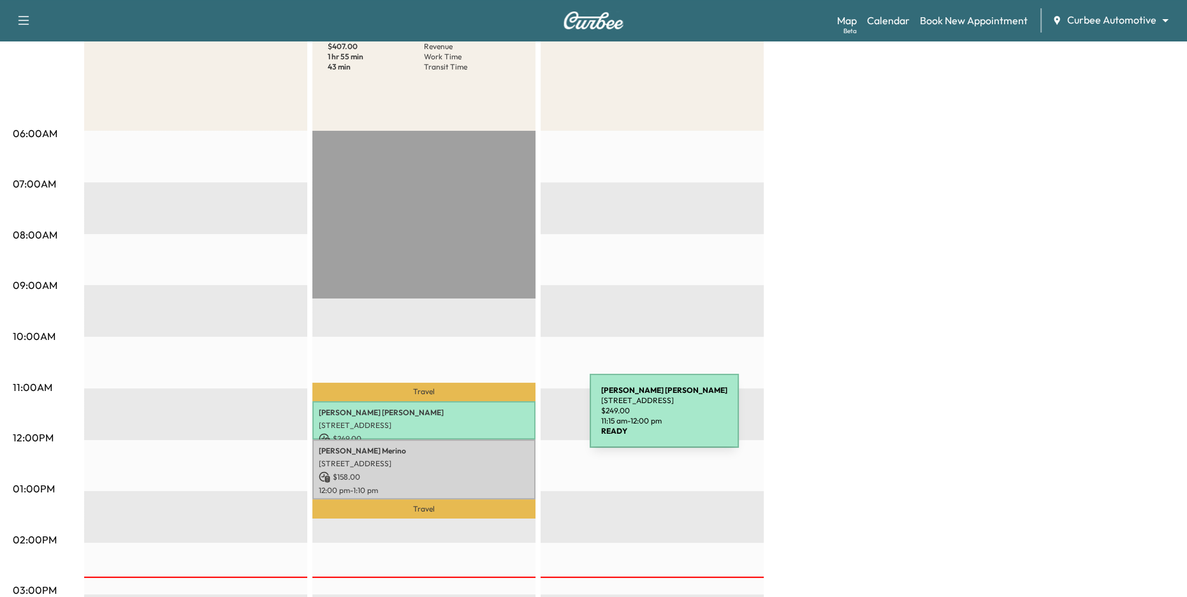
click at [494, 420] on p "[STREET_ADDRESS]" at bounding box center [424, 425] width 210 height 10
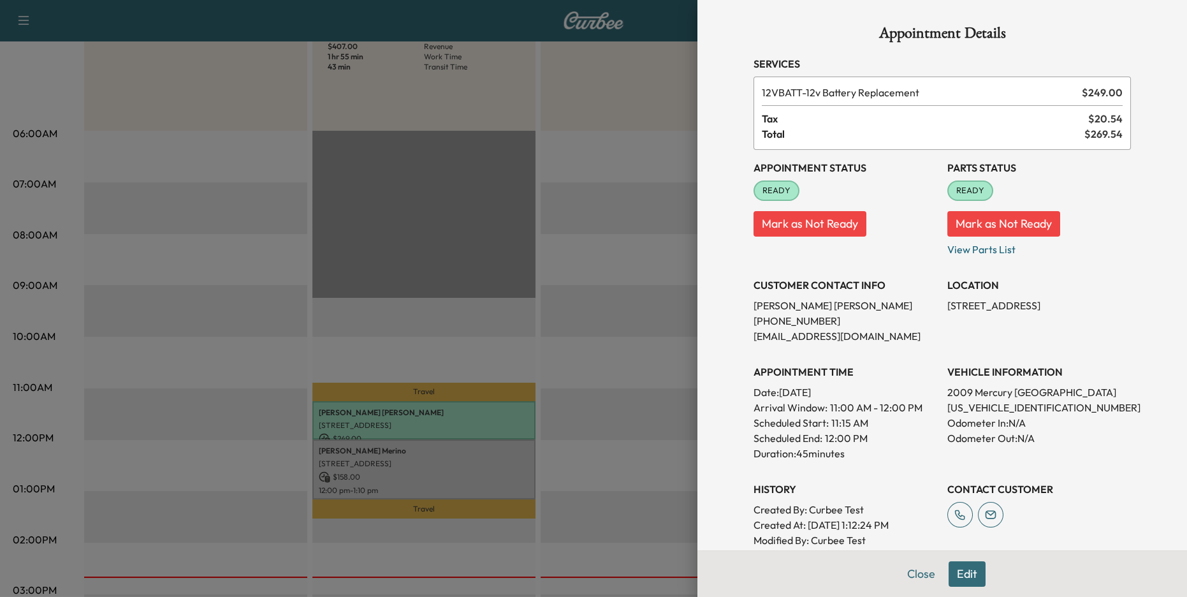
click at [813, 92] on span "12VBATT - 12v Battery Replacement" at bounding box center [919, 92] width 315 height 15
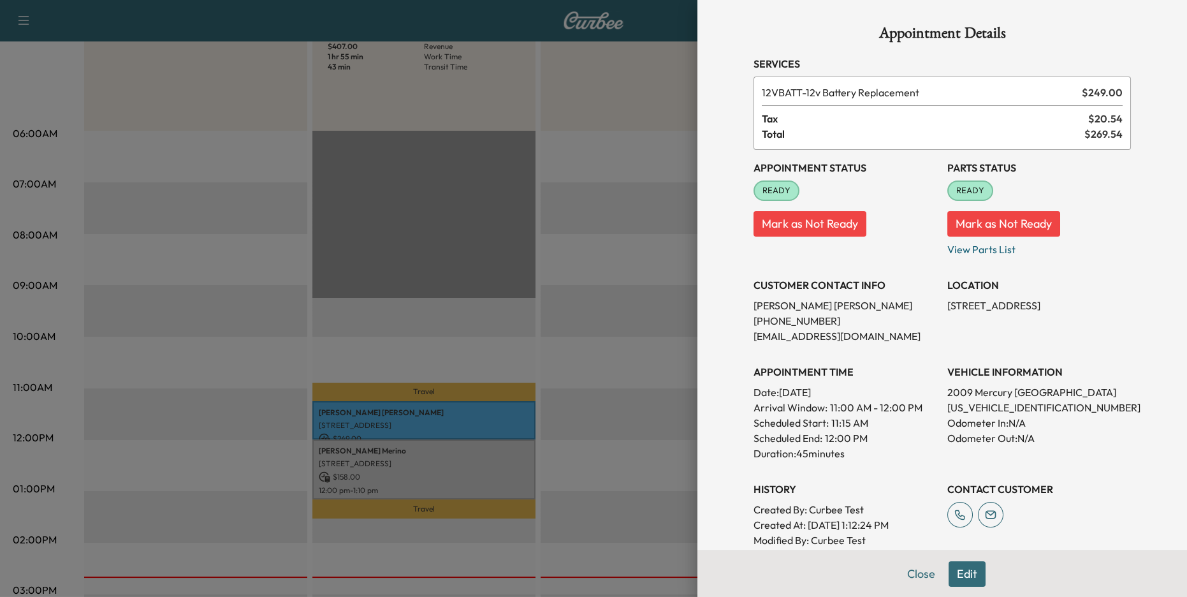
click at [518, 412] on div at bounding box center [593, 298] width 1187 height 597
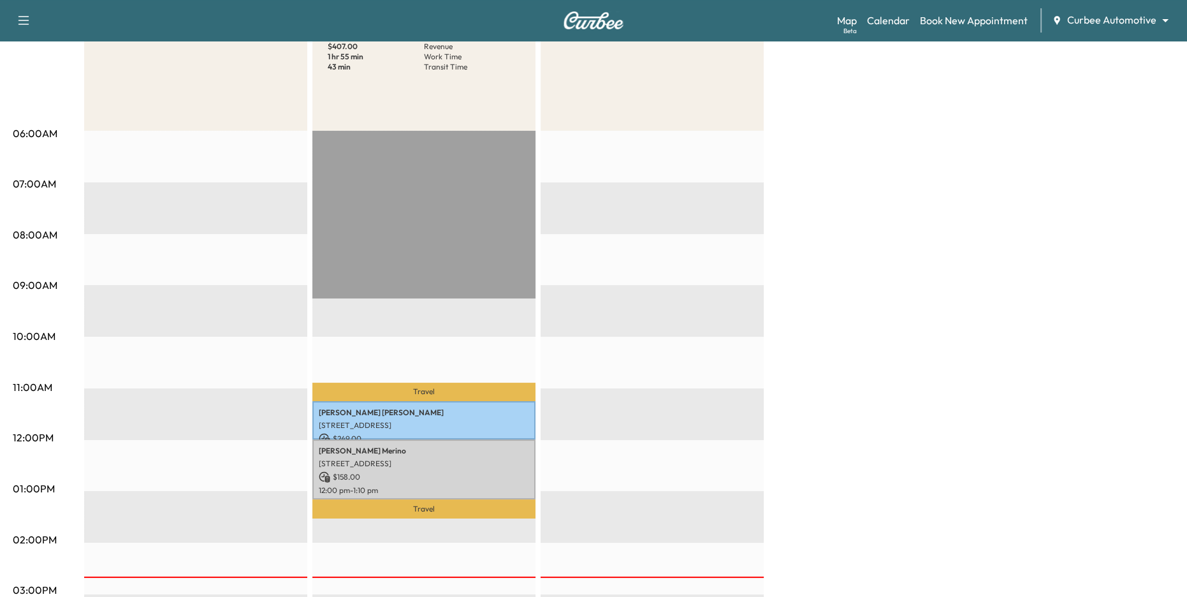
click at [1111, 15] on body "Support Log Out Map Beta Calendar Book New Appointment Curbee Automotive ******…" at bounding box center [593, 130] width 1187 height 597
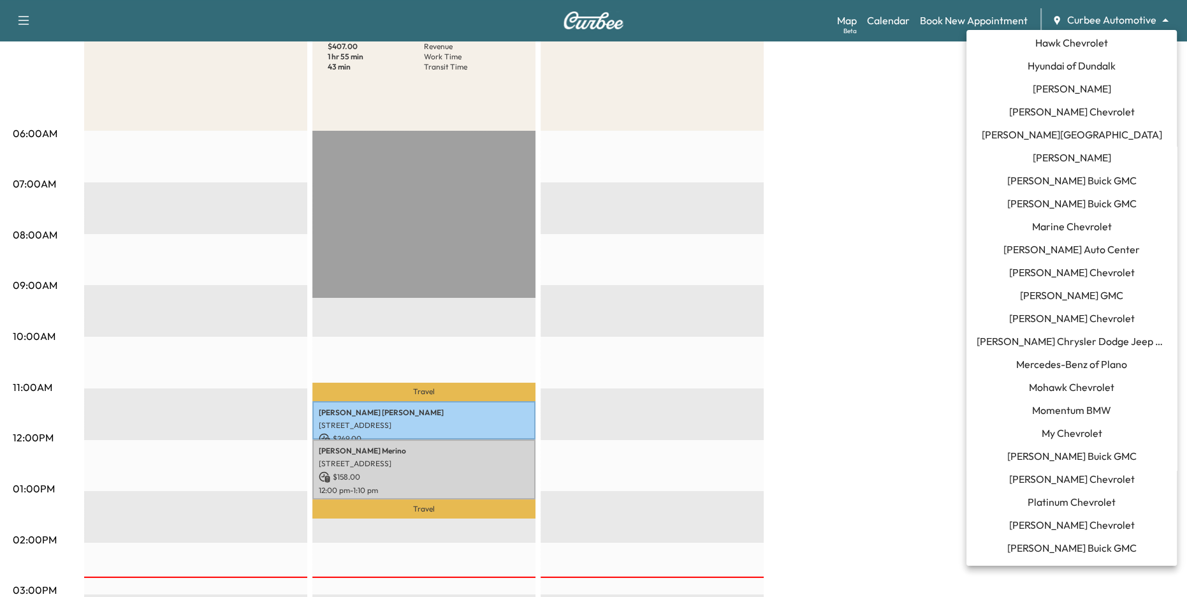
scroll to position [462, 0]
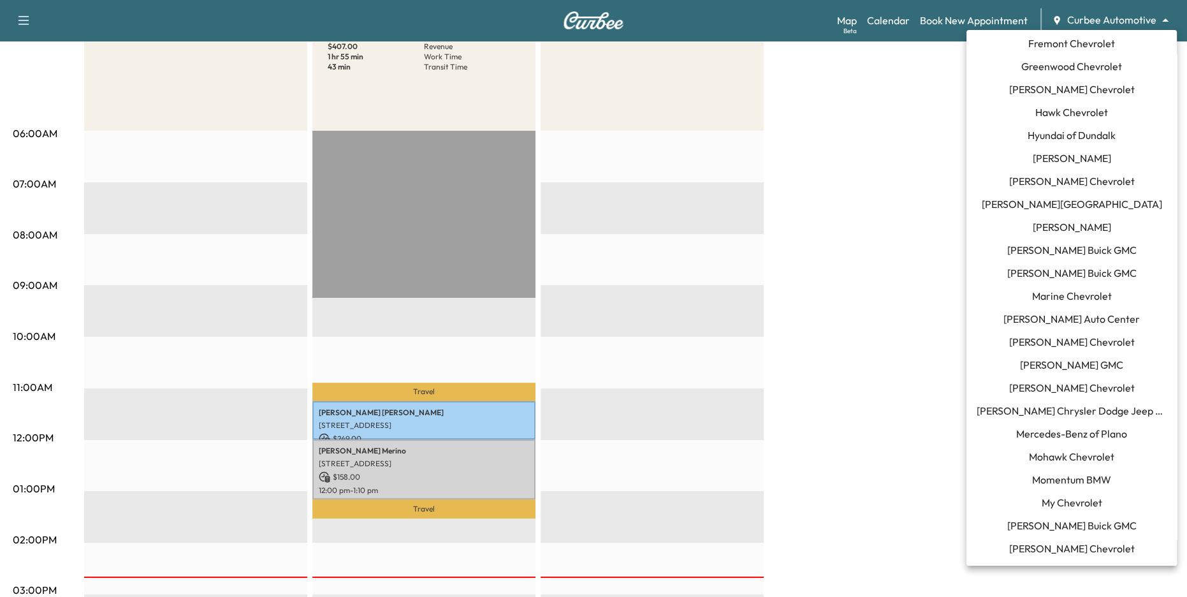
click at [1095, 228] on span "[PERSON_NAME]" at bounding box center [1072, 226] width 78 height 15
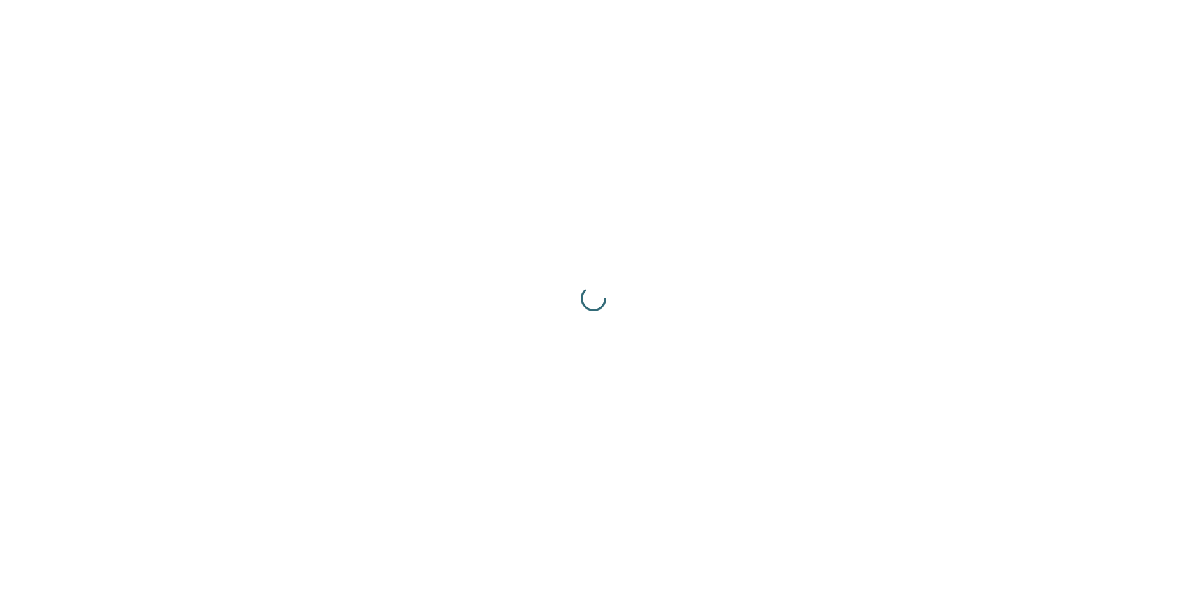
scroll to position [0, 0]
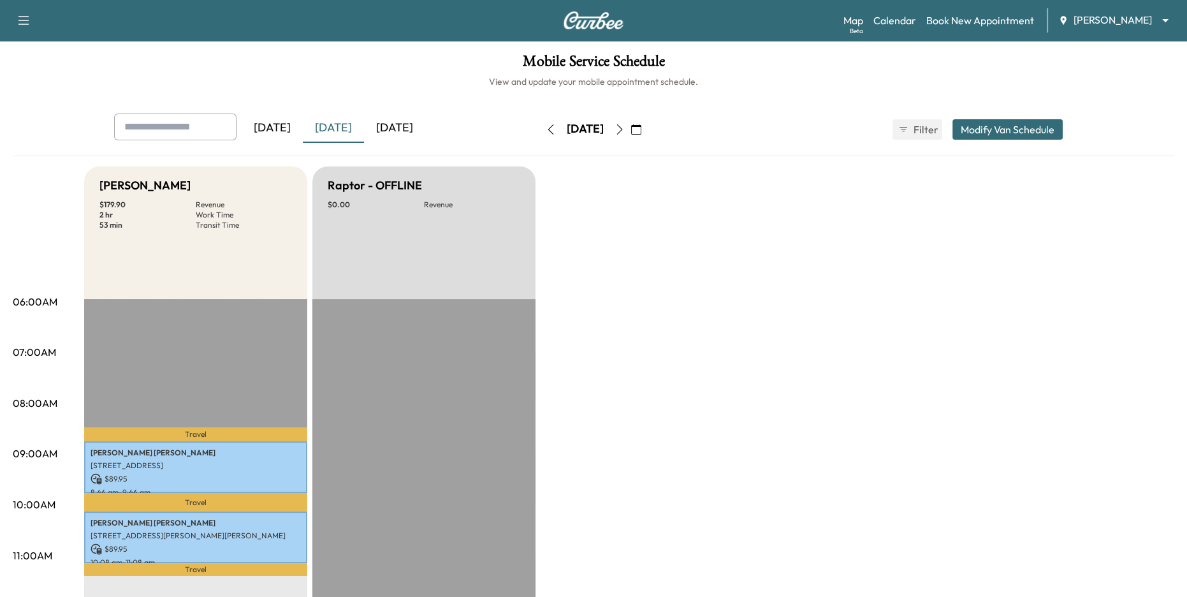
click at [546, 133] on icon "button" at bounding box center [551, 129] width 10 height 10
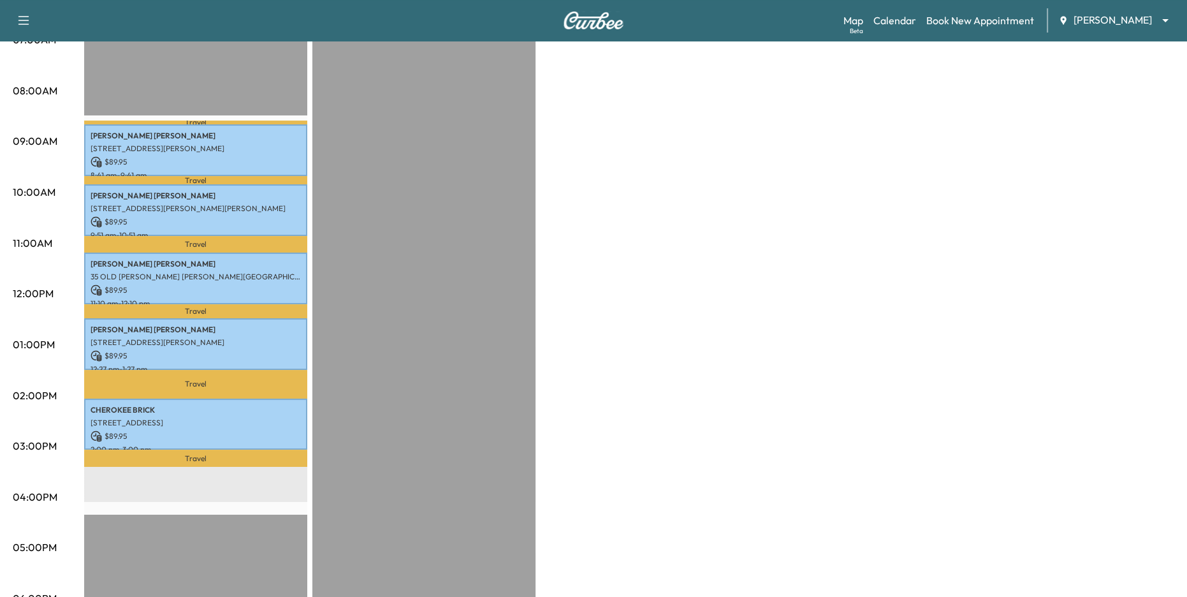
scroll to position [108, 0]
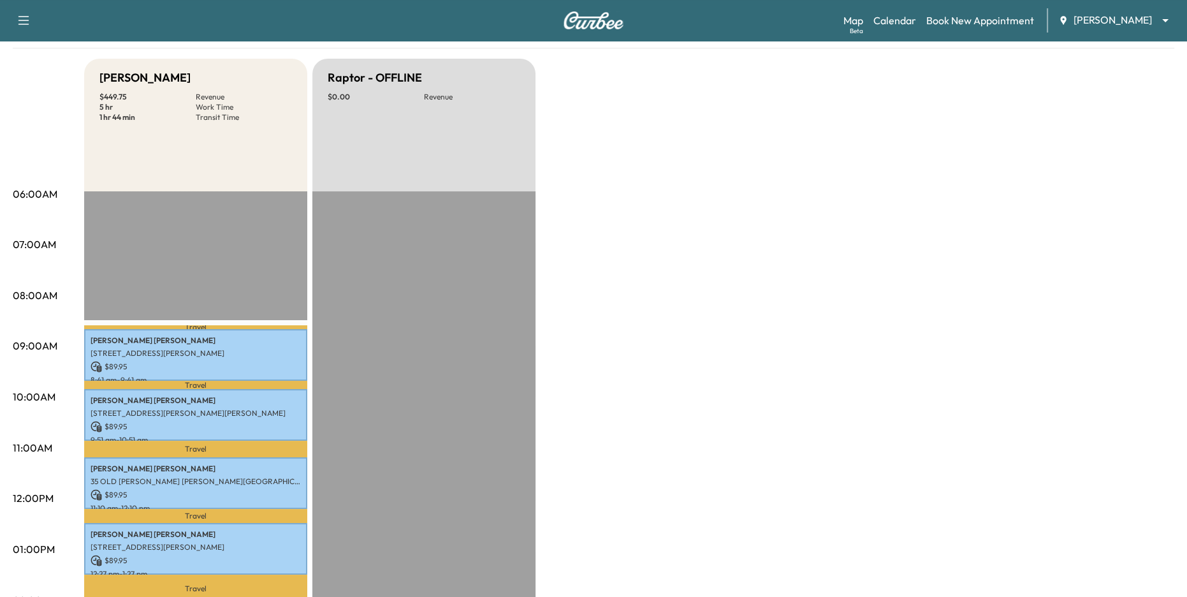
click at [1105, 20] on body "Support Log Out Map Beta Calendar Book New Appointment [PERSON_NAME] ******** ​…" at bounding box center [593, 190] width 1187 height 597
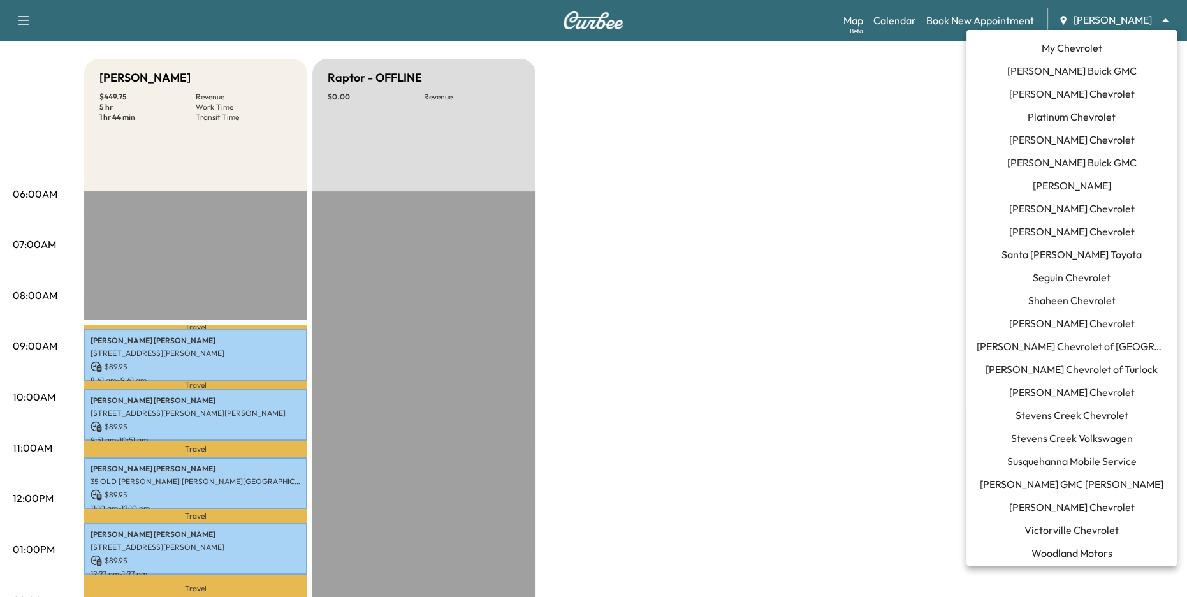
scroll to position [919, 0]
click at [1087, 458] on span "Susquehanna Mobile Service" at bounding box center [1071, 458] width 129 height 15
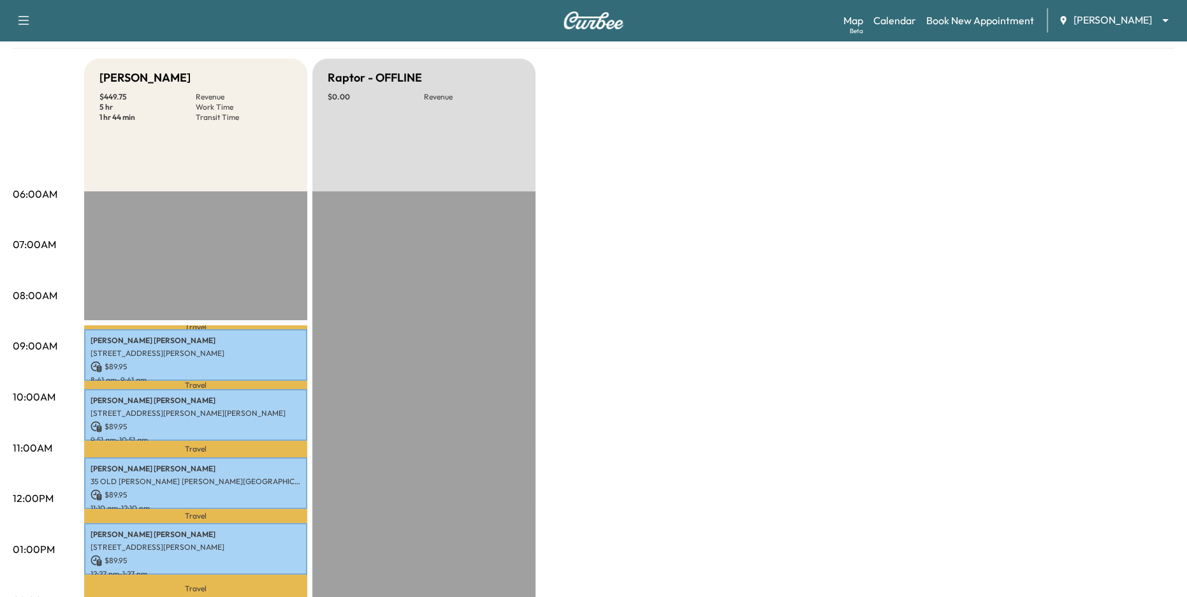
scroll to position [0, 0]
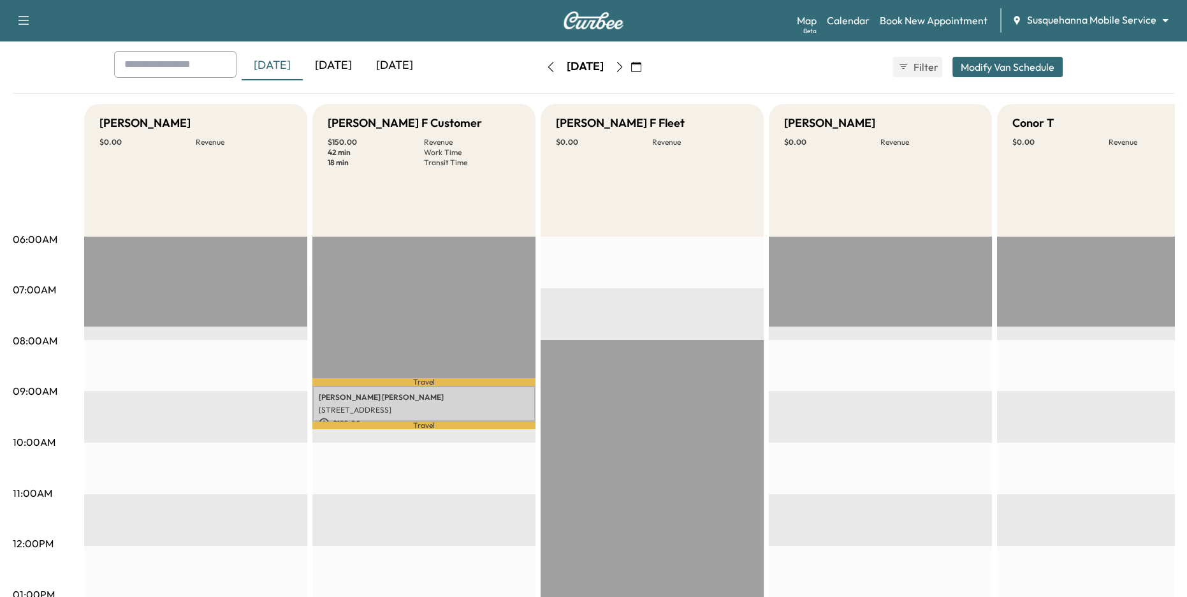
click at [546, 66] on icon "button" at bounding box center [551, 67] width 10 height 10
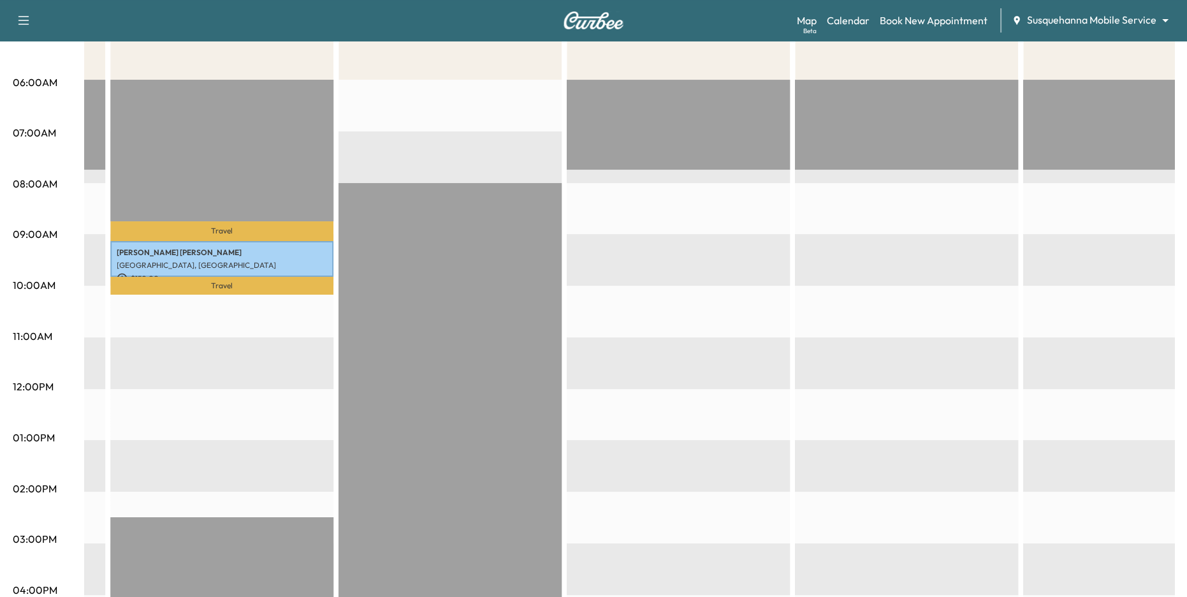
scroll to position [0, 1370]
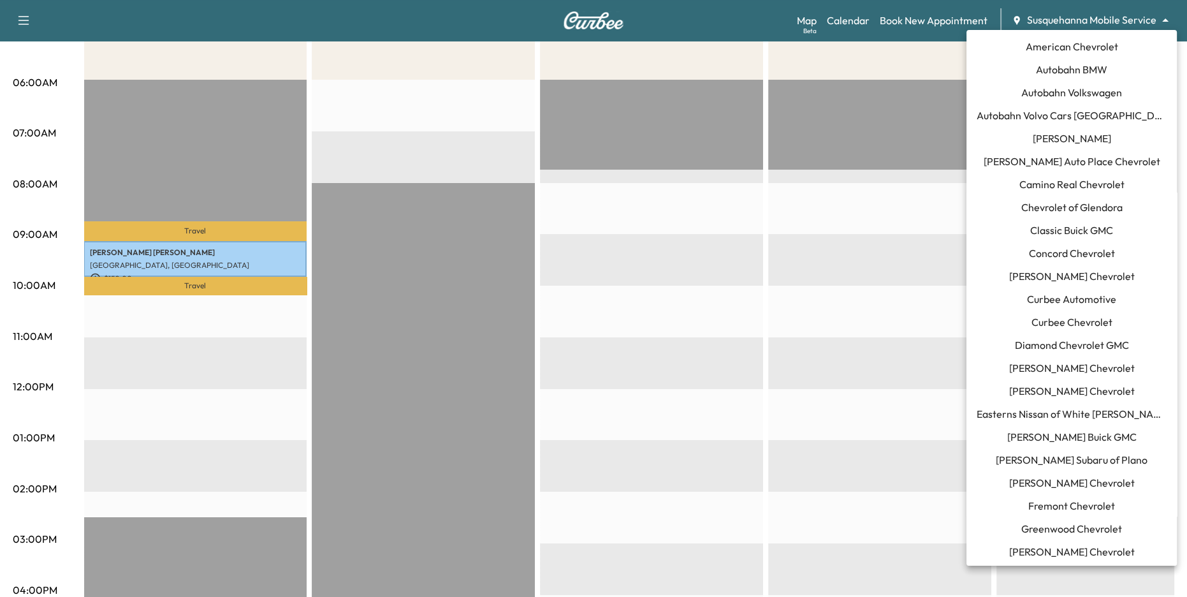
click at [1151, 20] on body "Support Log Out Map Beta Calendar Book New Appointment Susquehanna Mobile Servi…" at bounding box center [593, 79] width 1187 height 597
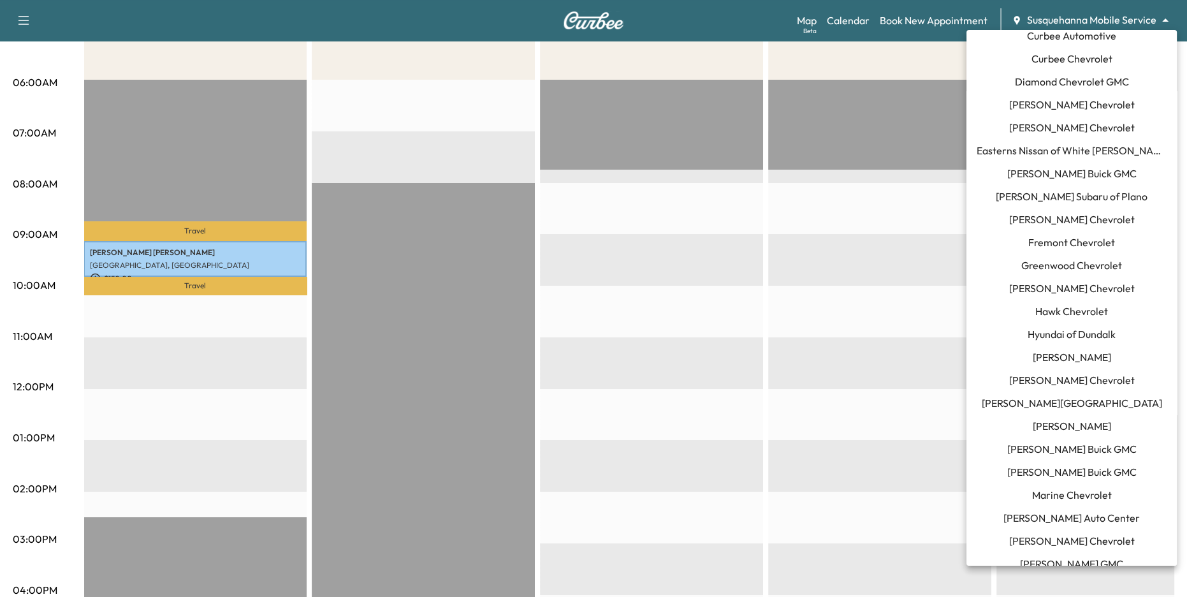
scroll to position [74, 0]
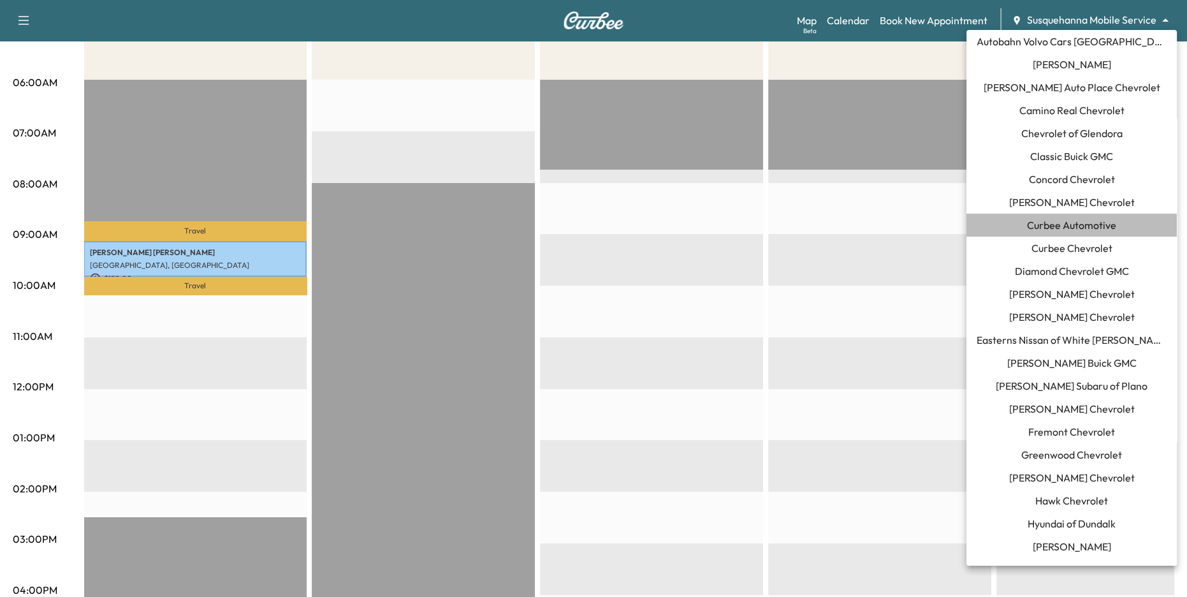
click at [1107, 225] on span "Curbee Automotive" at bounding box center [1071, 224] width 89 height 15
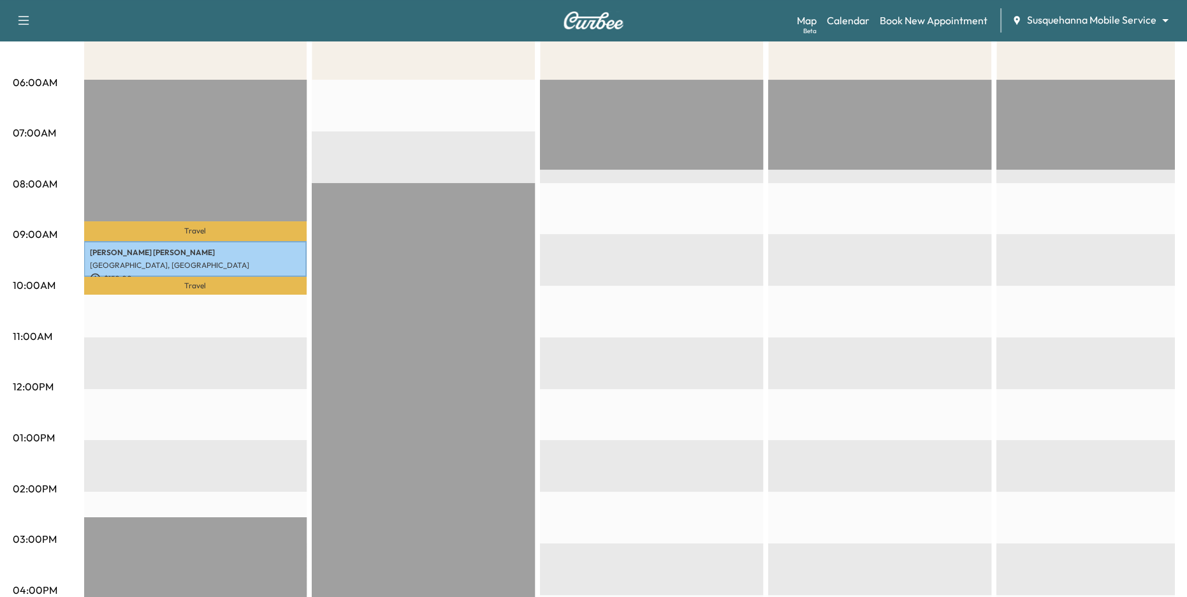
scroll to position [0, 0]
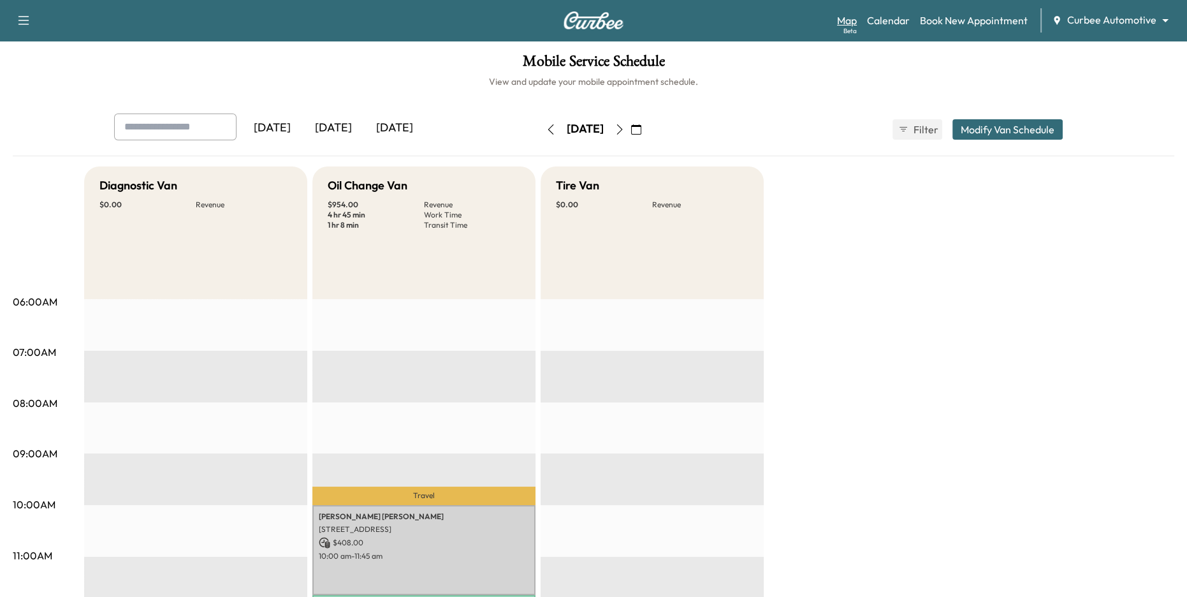
click at [850, 24] on link "Map Beta" at bounding box center [847, 20] width 20 height 15
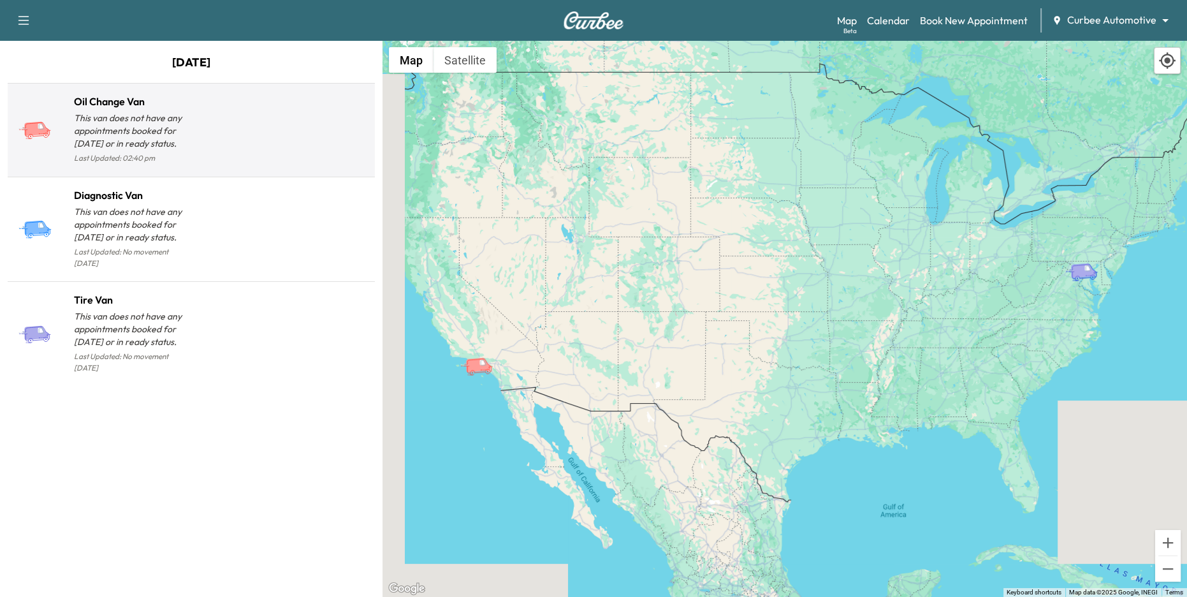
click at [295, 129] on div at bounding box center [280, 135] width 179 height 62
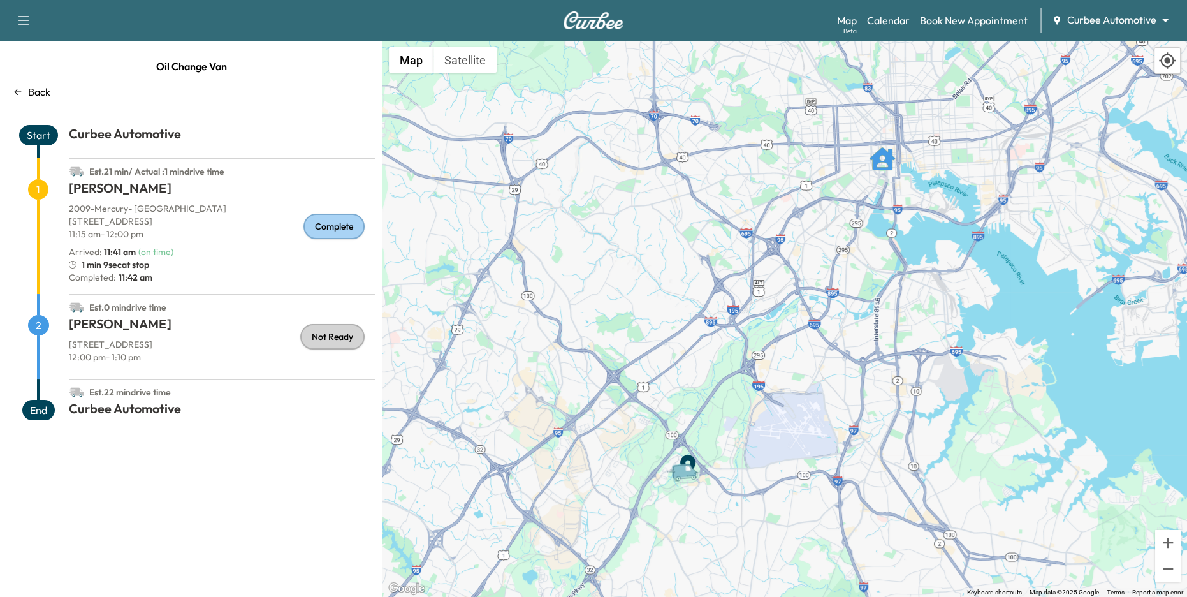
click at [19, 92] on icon at bounding box center [18, 92] width 10 height 10
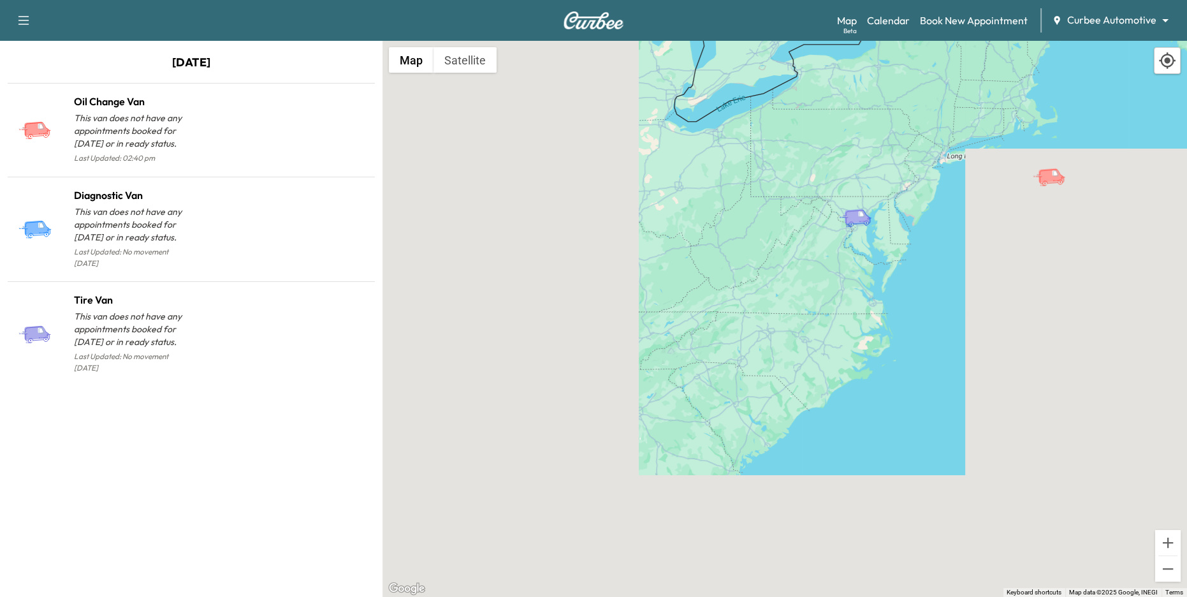
drag, startPoint x: 571, startPoint y: 402, endPoint x: 912, endPoint y: 225, distance: 384.4
click at [912, 225] on div "To activate drag with keyboard, press Alt + Enter. Once in keyboard drag state,…" at bounding box center [785, 319] width 805 height 556
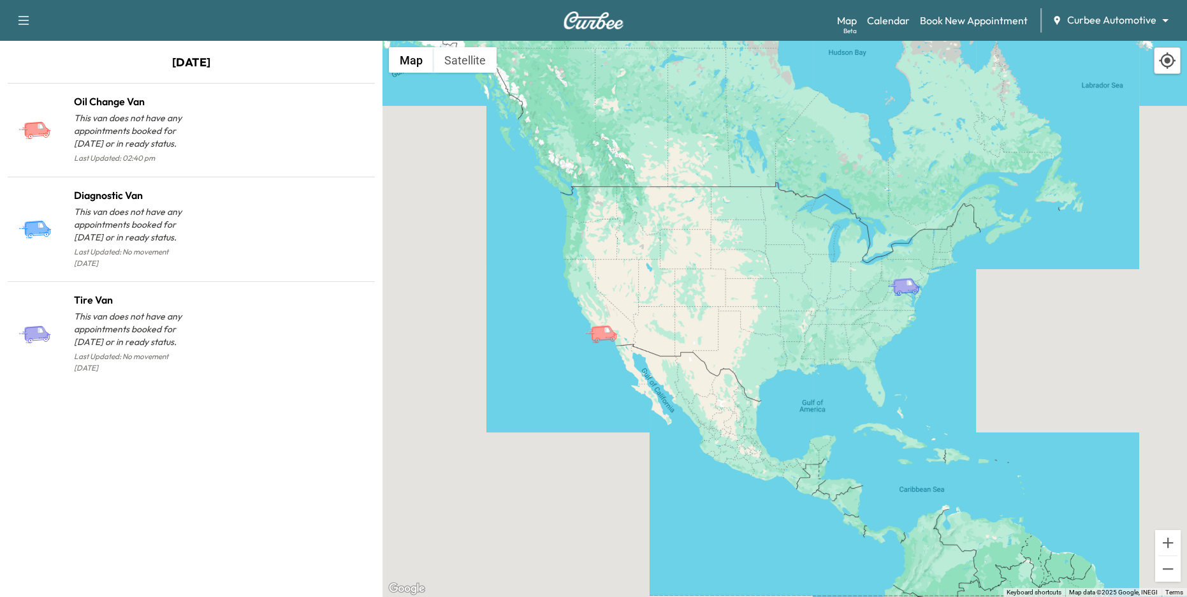
drag, startPoint x: 687, startPoint y: 356, endPoint x: 761, endPoint y: 361, distance: 74.7
click at [762, 361] on div "To activate drag with keyboard, press Alt + Enter. Once in keyboard drag state,…" at bounding box center [785, 319] width 805 height 556
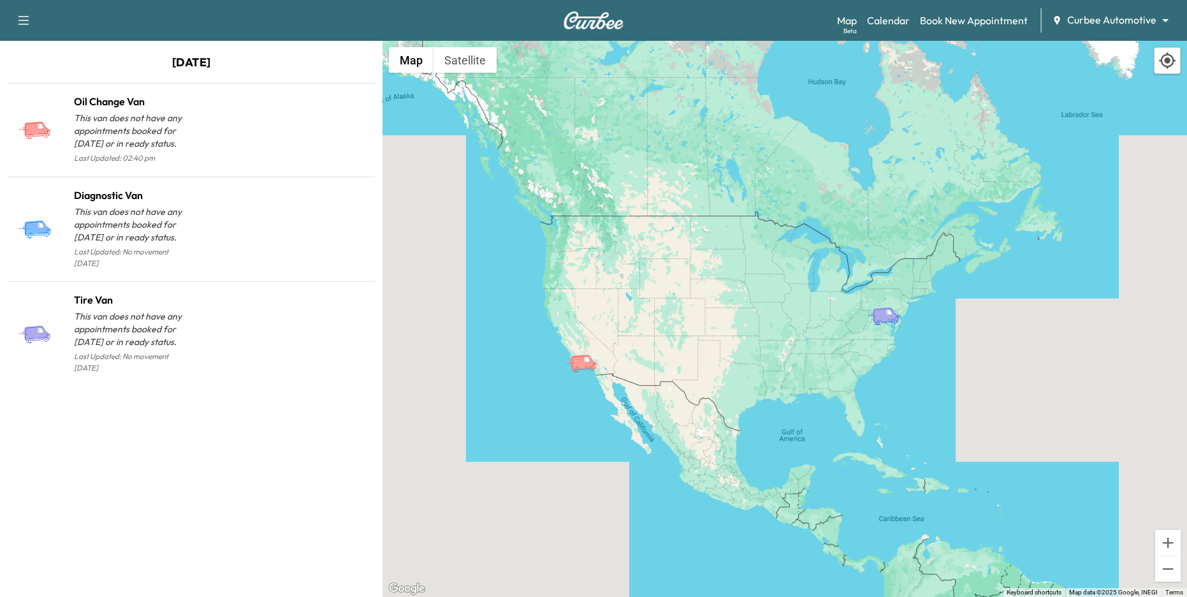
drag, startPoint x: 656, startPoint y: 352, endPoint x: 641, endPoint y: 372, distance: 25.0
click at [641, 372] on div "To activate drag with keyboard, press Alt + Enter. Once in keyboard drag state,…" at bounding box center [785, 319] width 805 height 556
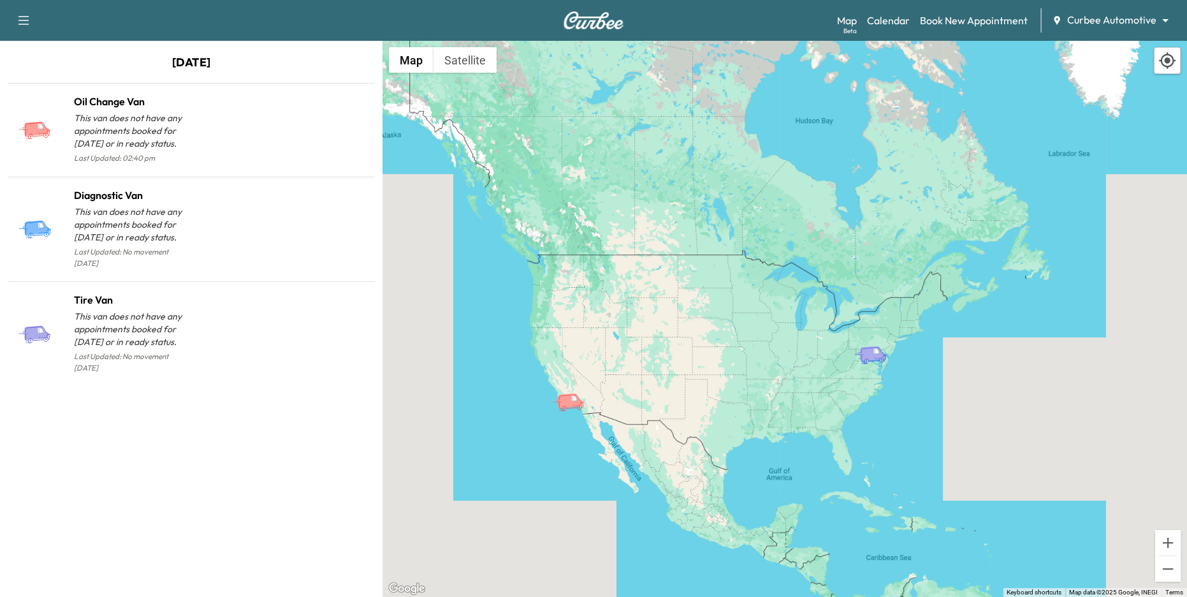
drag, startPoint x: 677, startPoint y: 305, endPoint x: 664, endPoint y: 349, distance: 45.4
click at [664, 349] on div "To activate drag with keyboard, press Alt + Enter. Once in keyboard drag state,…" at bounding box center [785, 319] width 805 height 556
click at [27, 17] on icon "button" at bounding box center [23, 20] width 15 height 15
click at [33, 46] on link "Support" at bounding box center [45, 43] width 48 height 15
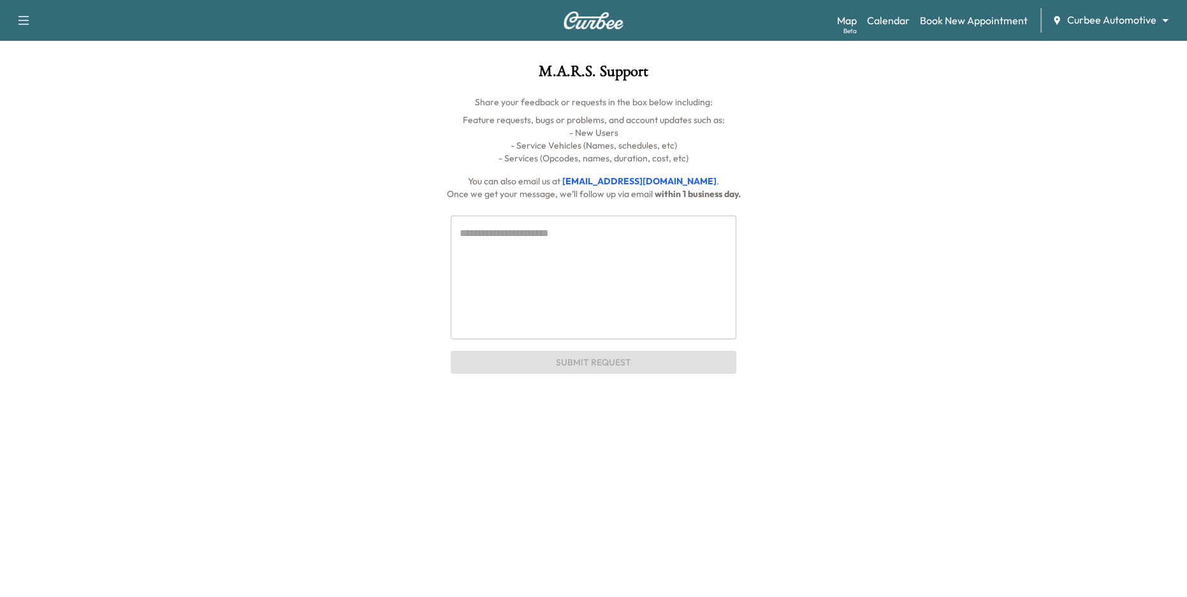
click at [23, 19] on icon "button" at bounding box center [23, 20] width 15 height 15
click at [152, 91] on div "M.A.R.S. Support Share your feedback or requests in the box below including: Fe…" at bounding box center [593, 132] width 959 height 136
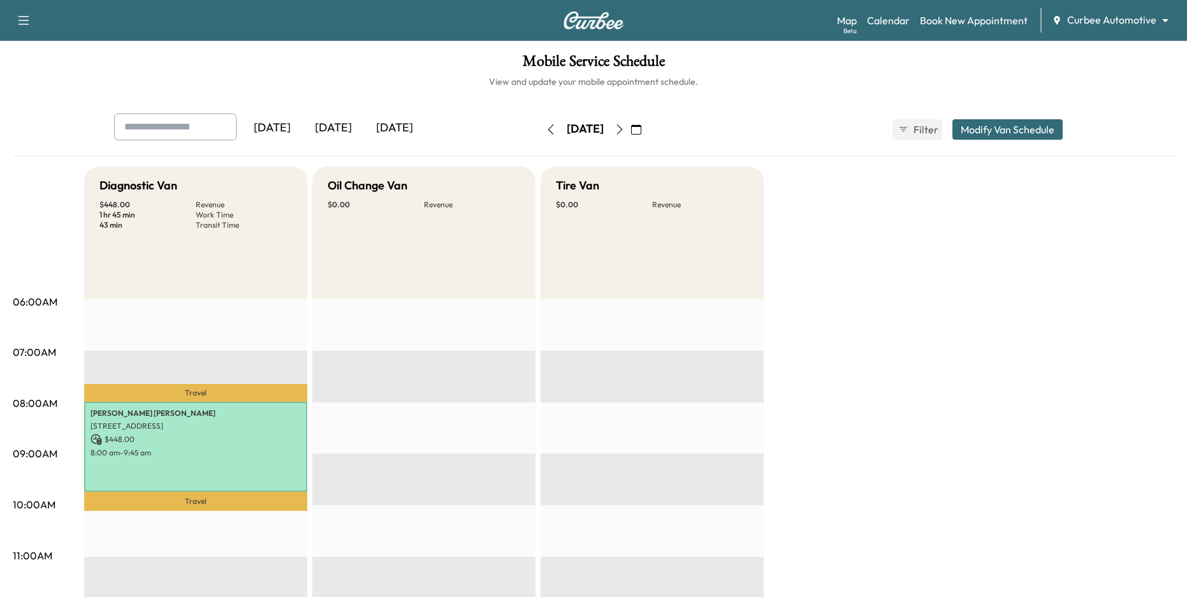
scroll to position [58, 0]
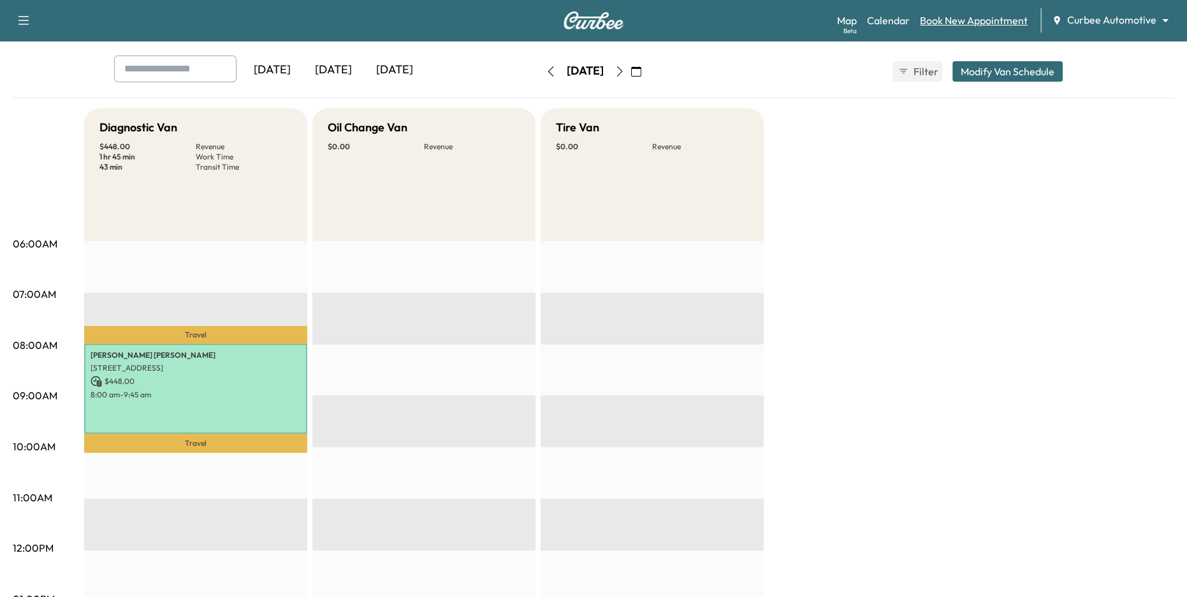
click at [995, 15] on link "Book New Appointment" at bounding box center [974, 20] width 108 height 15
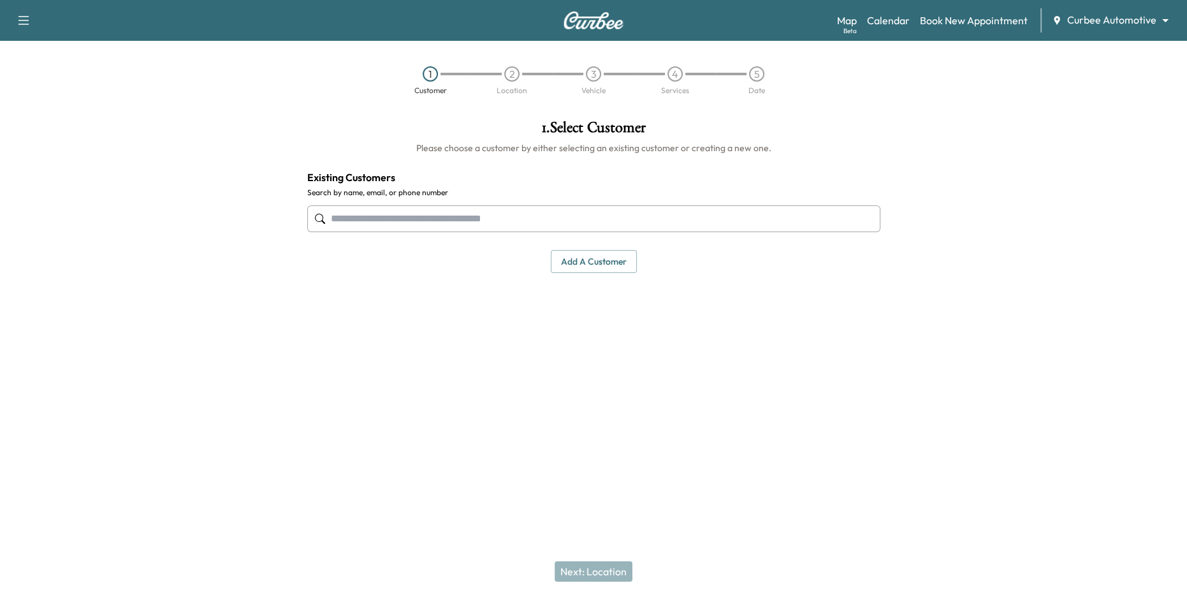
click at [544, 217] on input "text" at bounding box center [593, 218] width 573 height 27
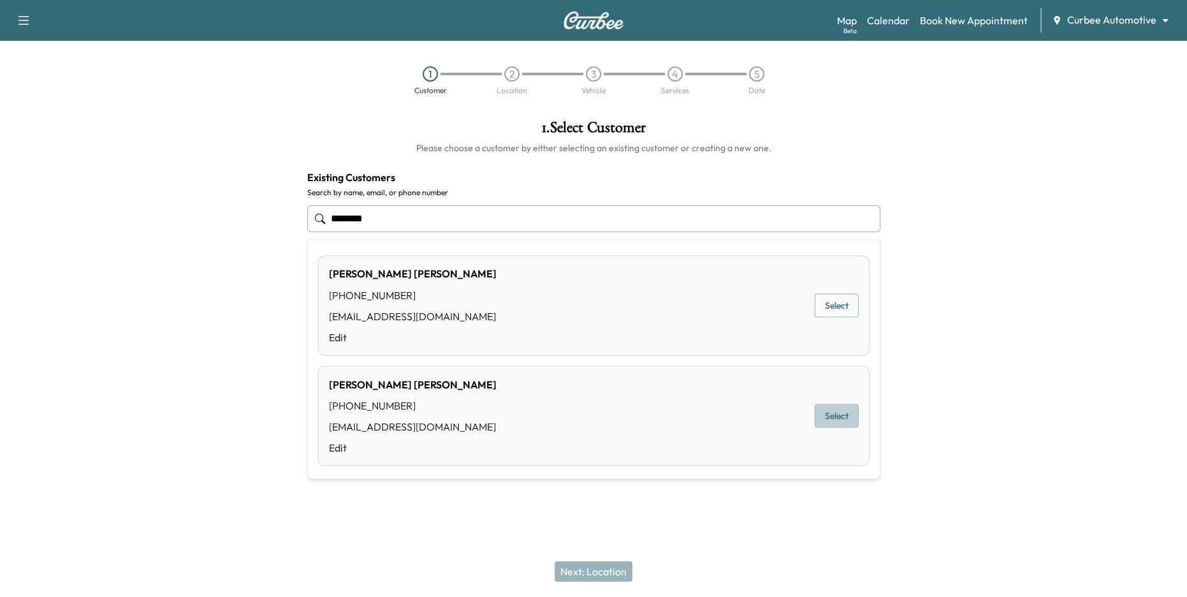
click at [827, 415] on button "Select" at bounding box center [837, 416] width 44 height 24
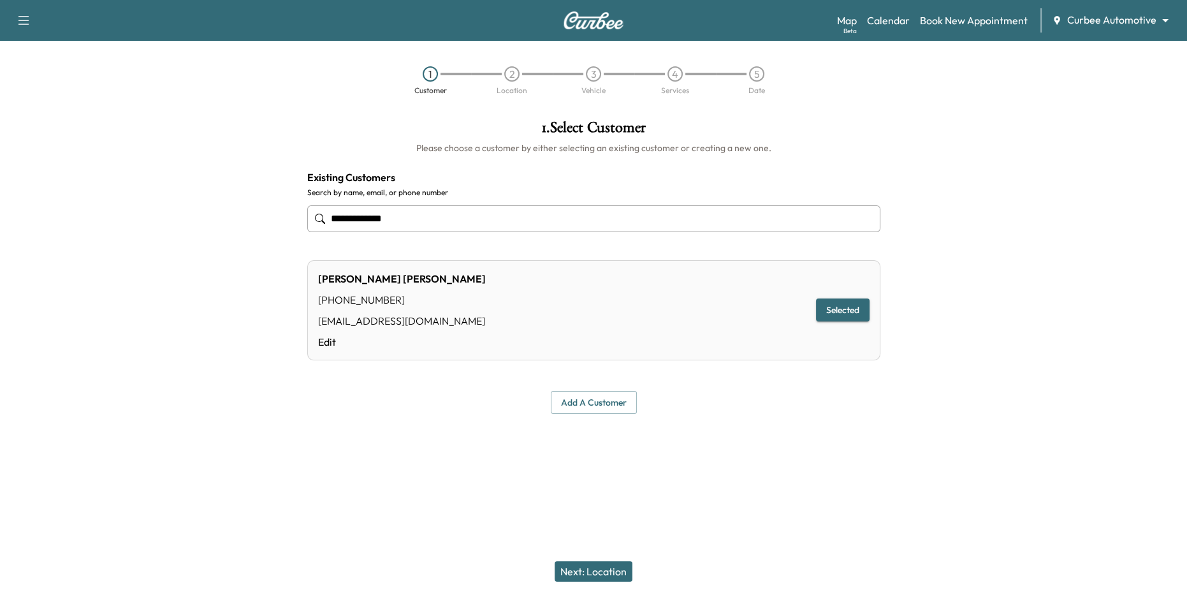
type input "**********"
click at [591, 567] on button "Next: Location" at bounding box center [594, 571] width 78 height 20
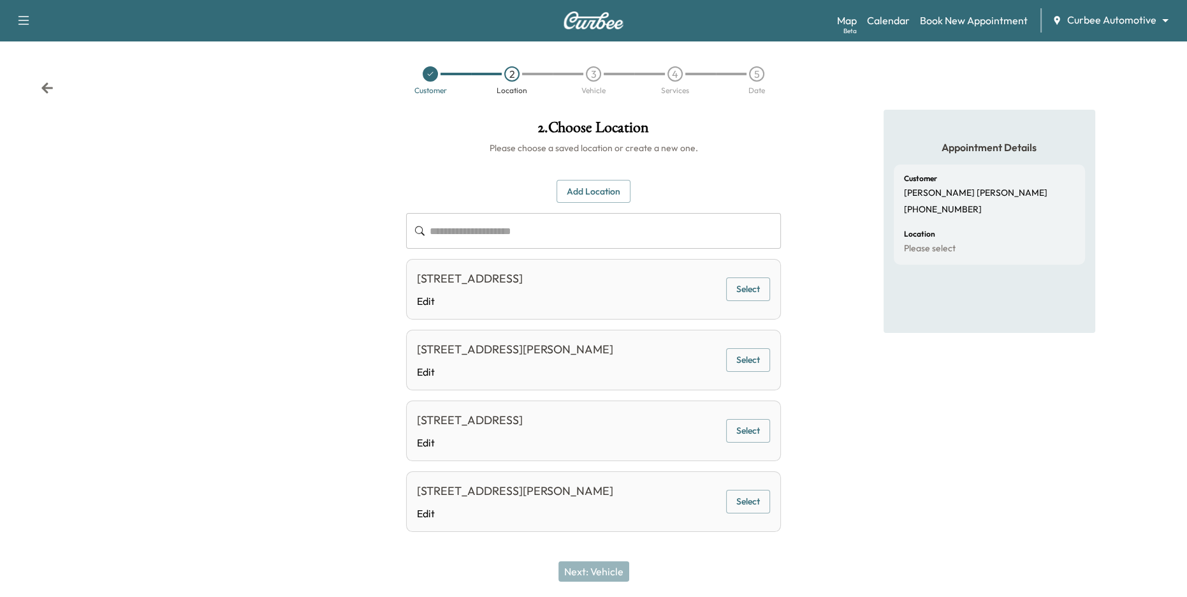
click at [740, 518] on div "3120 St Paul St, Baltimore, MD 21218, USA Edit Select" at bounding box center [594, 501] width 376 height 61
click at [738, 501] on button "Select" at bounding box center [748, 502] width 44 height 24
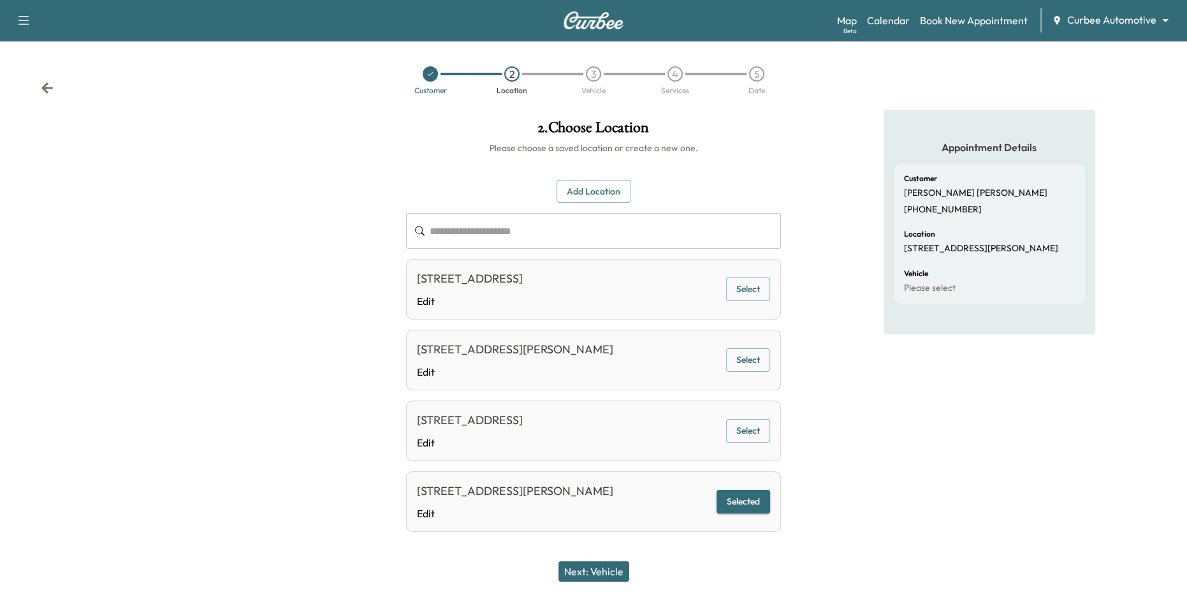
click at [605, 573] on button "Next: Vehicle" at bounding box center [593, 571] width 71 height 20
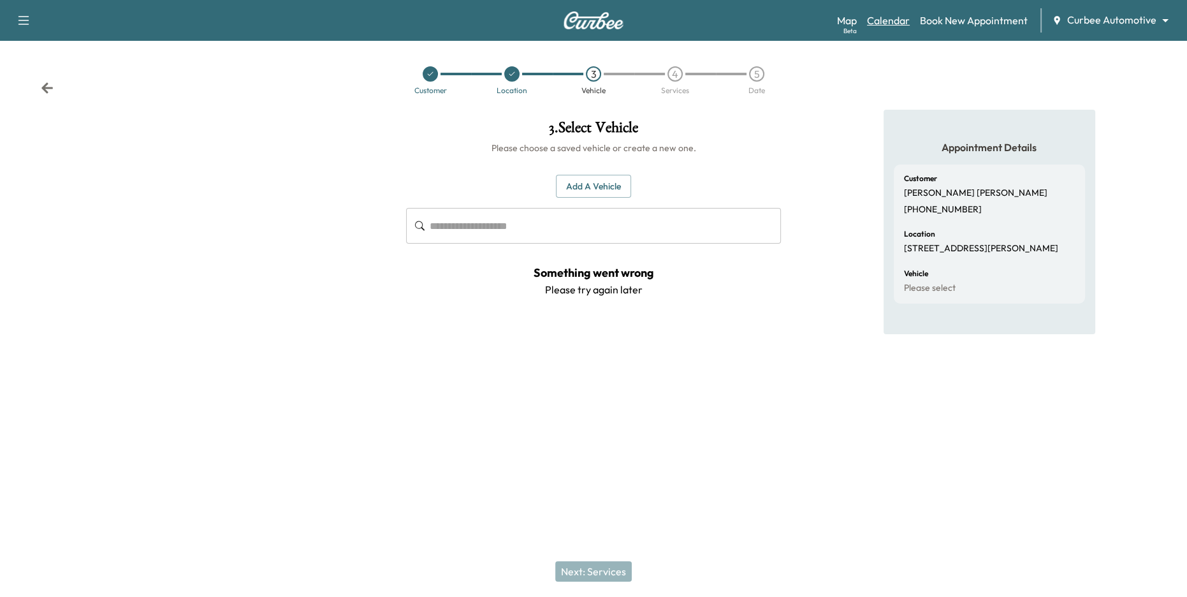
click at [892, 18] on link "Calendar" at bounding box center [888, 20] width 43 height 15
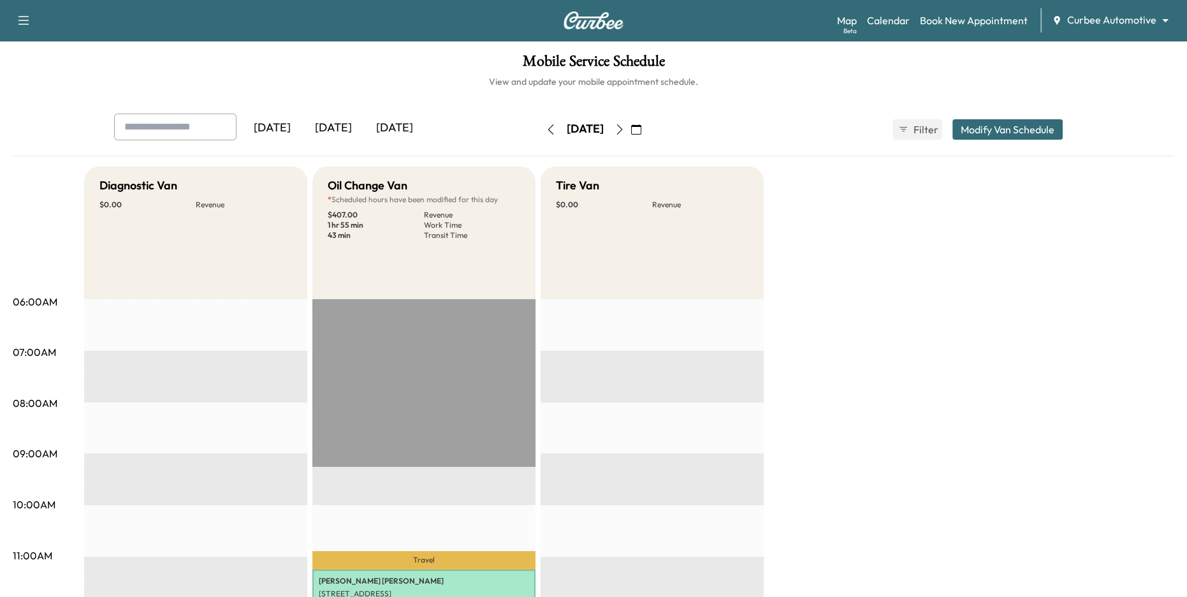
click at [329, 132] on div "[DATE]" at bounding box center [333, 127] width 61 height 29
click at [625, 134] on icon "button" at bounding box center [620, 129] width 10 height 10
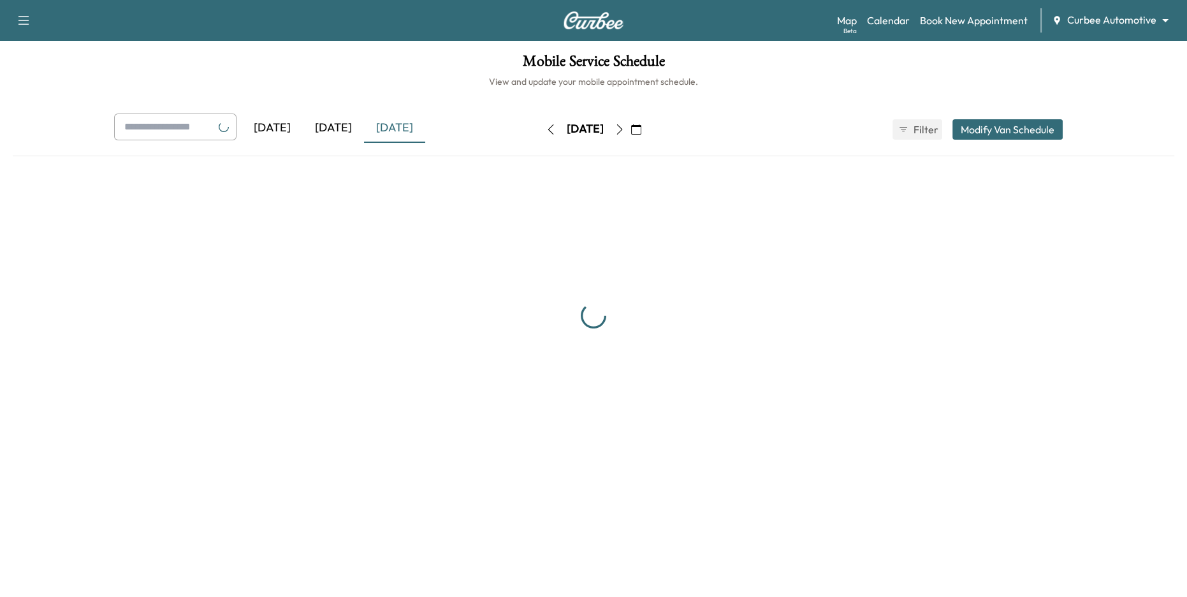
click at [631, 134] on button "button" at bounding box center [620, 129] width 22 height 20
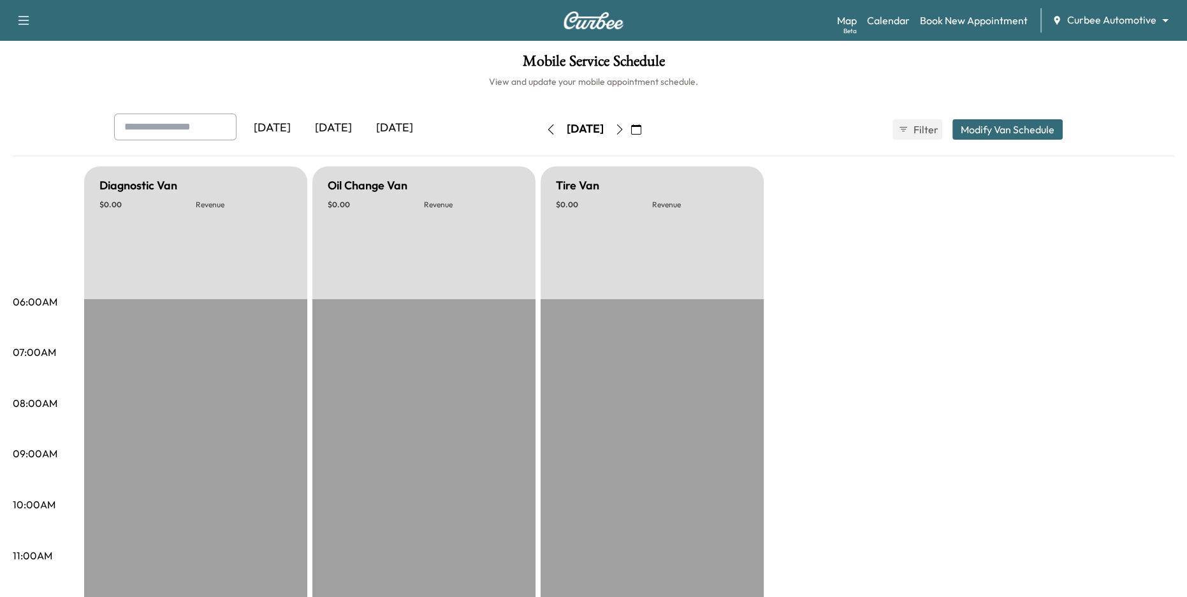
click at [625, 134] on icon "button" at bounding box center [620, 129] width 10 height 10
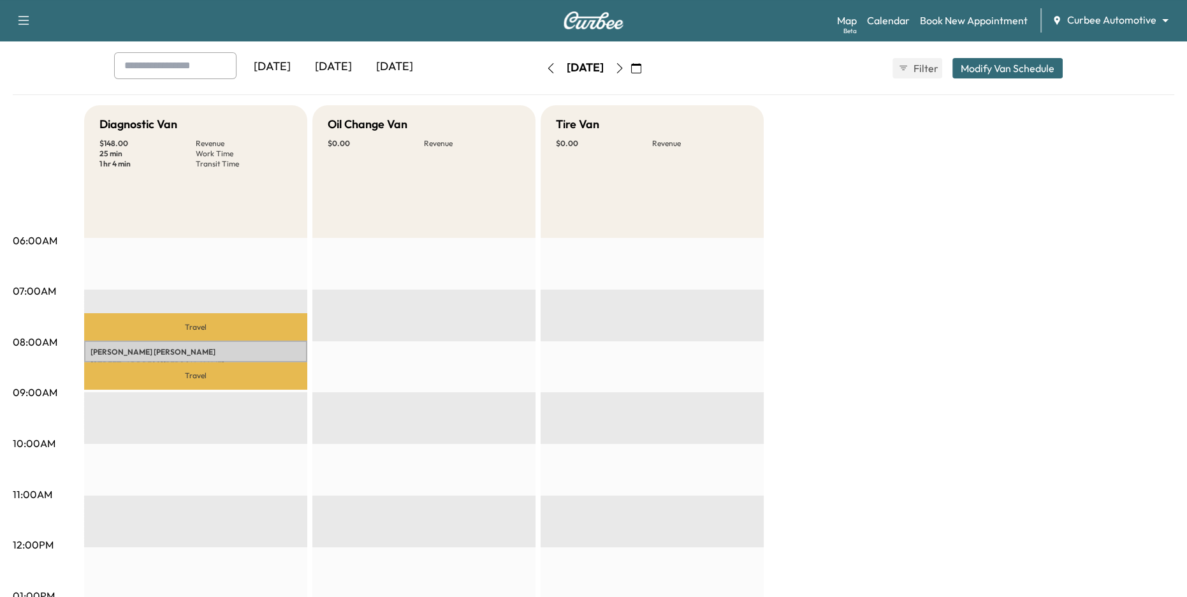
scroll to position [80, 0]
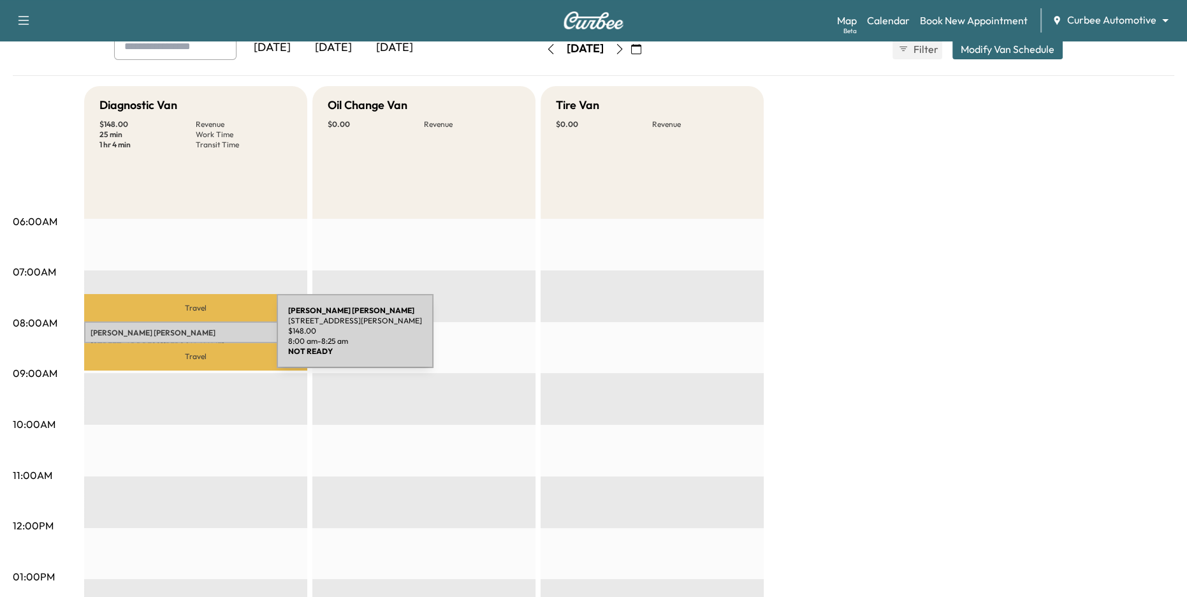
click at [181, 338] on div "Matt Schwartz 3120 St Paul St, Baltimore, MD 21218, USA $ 148.00 8:00 am - 8:25…" at bounding box center [195, 332] width 223 height 22
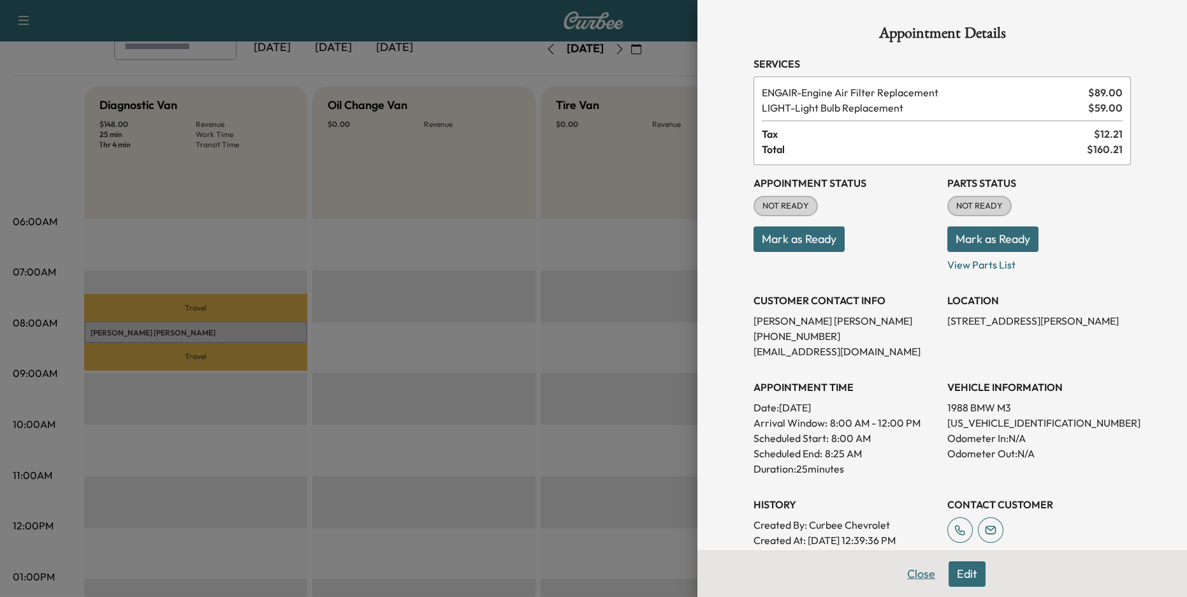
click at [925, 578] on button "Close" at bounding box center [921, 574] width 45 height 26
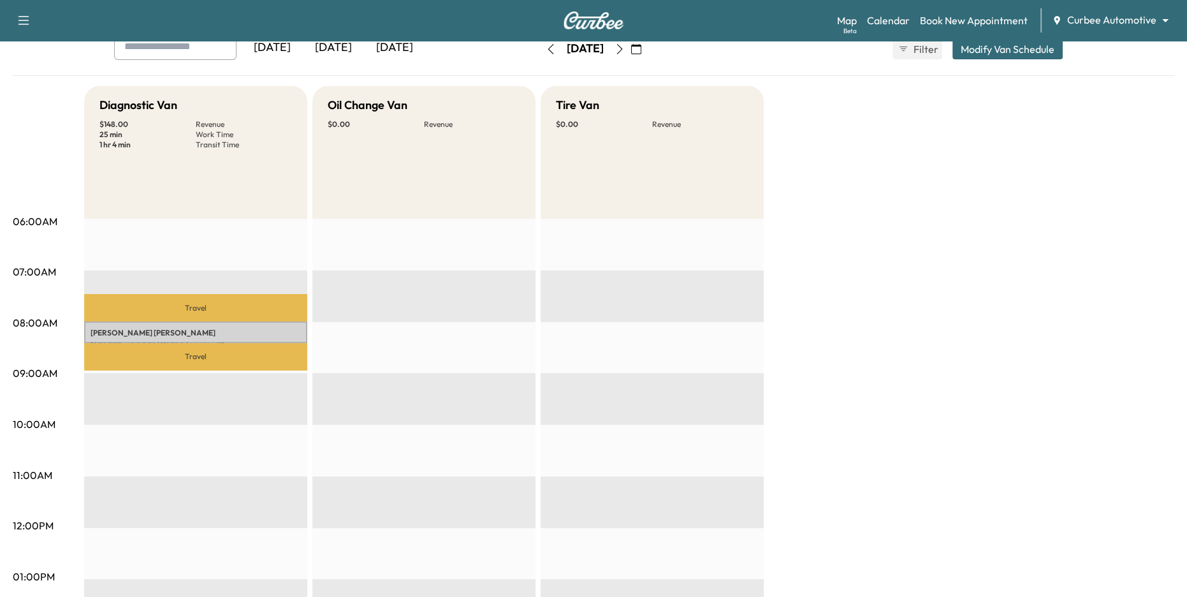
scroll to position [73, 0]
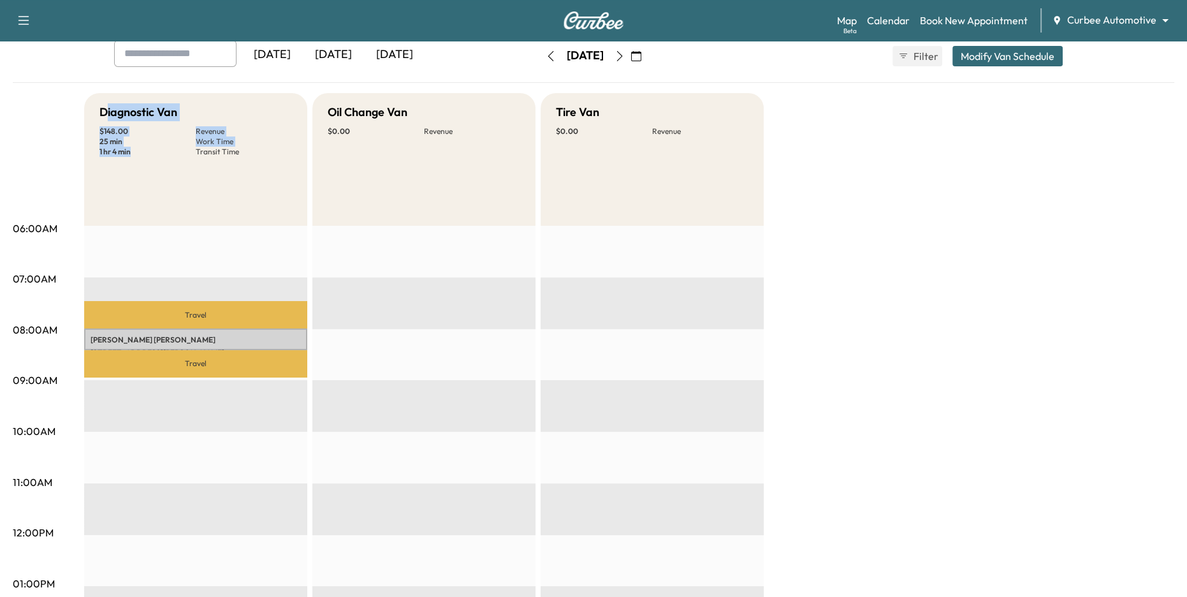
drag, startPoint x: 105, startPoint y: 112, endPoint x: 177, endPoint y: 168, distance: 92.2
click at [177, 164] on div "Diagnostic Van $ 148.00 Revenue 25 min Work Time 1 hr 4 min Transit Time" at bounding box center [195, 159] width 223 height 133
click at [198, 199] on div "Diagnostic Van $ 148.00 Revenue 25 min Work Time 1 hr 4 min Transit Time" at bounding box center [195, 159] width 223 height 133
drag, startPoint x: 97, startPoint y: 111, endPoint x: 201, endPoint y: 265, distance: 186.4
click at [201, 265] on div "Diagnostic Van $ 148.00 Revenue 25 min Work Time 1 hr 4 min Transit Time Travel…" at bounding box center [195, 571] width 223 height 956
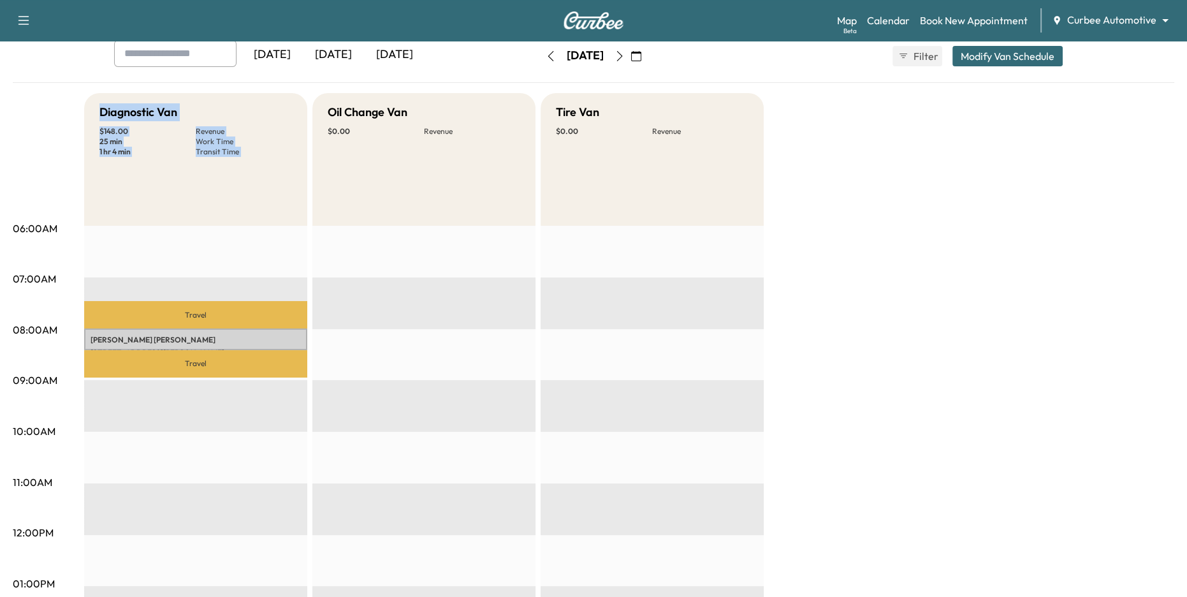
click at [196, 187] on div "Diagnostic Van $ 148.00 Revenue 25 min Work Time 1 hr 4 min Transit Time" at bounding box center [195, 159] width 223 height 133
drag, startPoint x: 100, startPoint y: 110, endPoint x: 173, endPoint y: 171, distance: 95.0
click at [171, 170] on div "Diagnostic Van $ 148.00 Revenue 25 min Work Time 1 hr 4 min Transit Time" at bounding box center [195, 159] width 223 height 133
click at [178, 173] on div "Diagnostic Van $ 148.00 Revenue 25 min Work Time 1 hr 4 min Transit Time" at bounding box center [195, 159] width 223 height 133
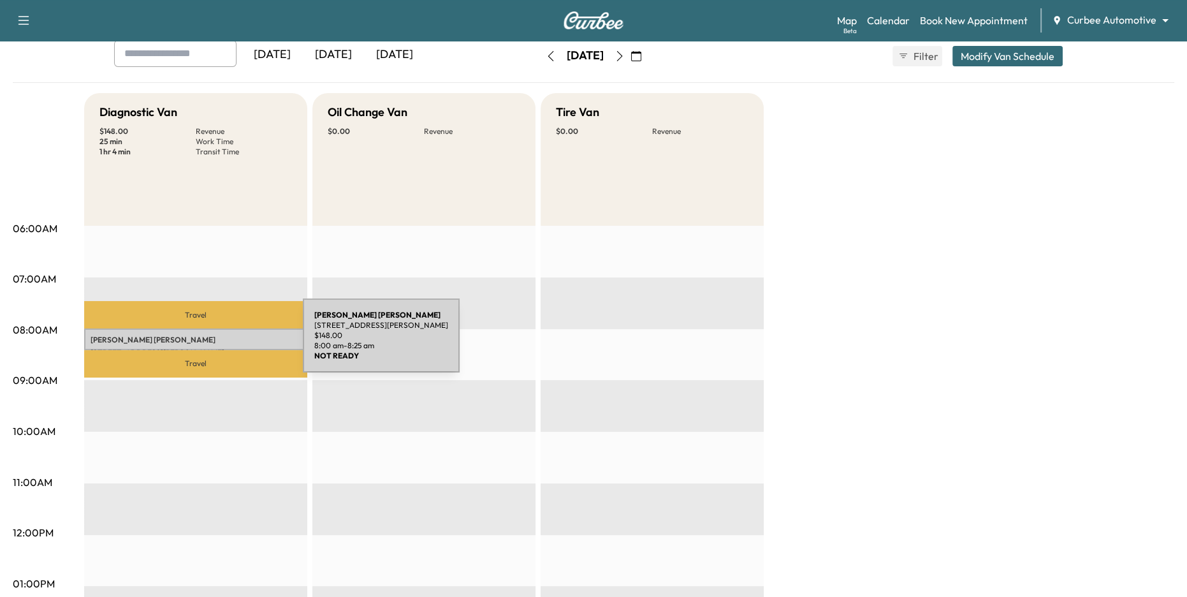
click at [207, 343] on p "[PERSON_NAME]" at bounding box center [196, 340] width 210 height 10
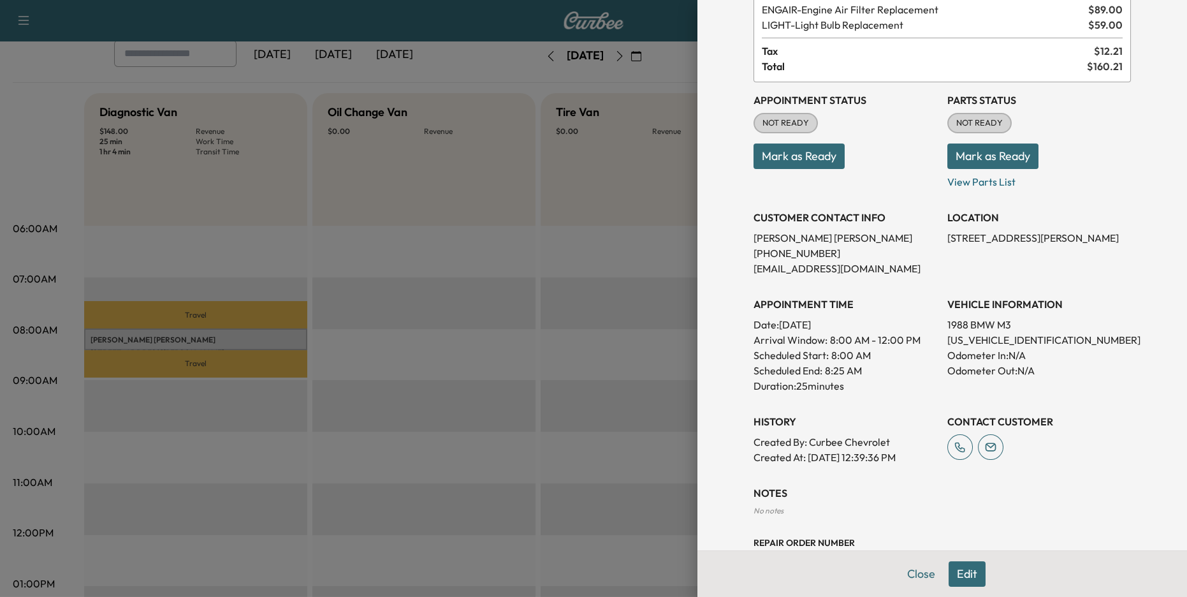
scroll to position [105, 0]
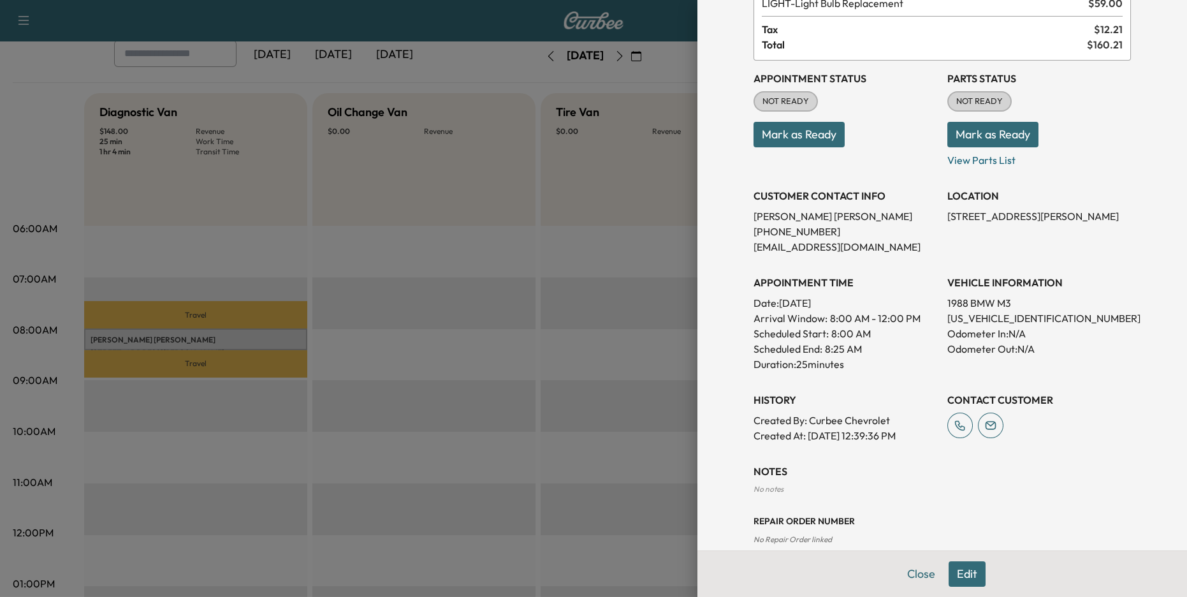
click at [475, 376] on div at bounding box center [593, 298] width 1187 height 597
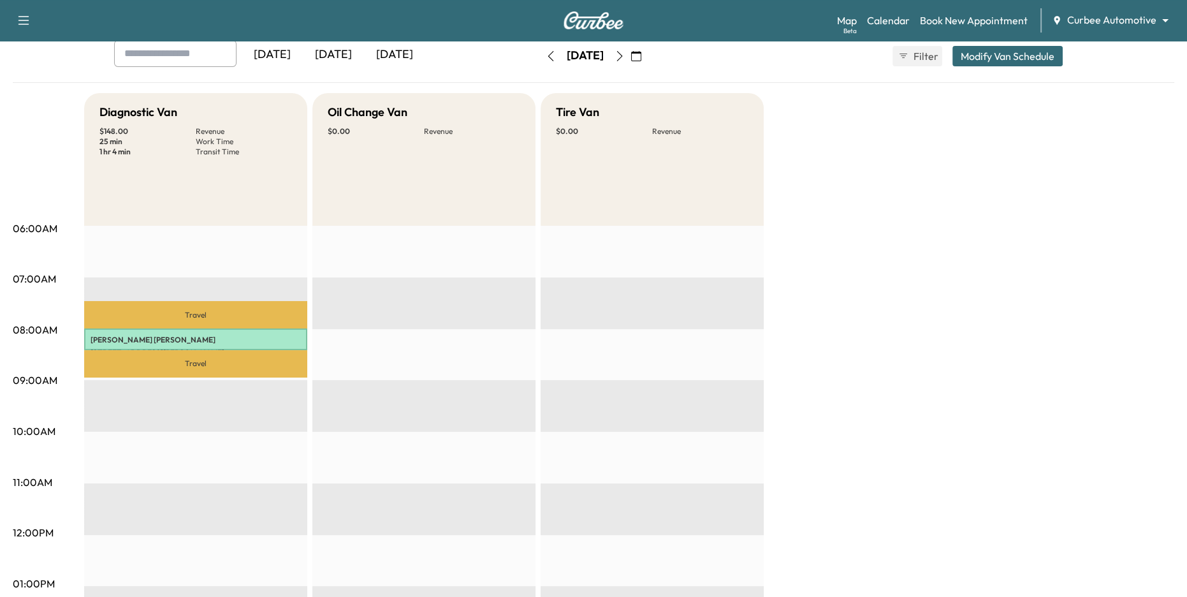
click at [332, 54] on div "[DATE]" at bounding box center [333, 54] width 61 height 29
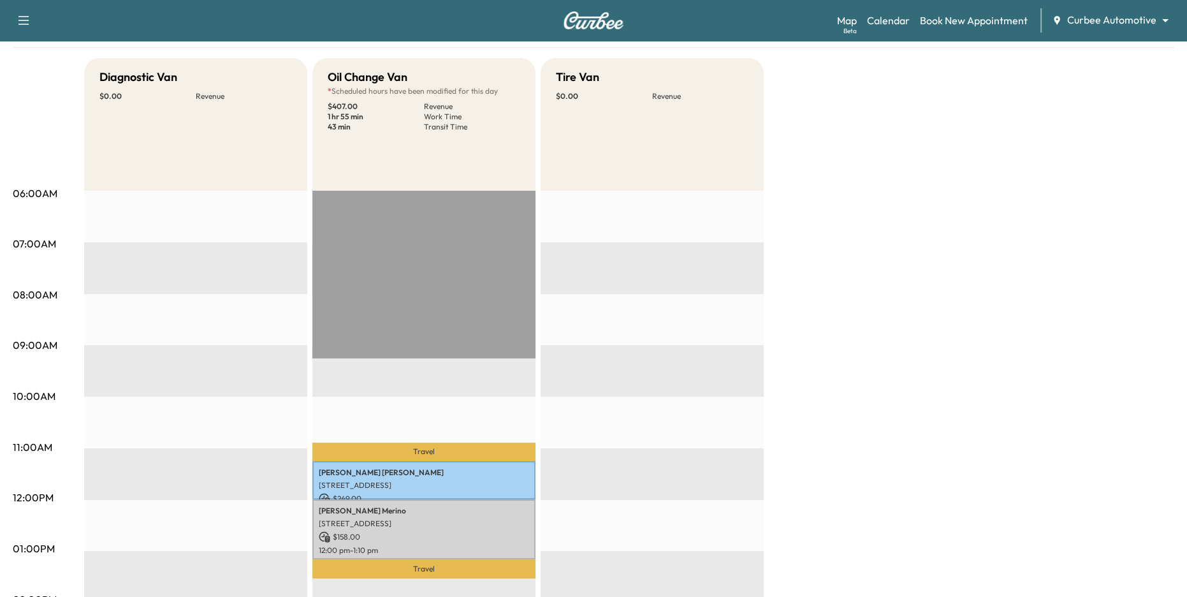
scroll to position [213, 0]
